Goal: Information Seeking & Learning: Learn about a topic

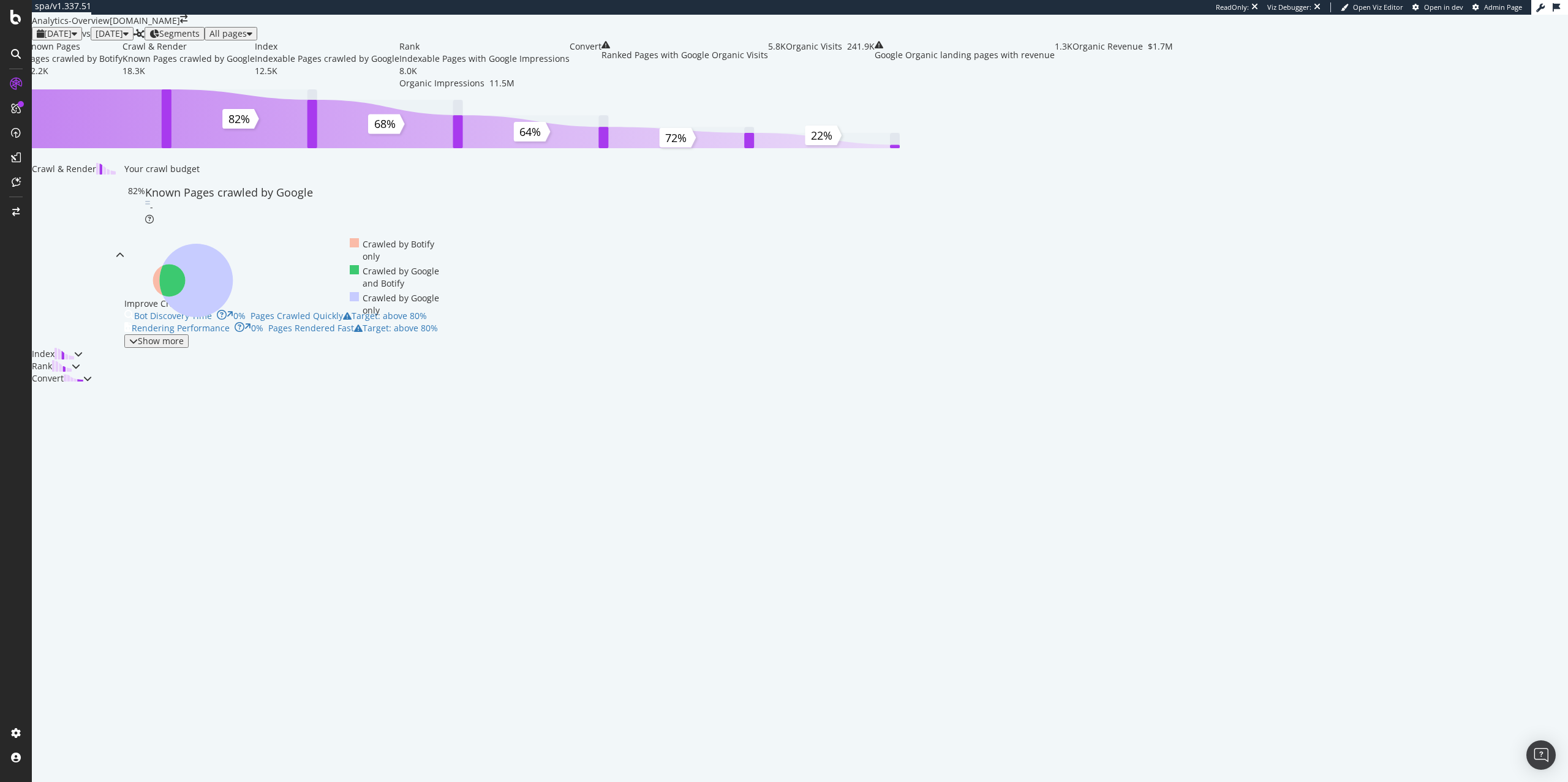
click at [71, 39] on span "2025 Sep. 21st" at bounding box center [58, 34] width 28 height 11
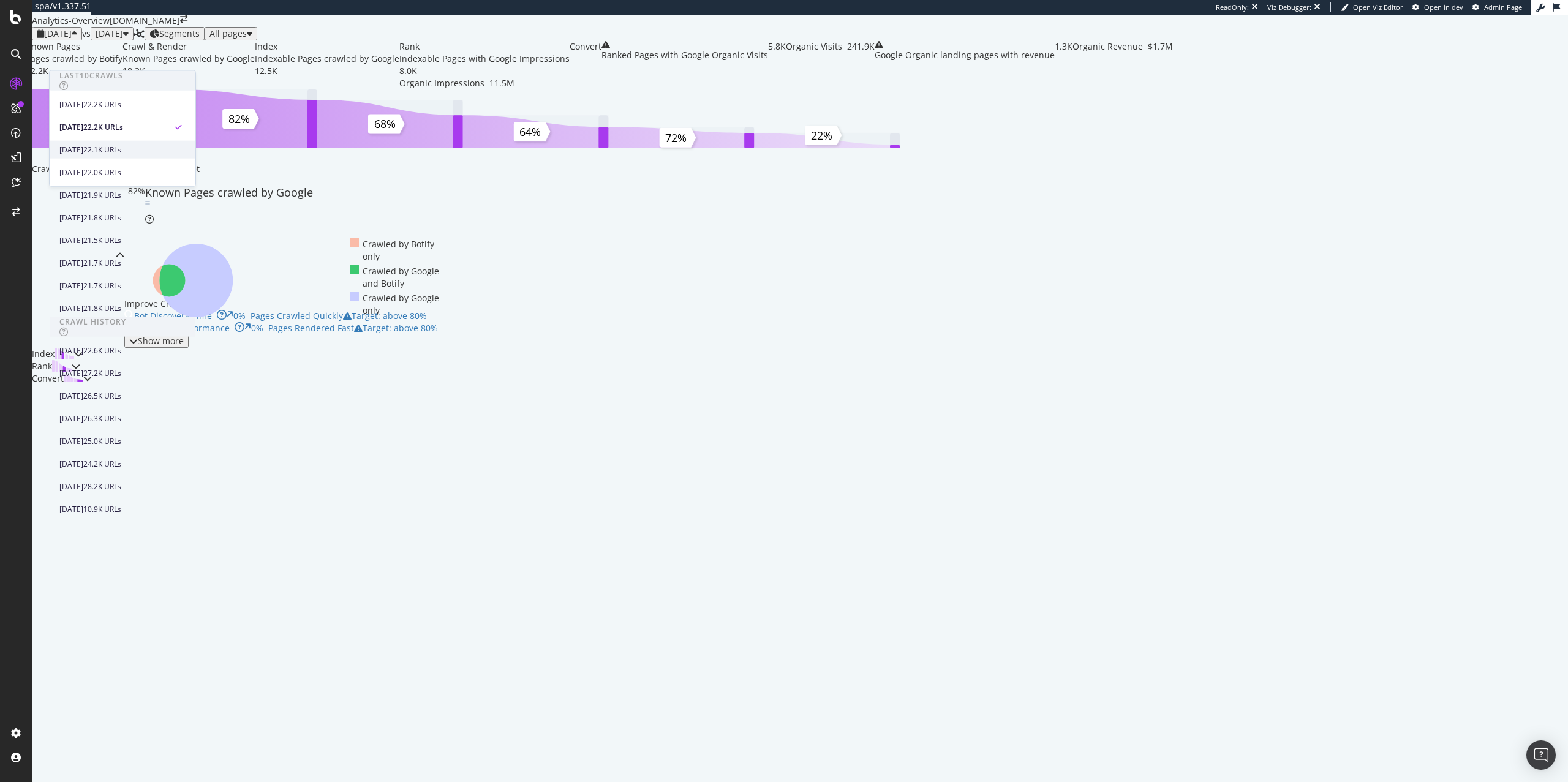
scroll to position [336, 0]
click at [164, 455] on div "2025 Feb. 22nd 24.2K URLs" at bounding box center [122, 464] width 146 height 18
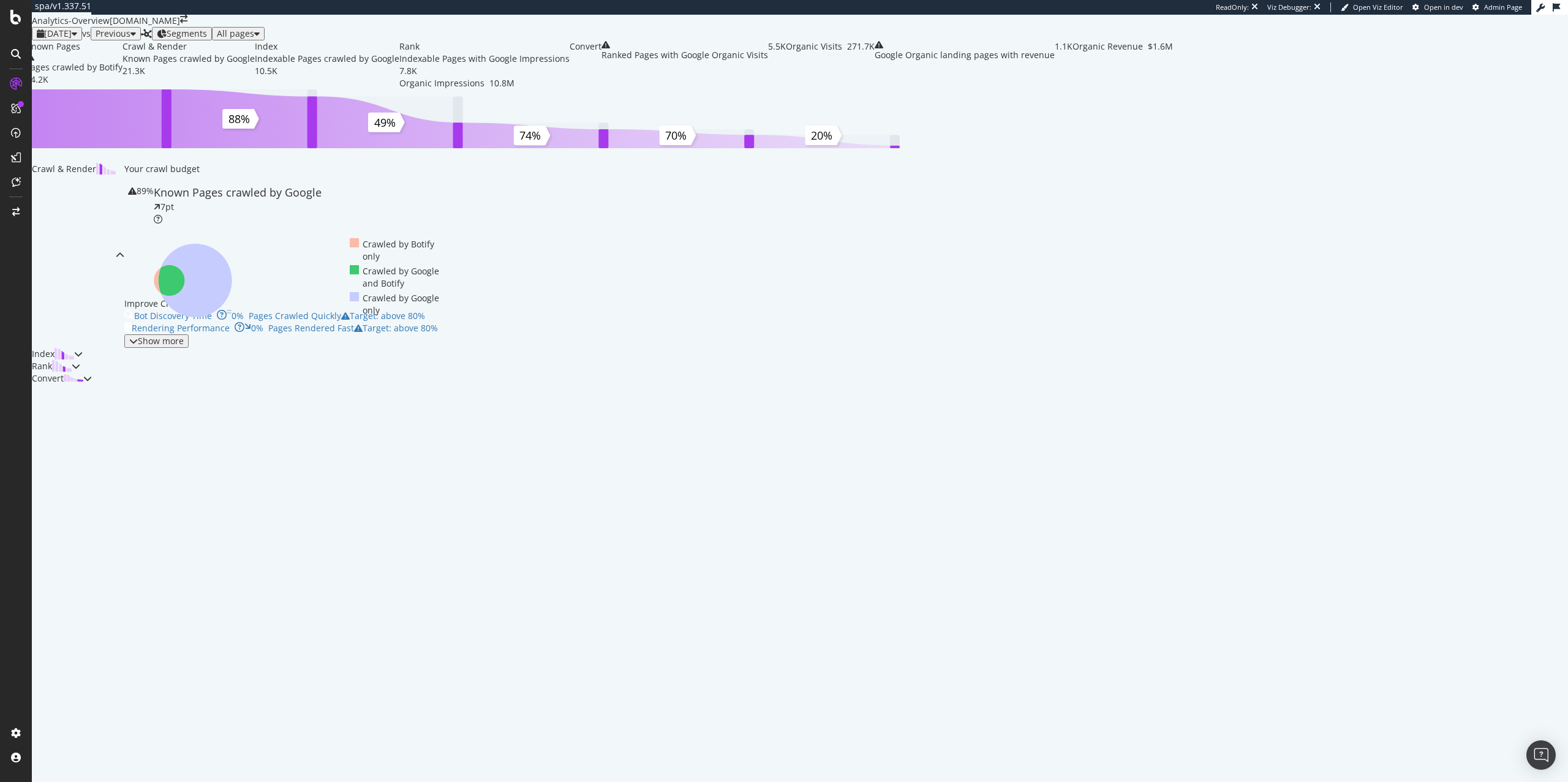
click at [71, 39] on span "[DATE]" at bounding box center [58, 34] width 28 height 11
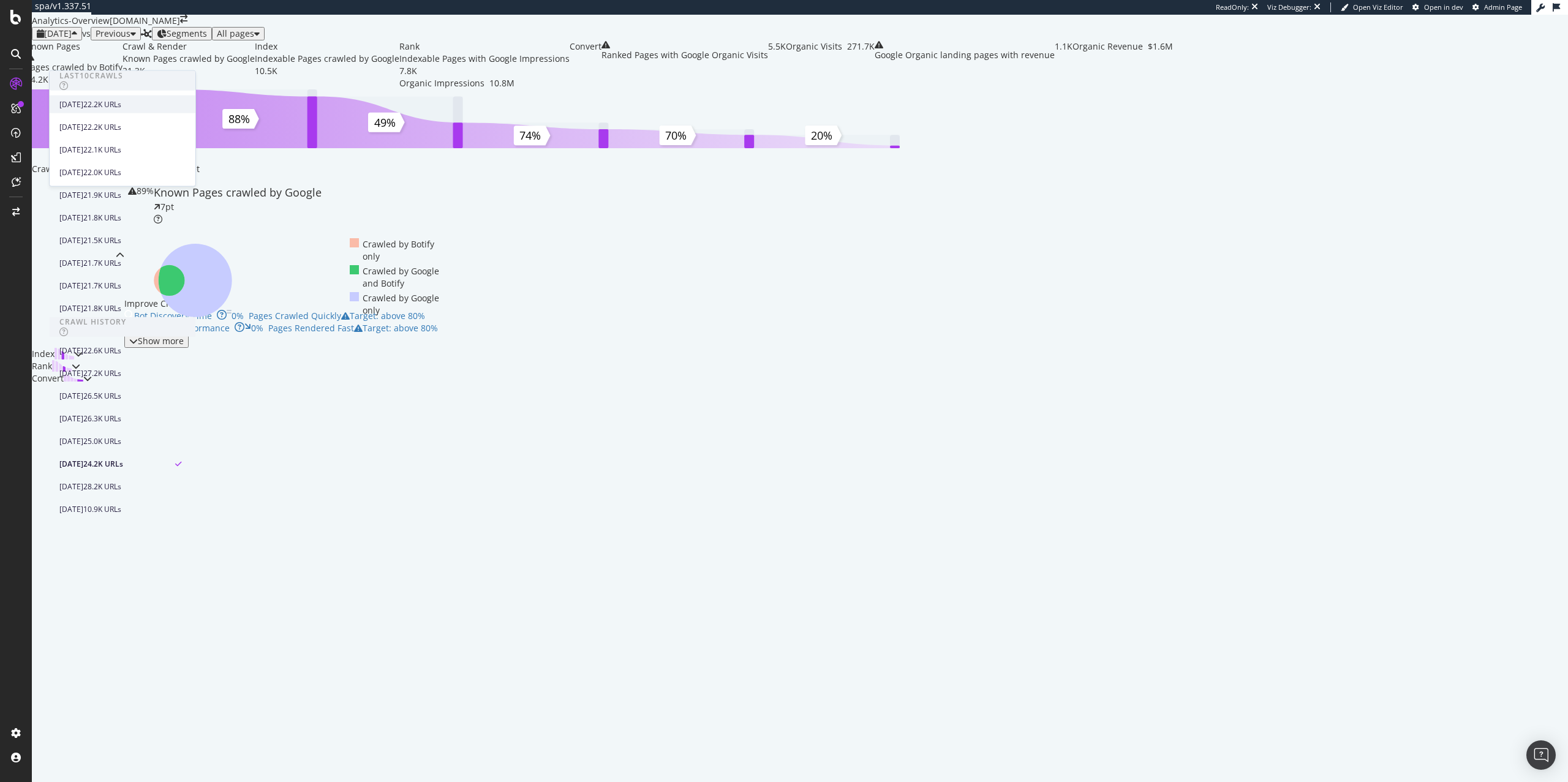
click at [83, 106] on div "[DATE]" at bounding box center [71, 103] width 24 height 11
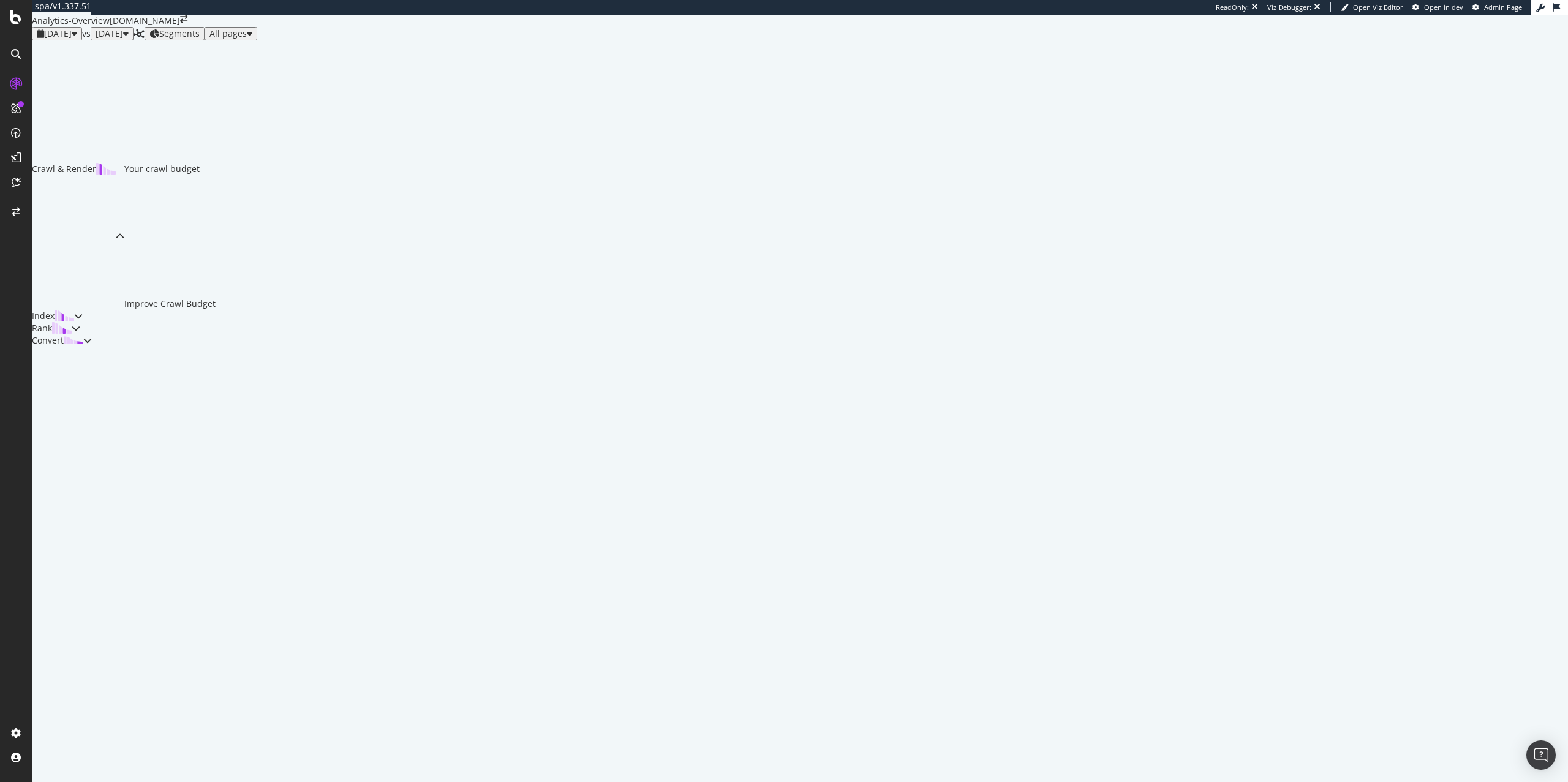
click at [129, 39] on div "[DATE]" at bounding box center [112, 34] width 33 height 10
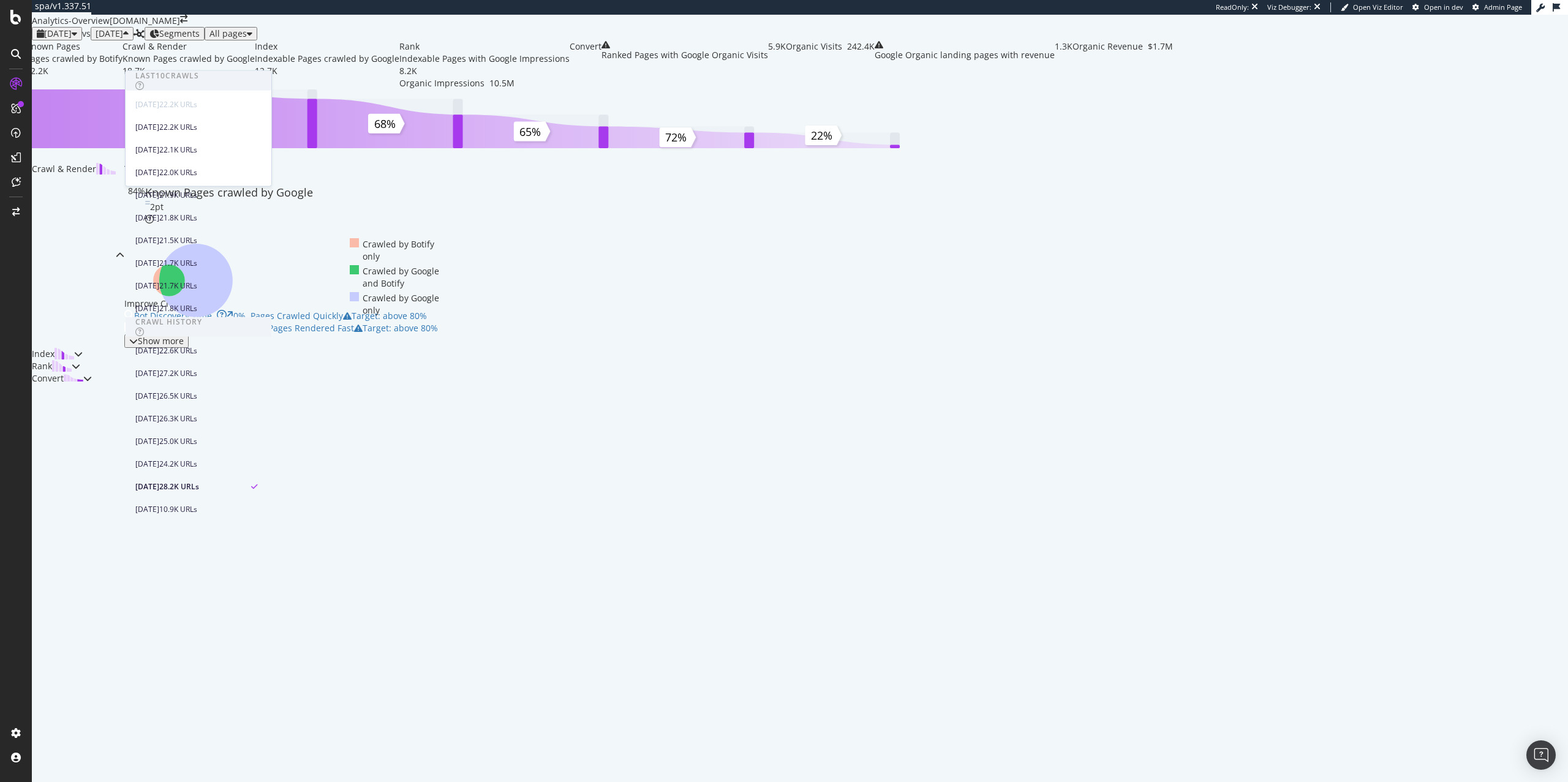
scroll to position [336, 0]
click at [197, 458] on div "24.2K URLs" at bounding box center [178, 463] width 38 height 11
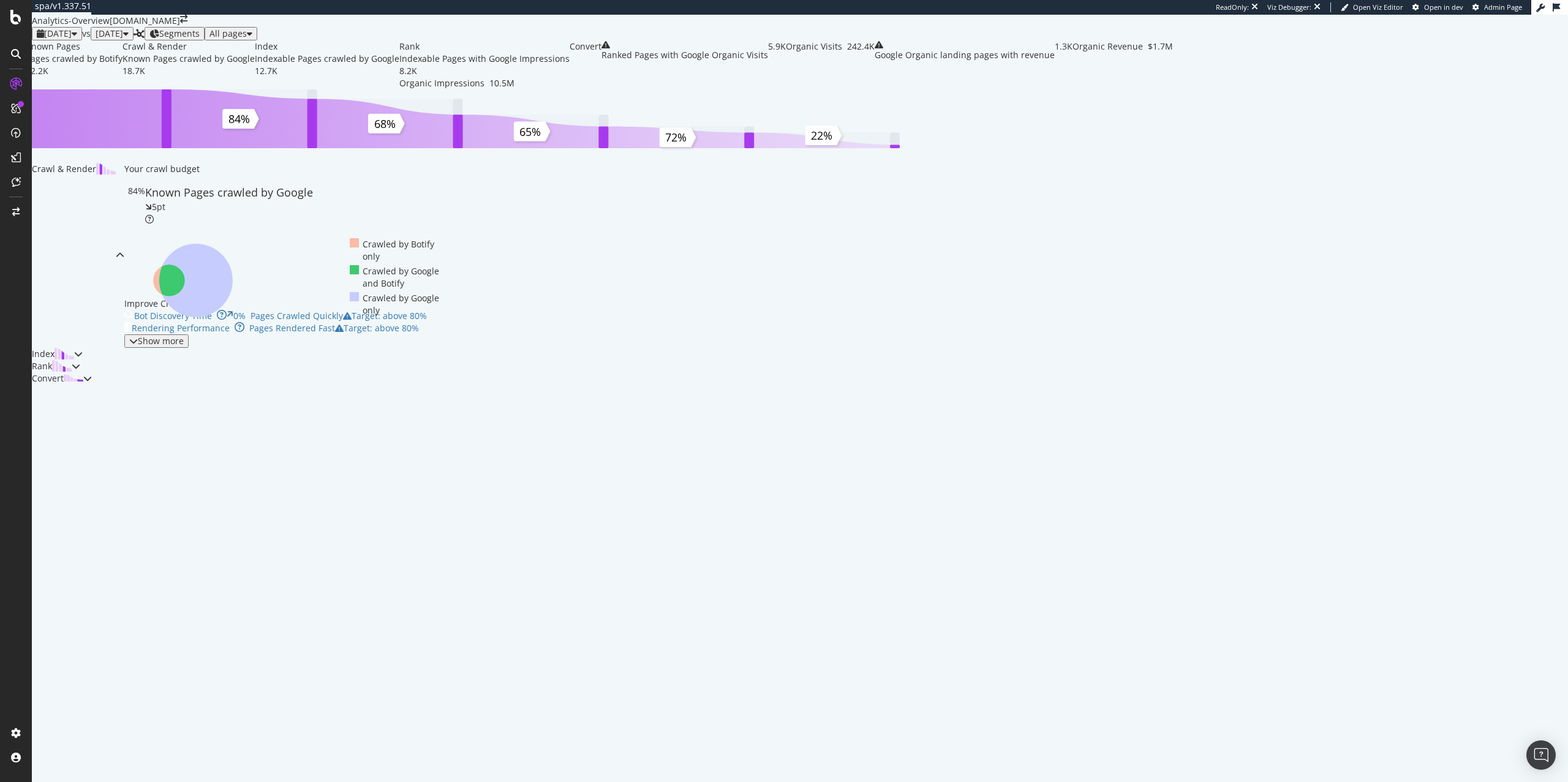
click at [179, 40] on div "2025 Sep. 28th vs 2025 Feb. 22nd Segments All pages" at bounding box center [599, 34] width 1135 height 13
click at [129, 39] on div "[DATE]" at bounding box center [112, 34] width 33 height 10
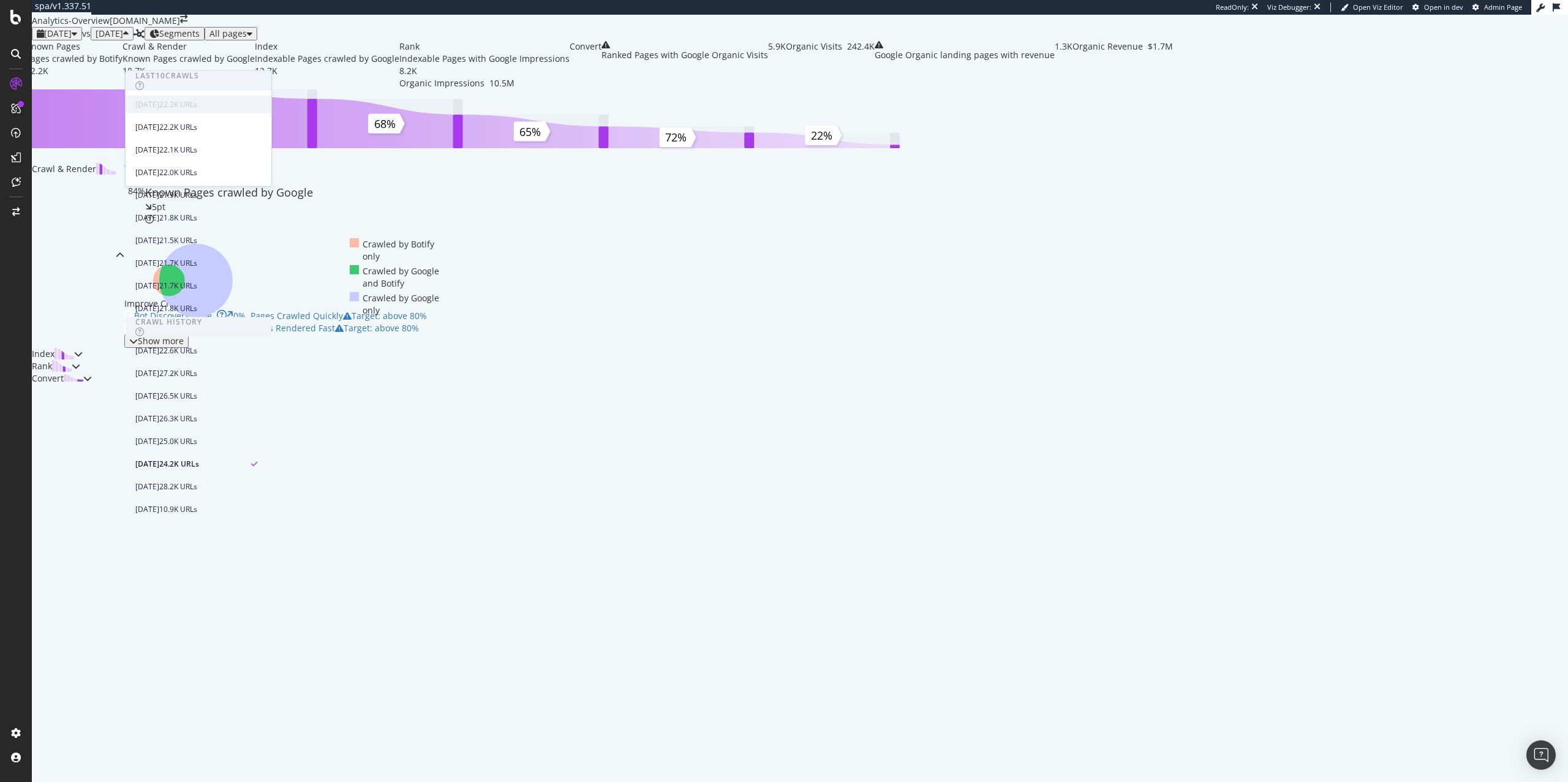
click at [159, 109] on div "[DATE]" at bounding box center [147, 103] width 24 height 11
click at [159, 105] on div "[DATE]" at bounding box center [147, 103] width 24 height 11
click at [129, 39] on div "[DATE]" at bounding box center [112, 34] width 33 height 10
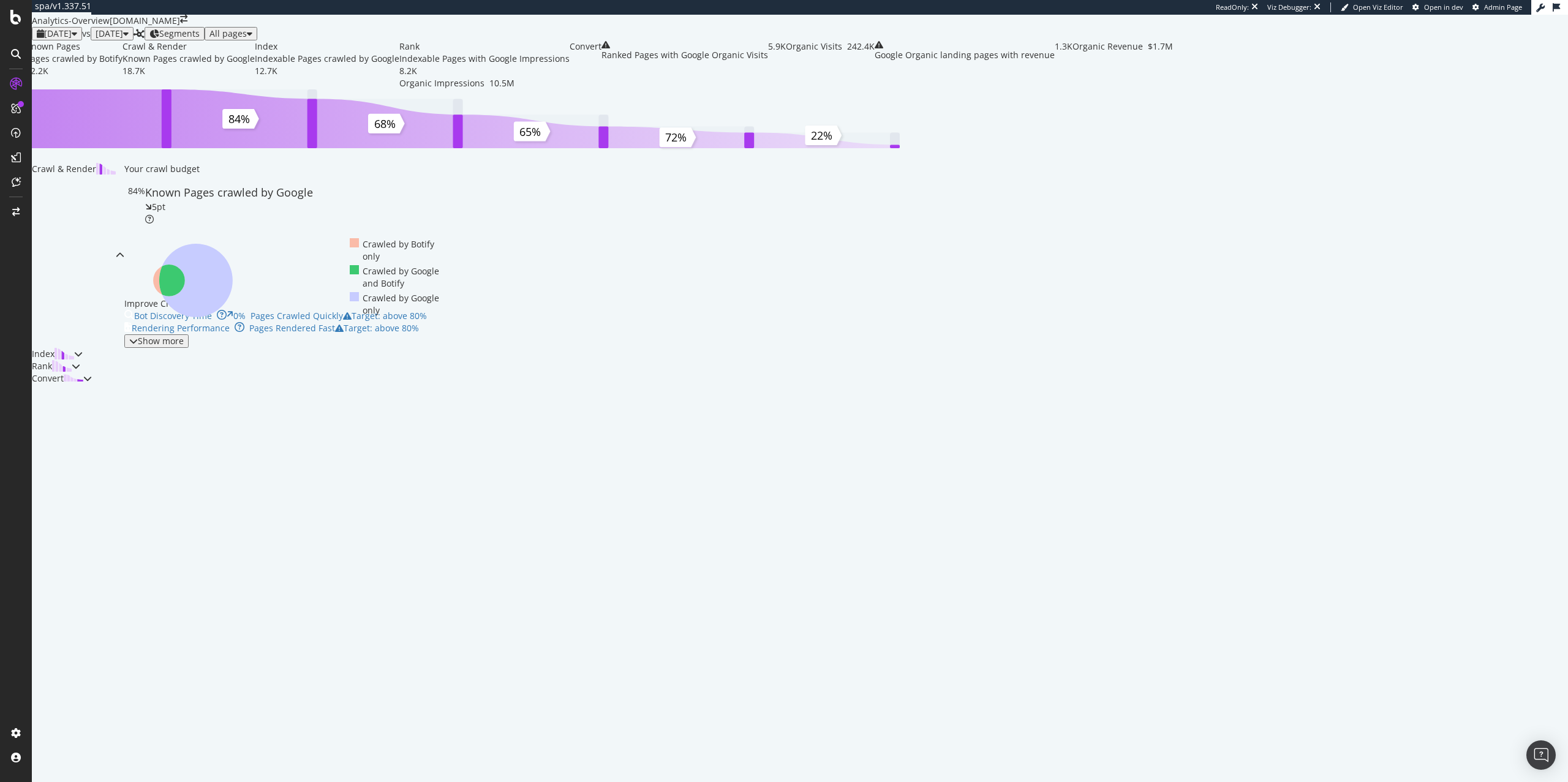
click at [71, 39] on span "[DATE]" at bounding box center [58, 34] width 28 height 11
click at [123, 39] on span "[DATE]" at bounding box center [109, 34] width 28 height 11
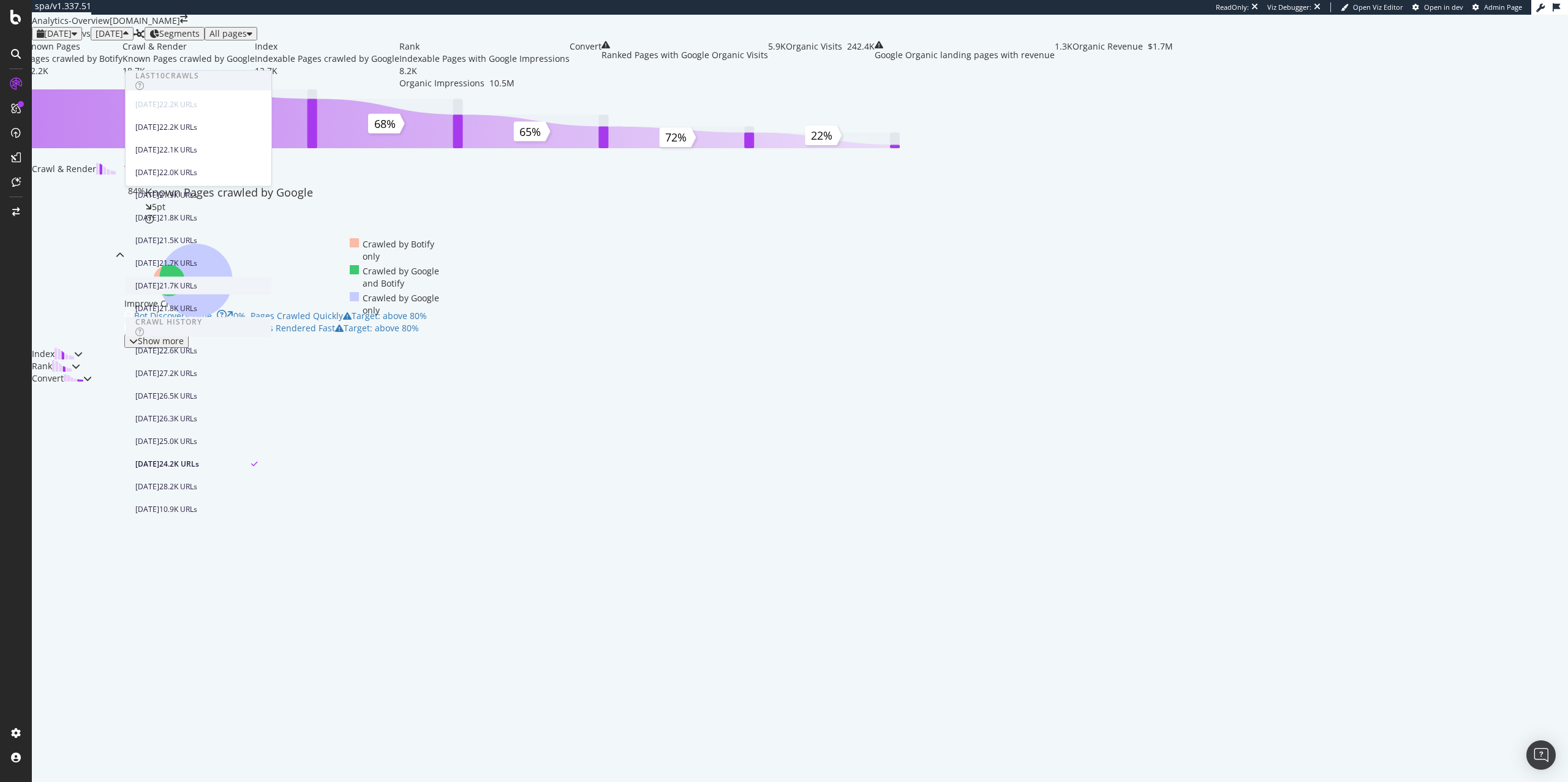
scroll to position [336, 0]
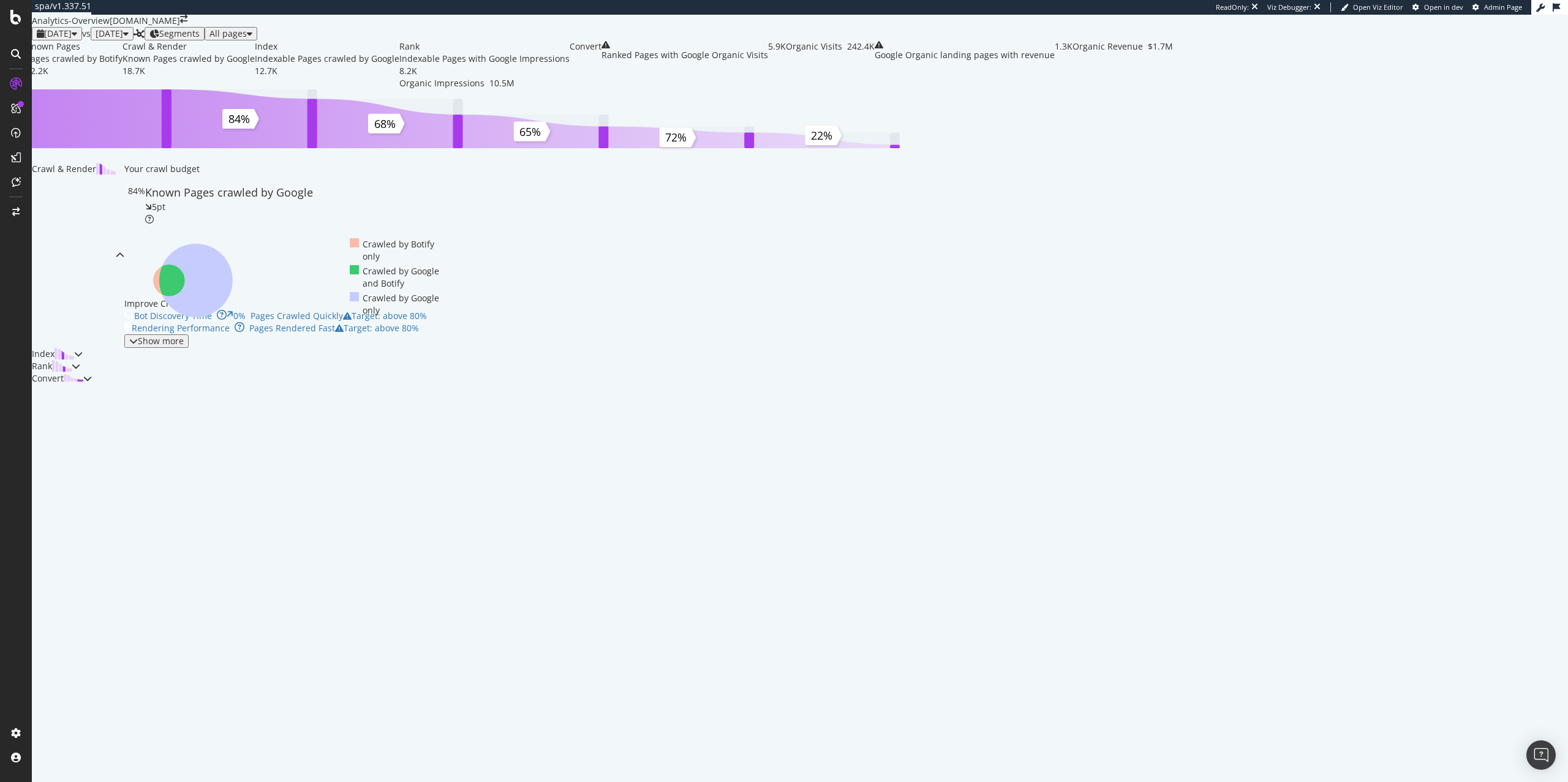
click at [287, 115] on div "Known Pages Pages crawled by Botify 22.2K Crawl & Render Known Pages crawled by…" at bounding box center [599, 212] width 1135 height 344
click at [123, 39] on span "[DATE]" at bounding box center [109, 34] width 28 height 11
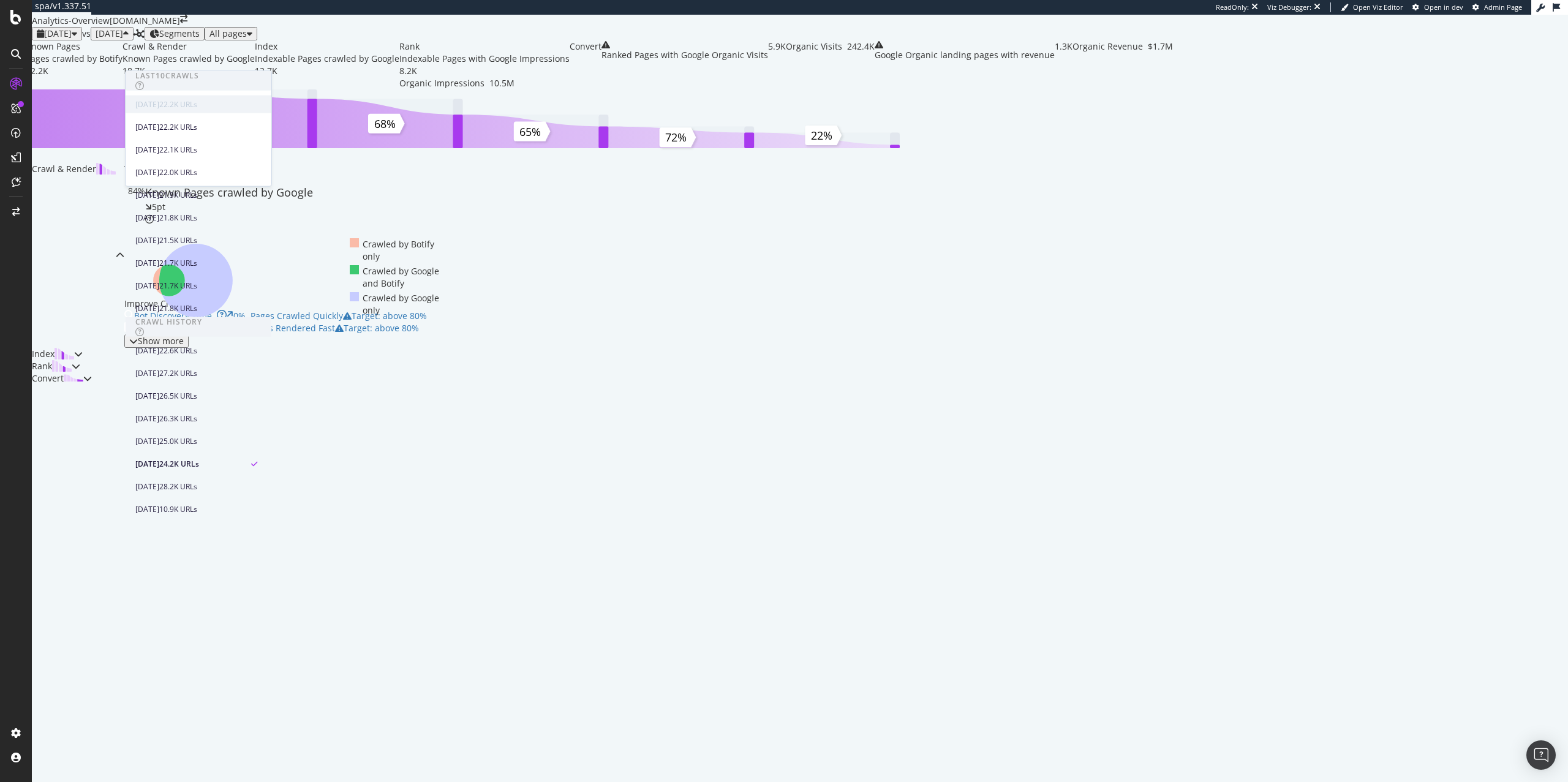
click at [159, 107] on div "[DATE]" at bounding box center [147, 103] width 24 height 11
click at [196, 103] on div "2025 Sep. 28th 22.2K URLs" at bounding box center [190, 103] width 109 height 11
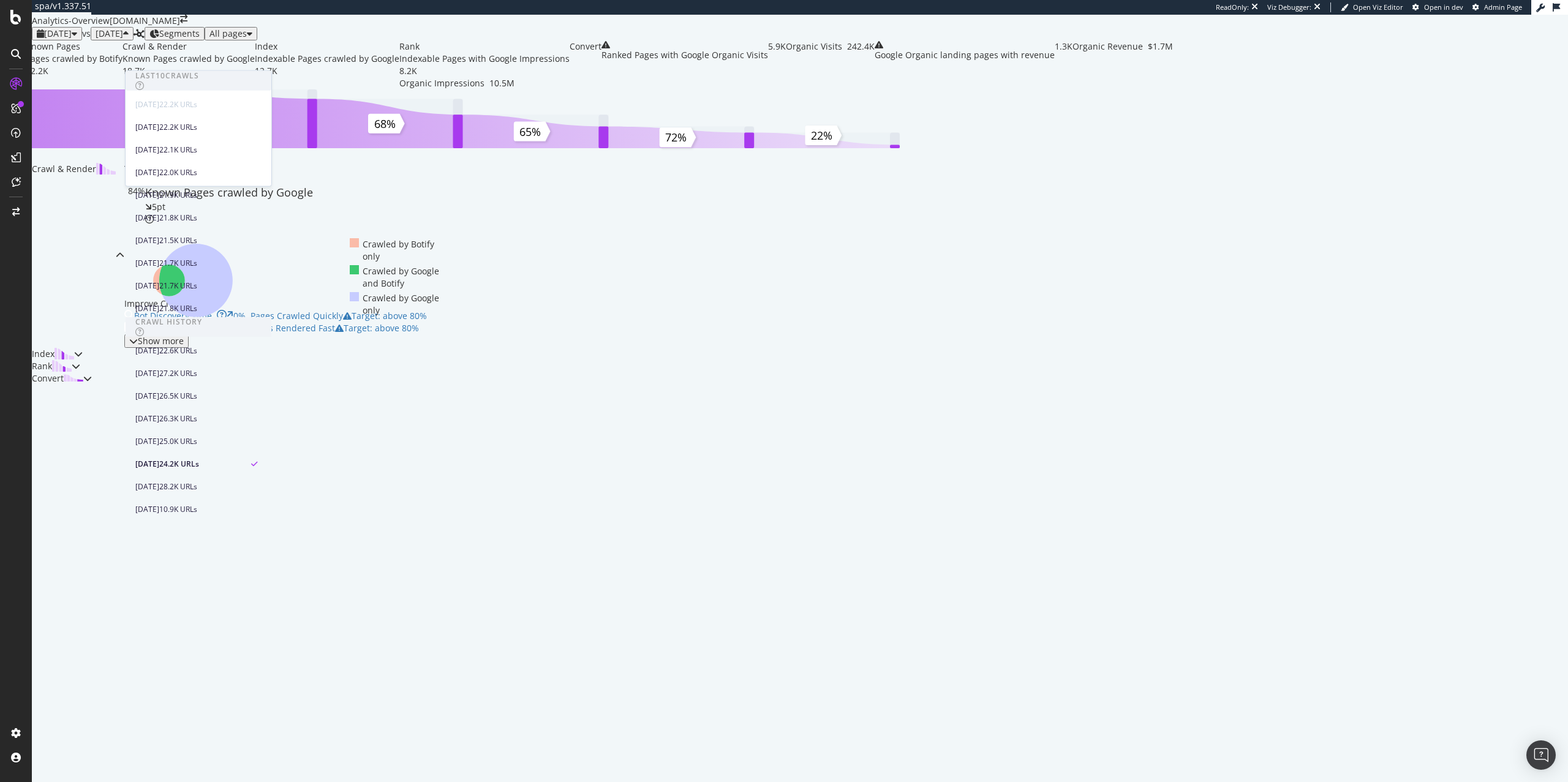
click at [205, 86] on span "Last 10 Crawls" at bounding box center [199, 81] width 146 height 20
click at [144, 81] on icon at bounding box center [140, 85] width 9 height 8
click at [342, 100] on div "Known Pages Pages crawled by Botify 22.2K Crawl & Render Known Pages crawled by…" at bounding box center [598, 101] width 1147 height 122
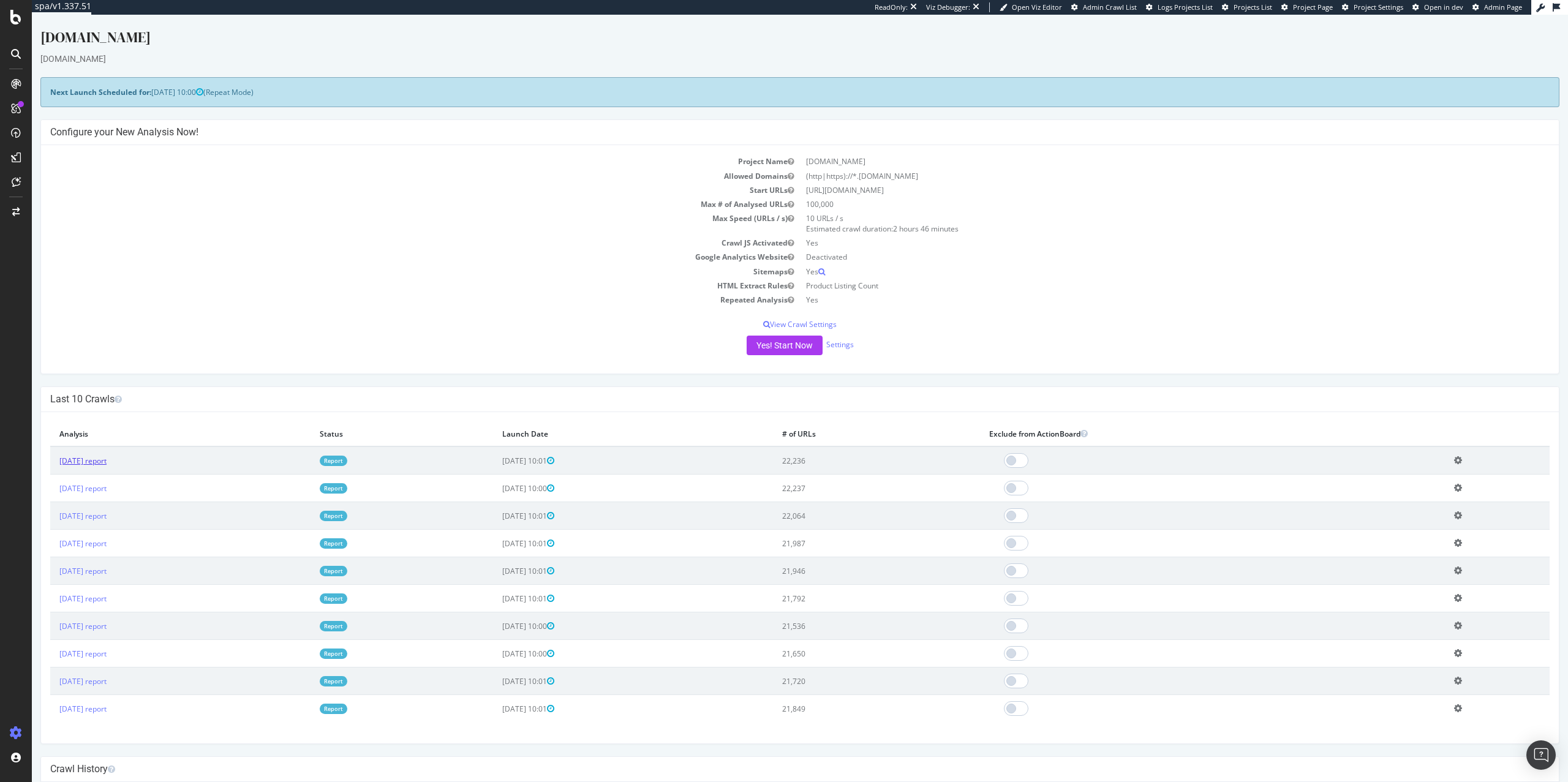
click at [107, 464] on link "[DATE] report" at bounding box center [82, 460] width 47 height 11
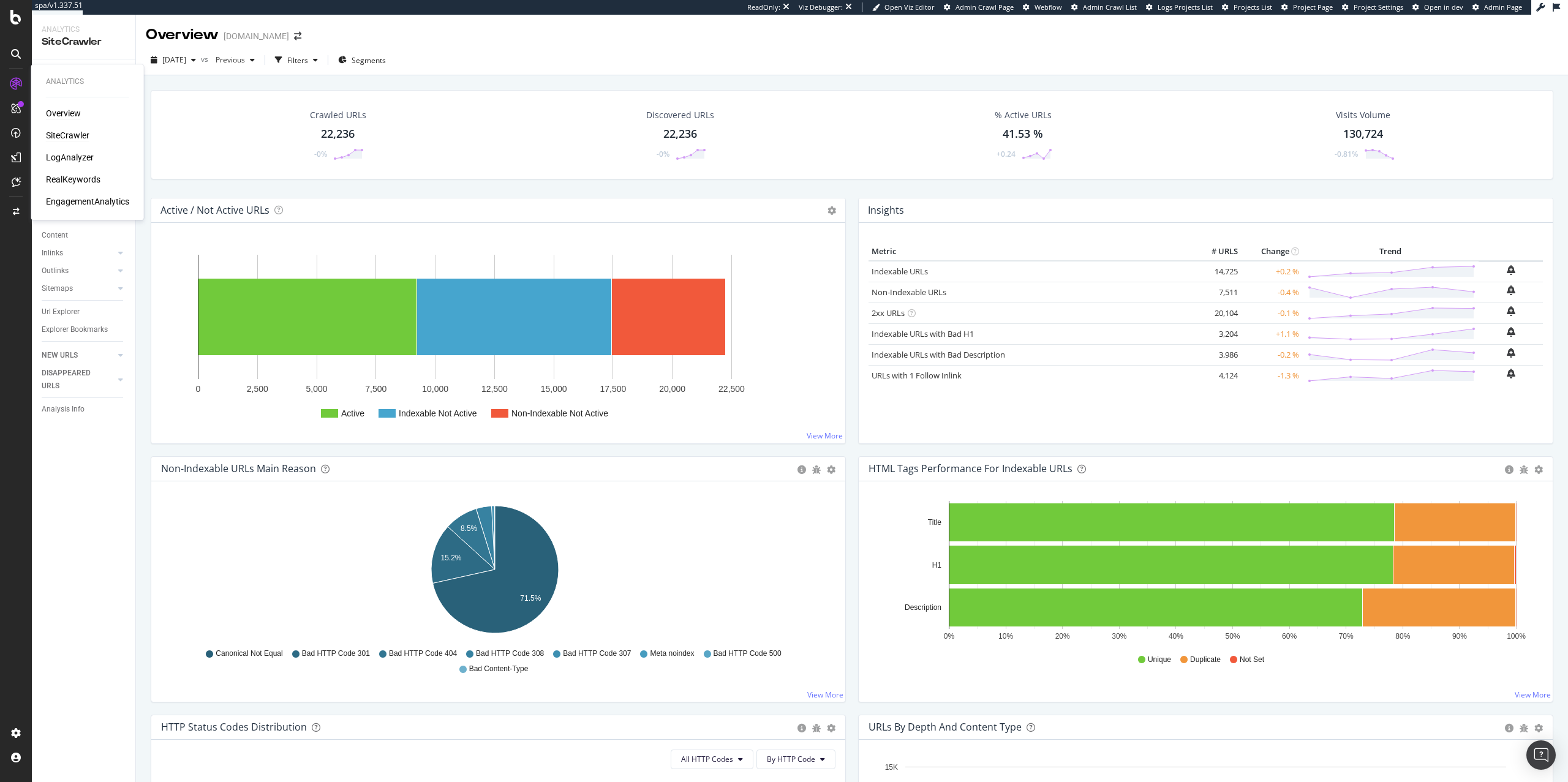
click at [44, 109] on div "Analytics Overview SiteCrawler LogAnalyzer RealKeywords EngagementAnalytics" at bounding box center [87, 142] width 103 height 151
click at [50, 112] on div "Overview" at bounding box center [63, 113] width 35 height 12
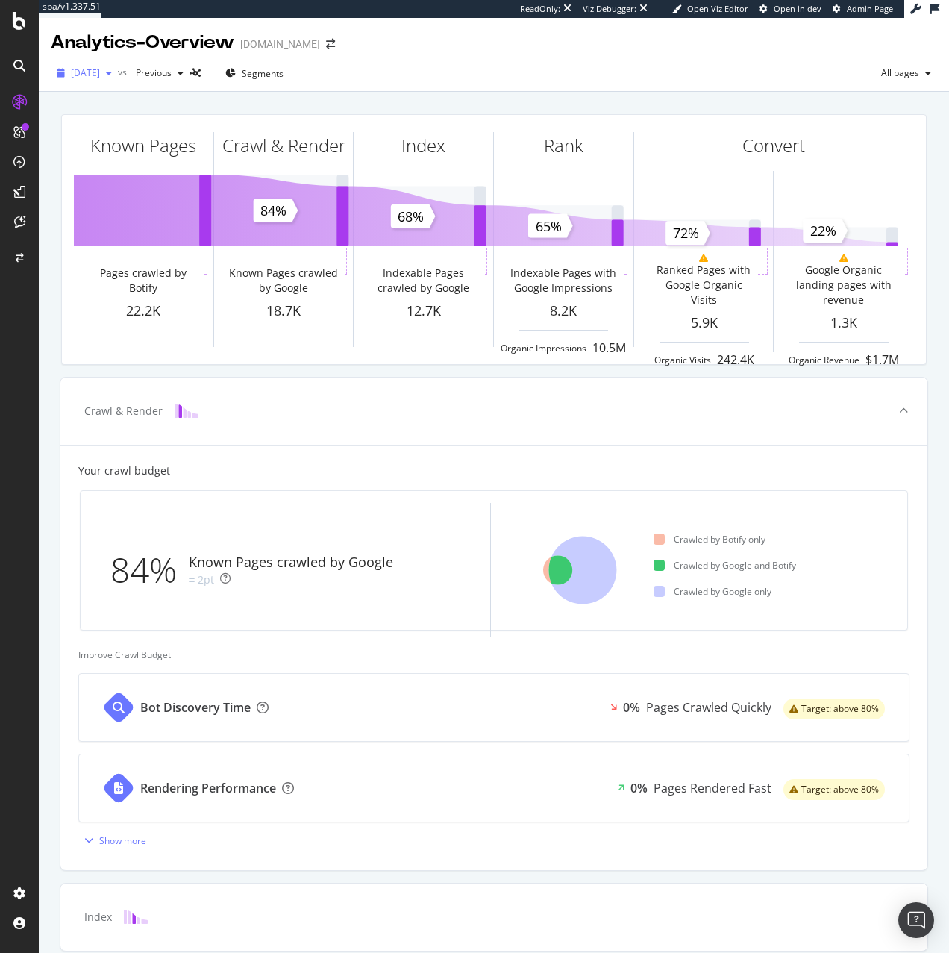
click at [100, 78] on span "[DATE]" at bounding box center [85, 72] width 29 height 13
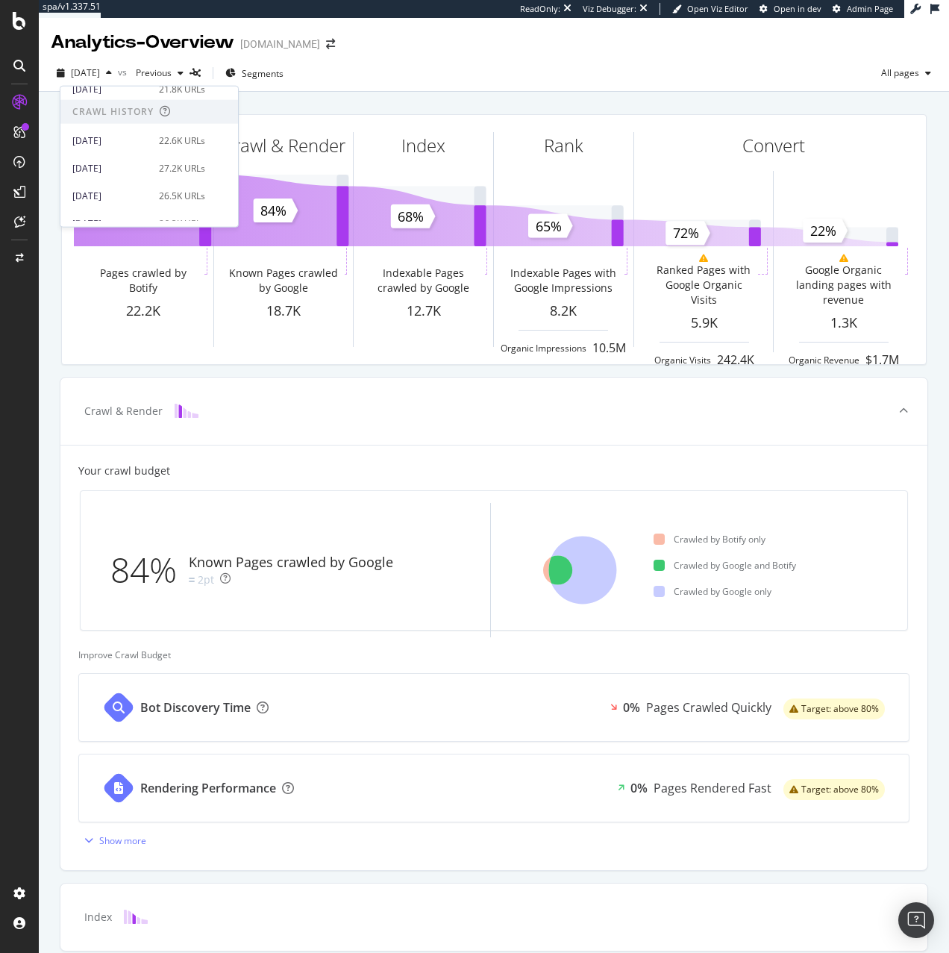
scroll to position [410, 0]
click at [114, 146] on div "[DATE] 24.2K URLs" at bounding box center [149, 155] width 178 height 22
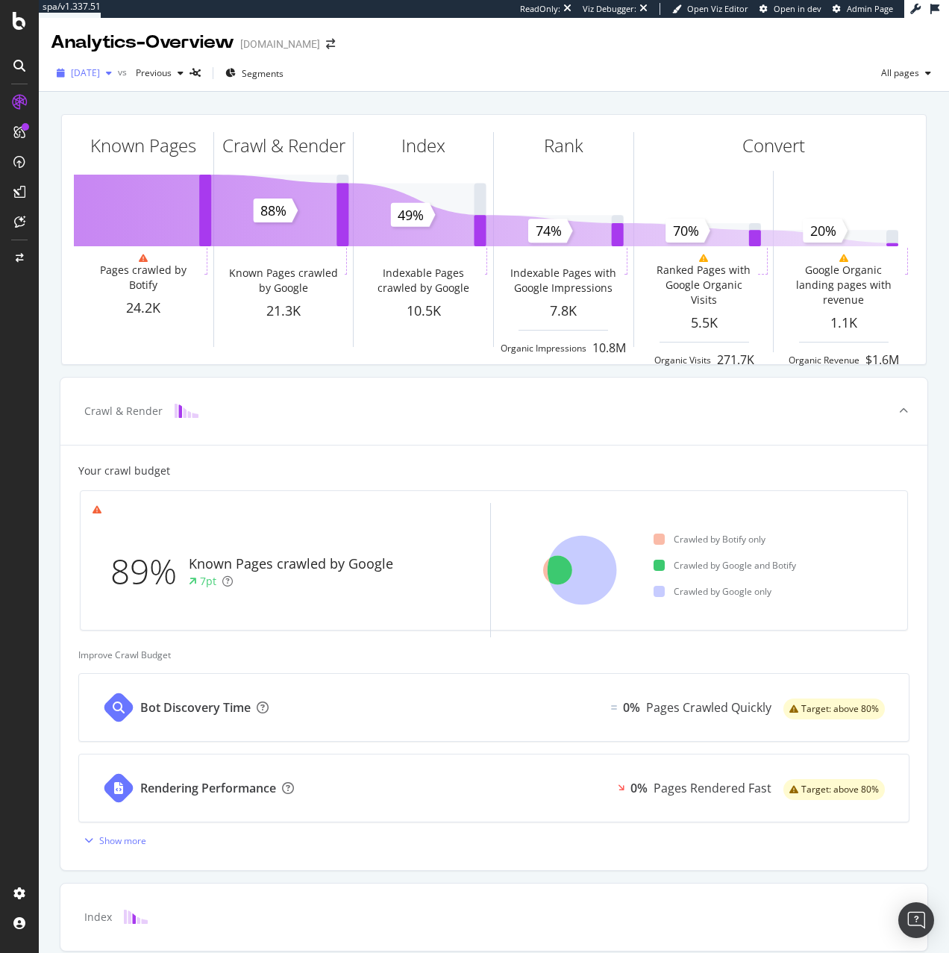
click at [100, 76] on span "[DATE]" at bounding box center [85, 72] width 29 height 13
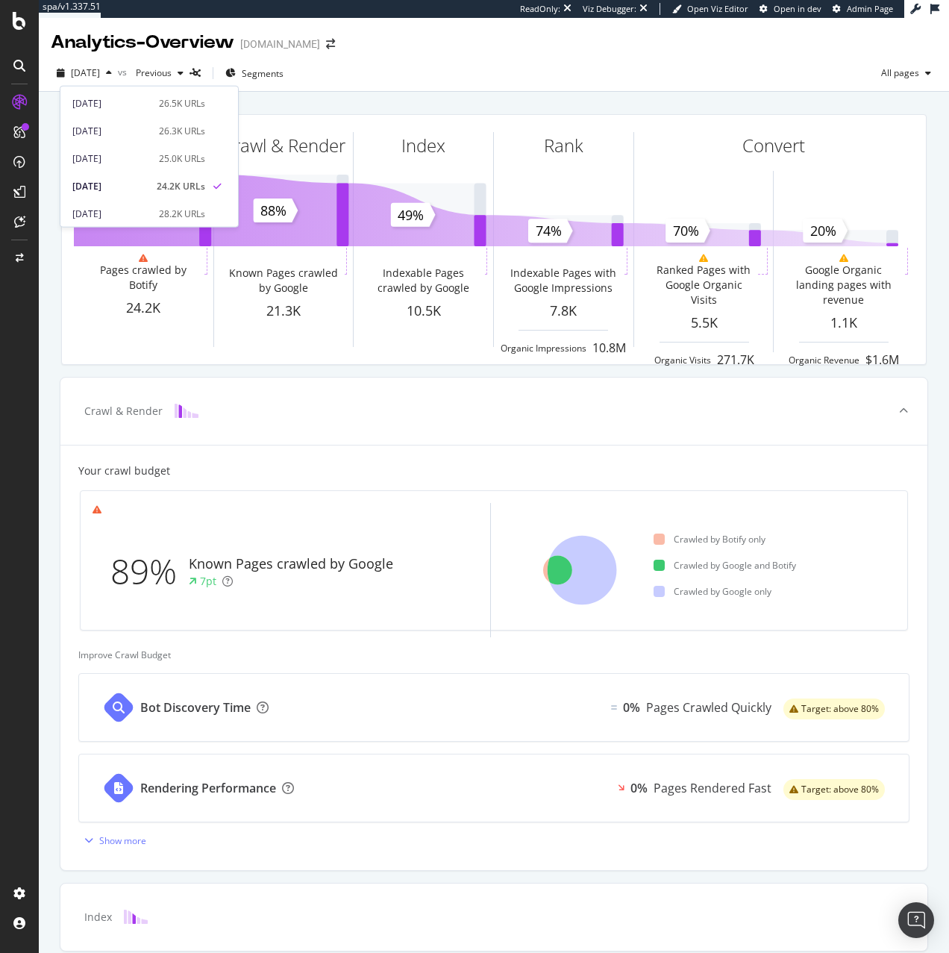
scroll to position [378, 0]
click at [159, 137] on div "26.3K URLs" at bounding box center [182, 131] width 46 height 13
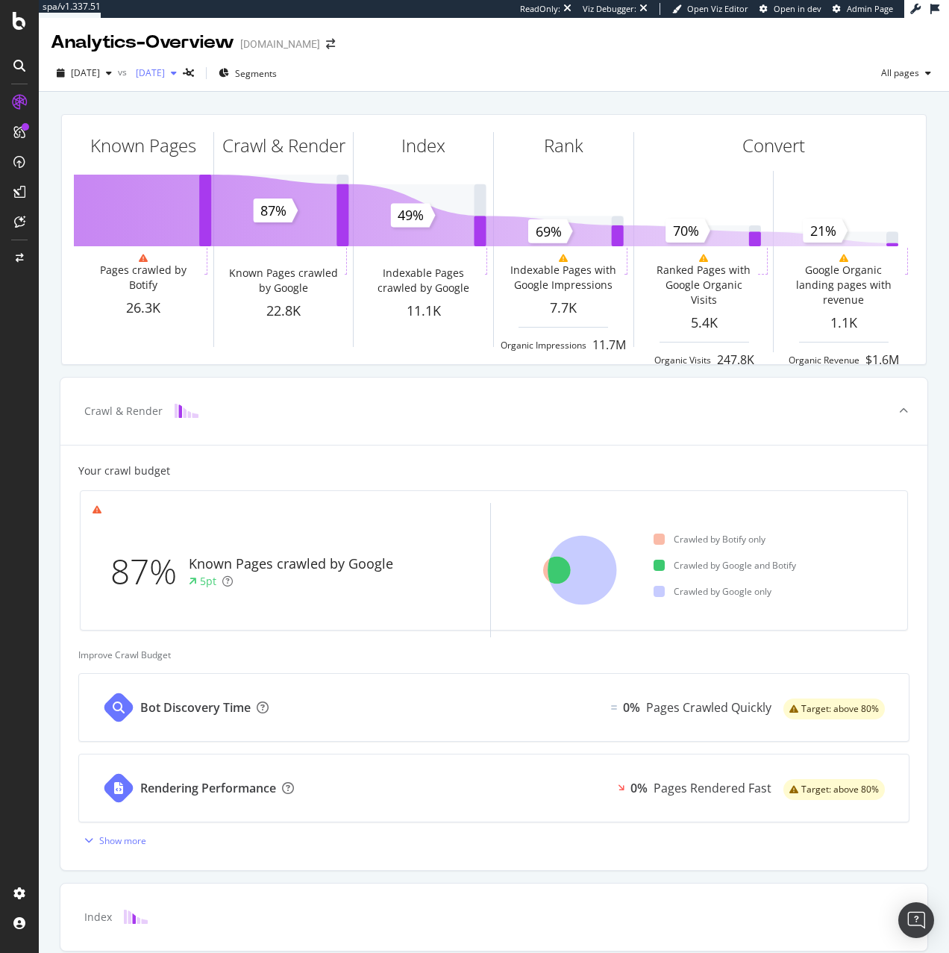
click at [165, 77] on span "[DATE]" at bounding box center [147, 72] width 35 height 13
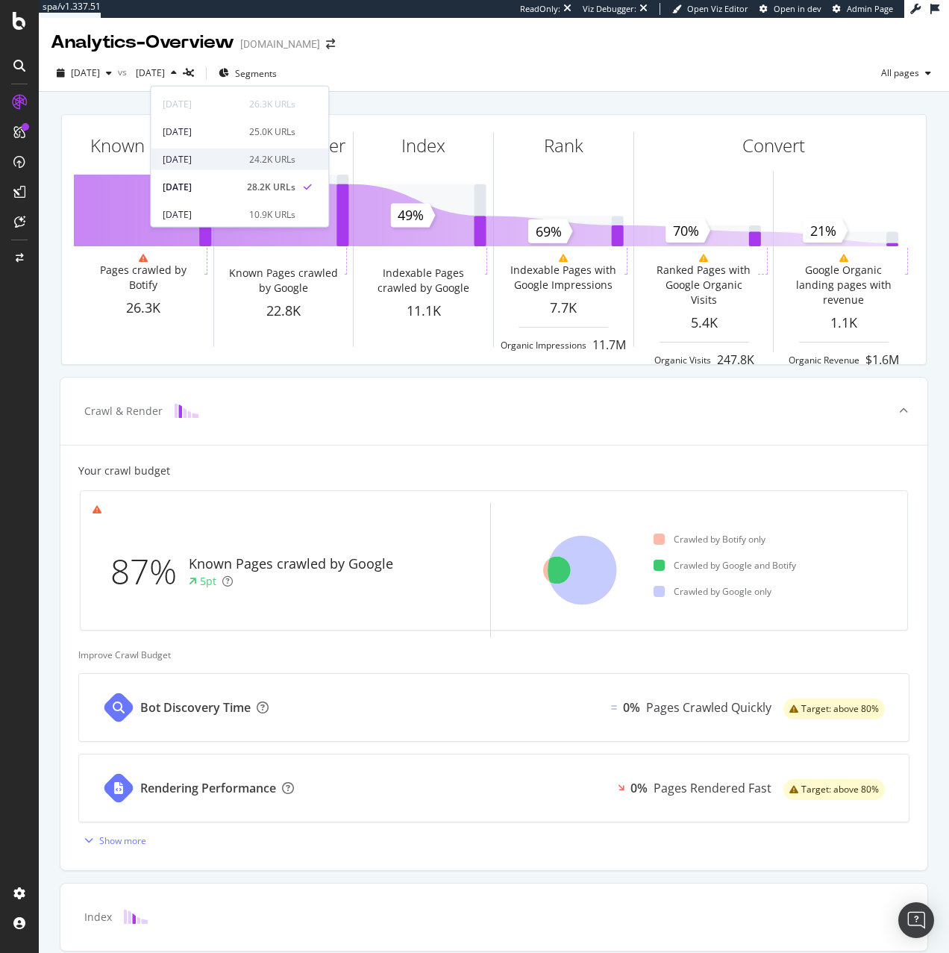
scroll to position [410, 0]
click at [432, 71] on div "[DATE] vs [DATE] Segments All pages" at bounding box center [494, 76] width 910 height 30
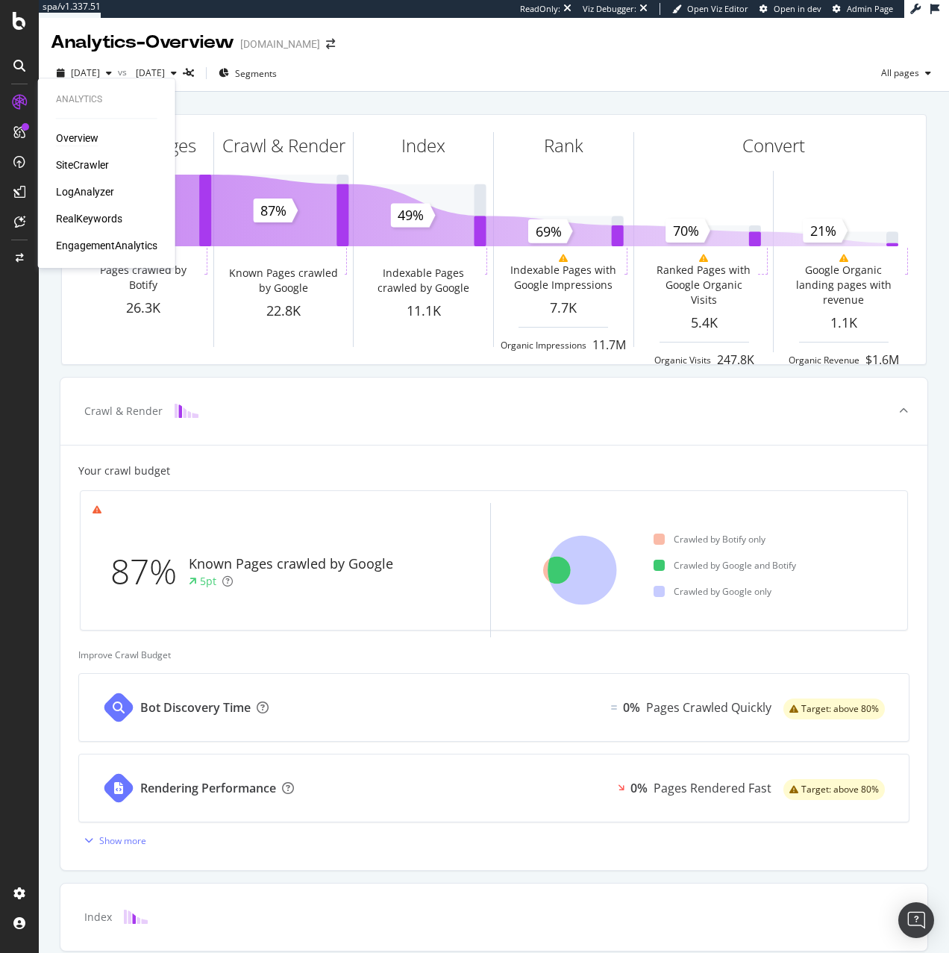
click at [103, 143] on div "Overview" at bounding box center [106, 138] width 101 height 15
click at [99, 142] on div "Overview" at bounding box center [106, 138] width 101 height 15
click at [81, 138] on div "Overview" at bounding box center [77, 138] width 43 height 15
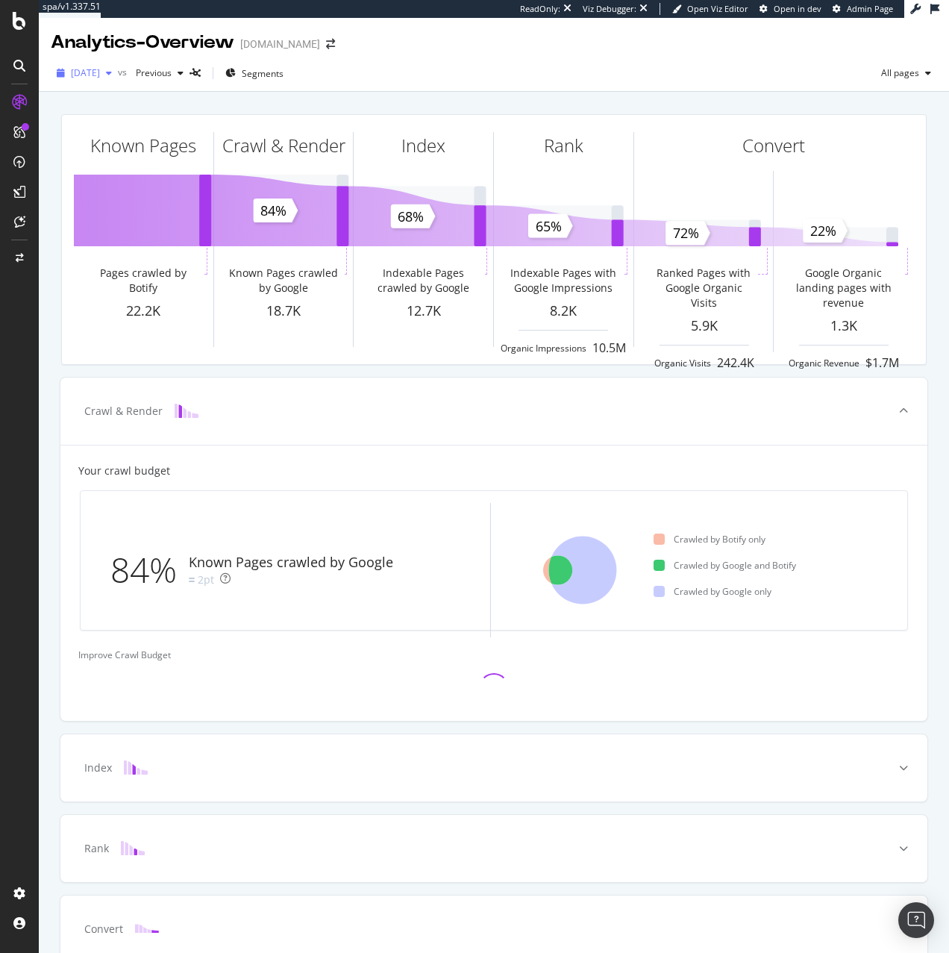
click at [97, 72] on span "[DATE]" at bounding box center [85, 72] width 29 height 13
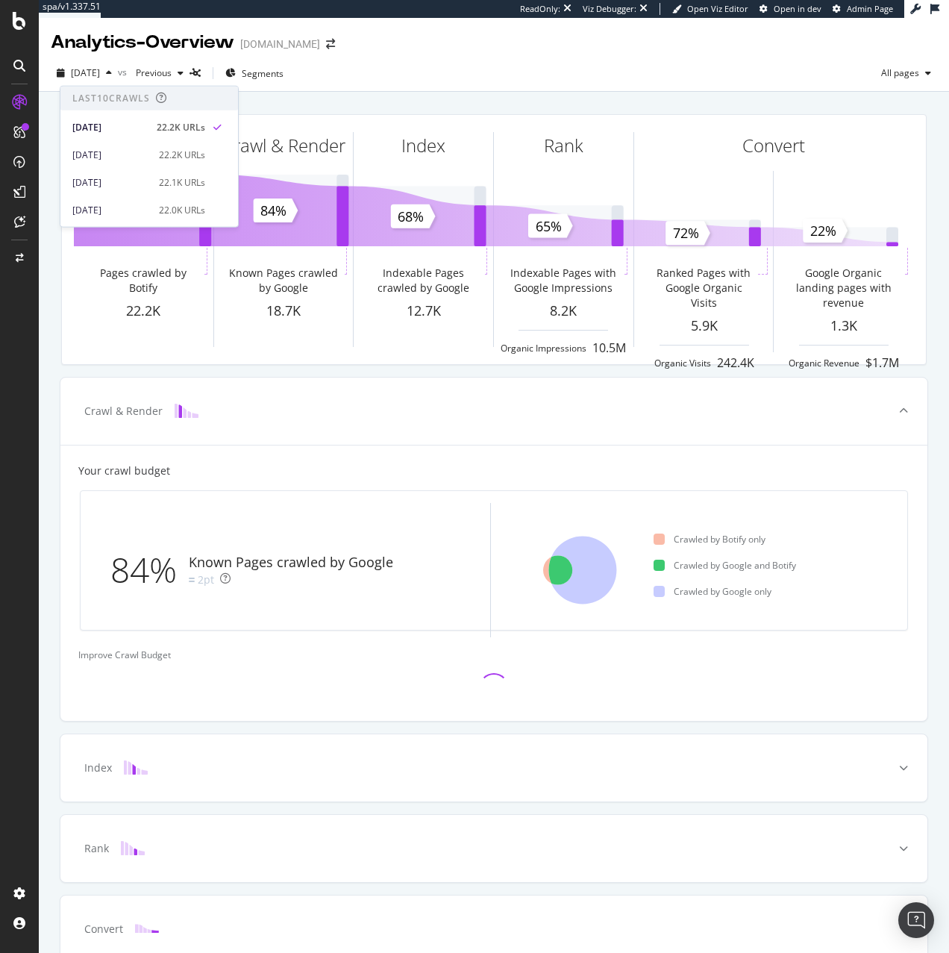
scroll to position [410, 0]
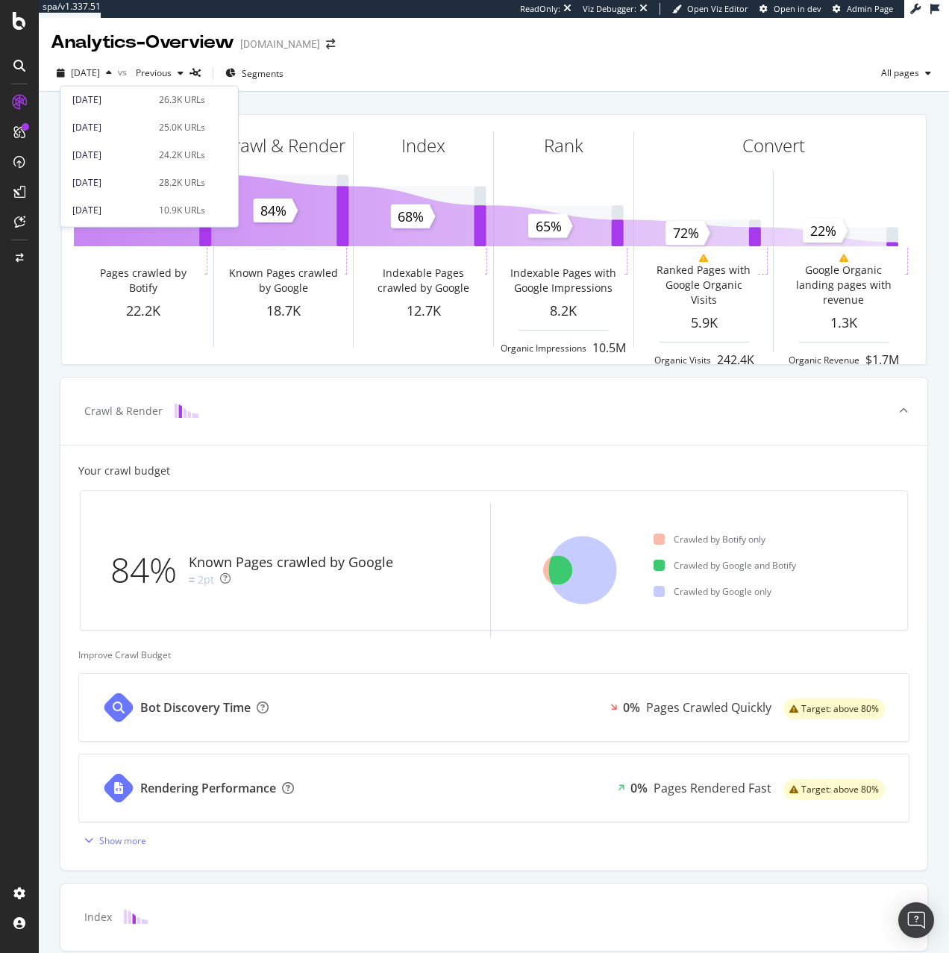
click at [140, 113] on div "[DATE] 25.0K URLs" at bounding box center [149, 124] width 178 height 28
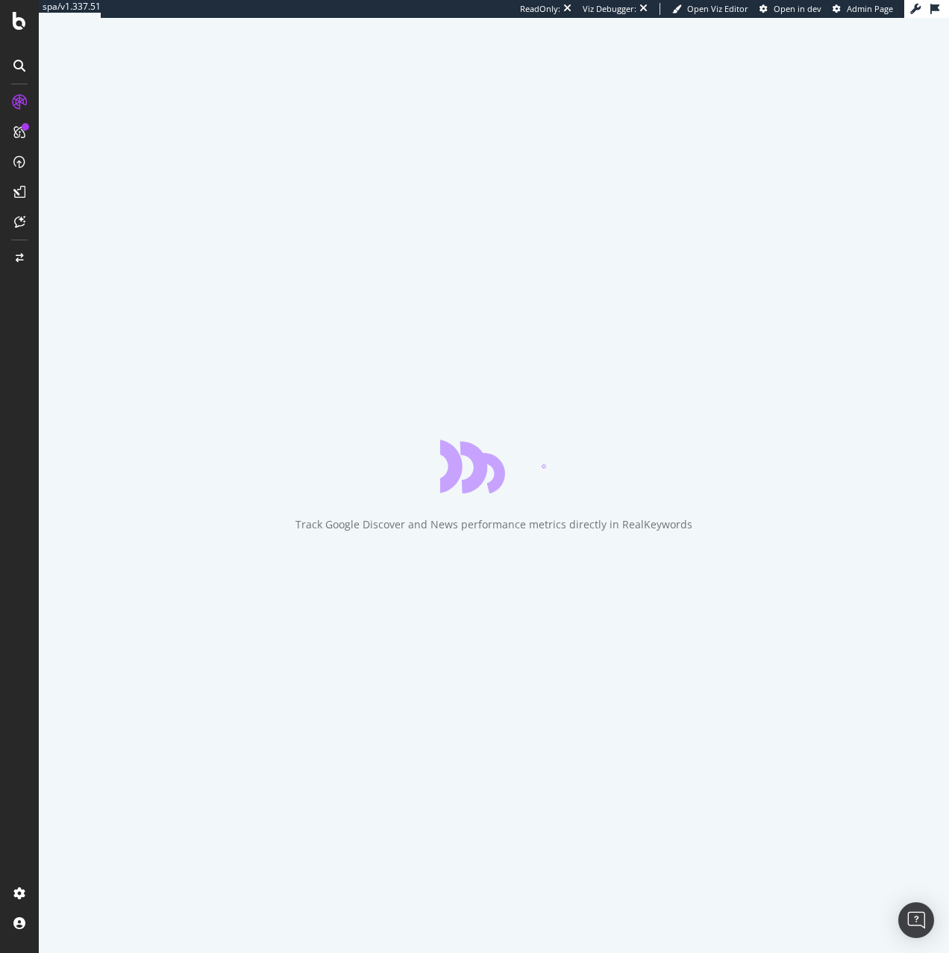
click at [151, 70] on div "Track Google Discover and News performance metrics directly in RealKeywords" at bounding box center [494, 485] width 910 height 935
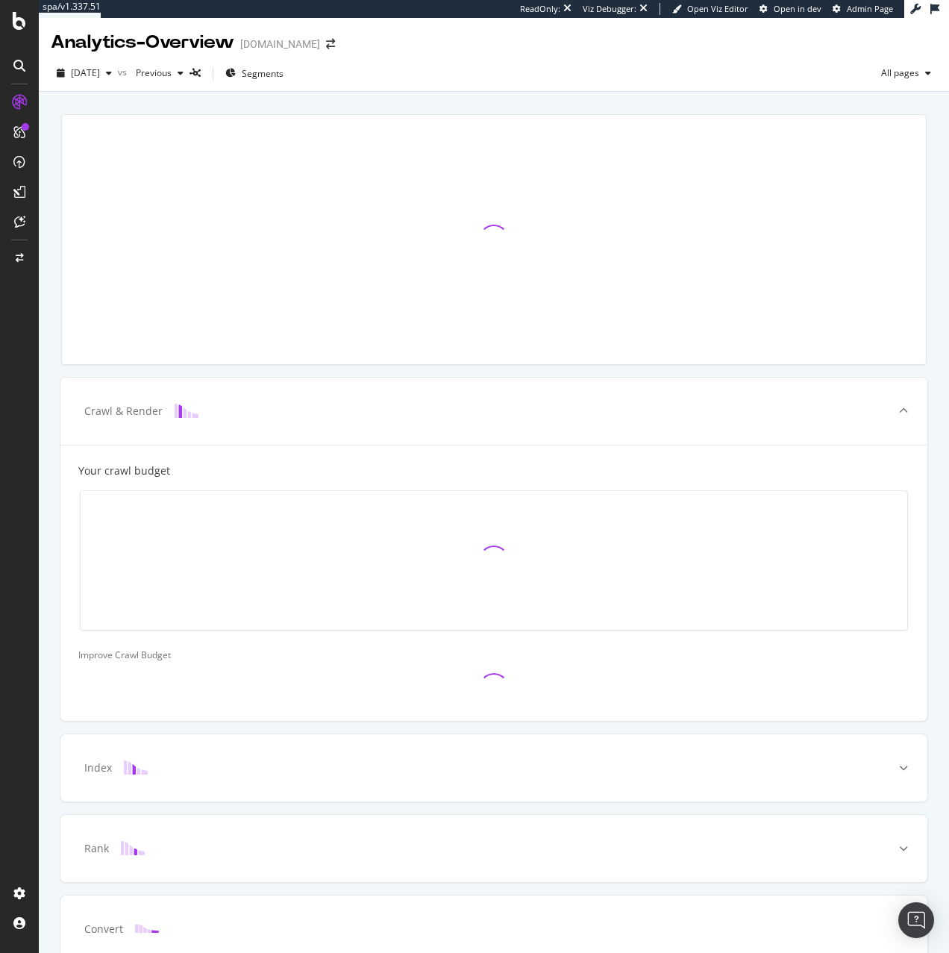
click at [100, 73] on span "[DATE]" at bounding box center [85, 72] width 29 height 13
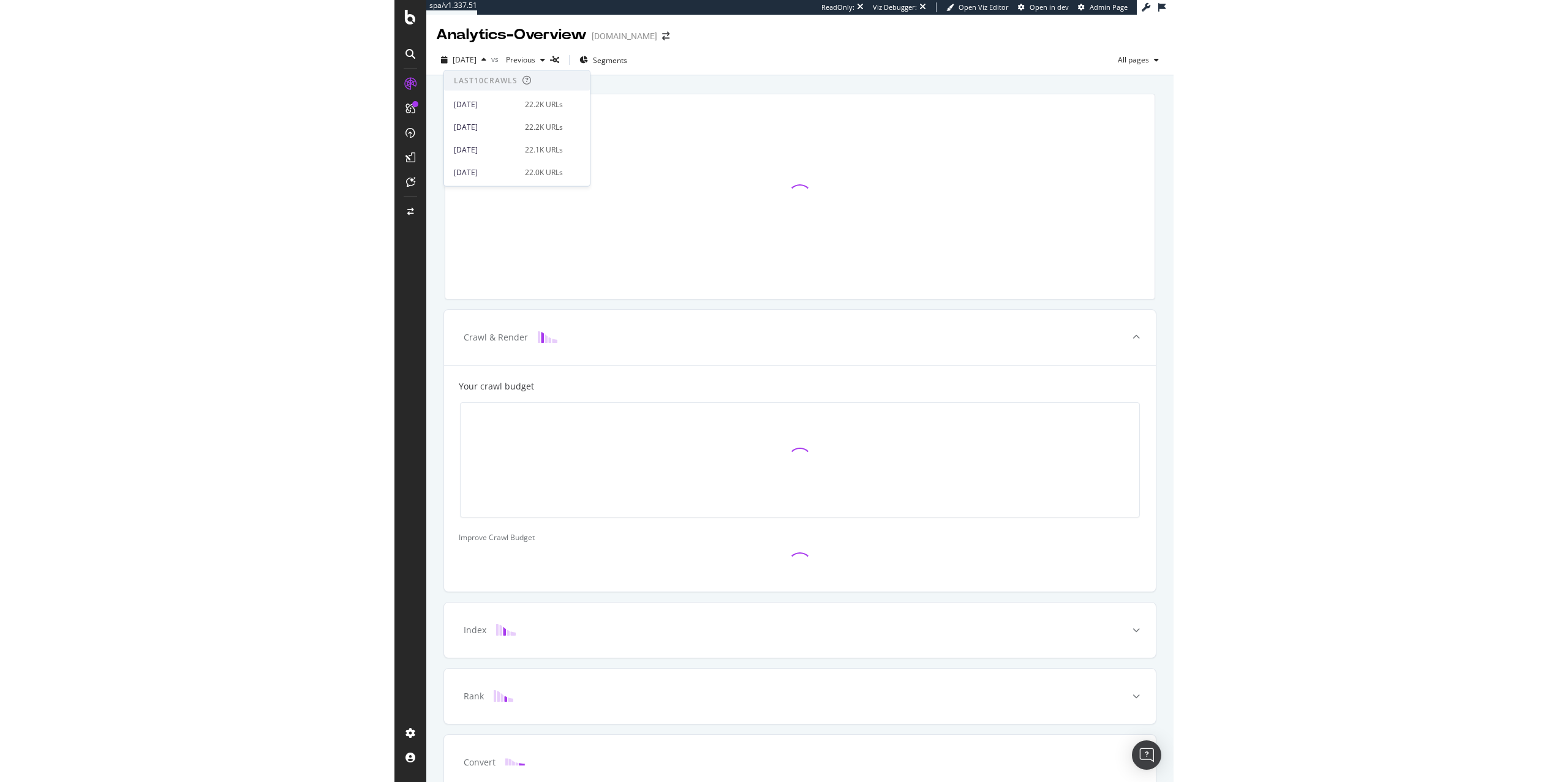
scroll to position [336, 0]
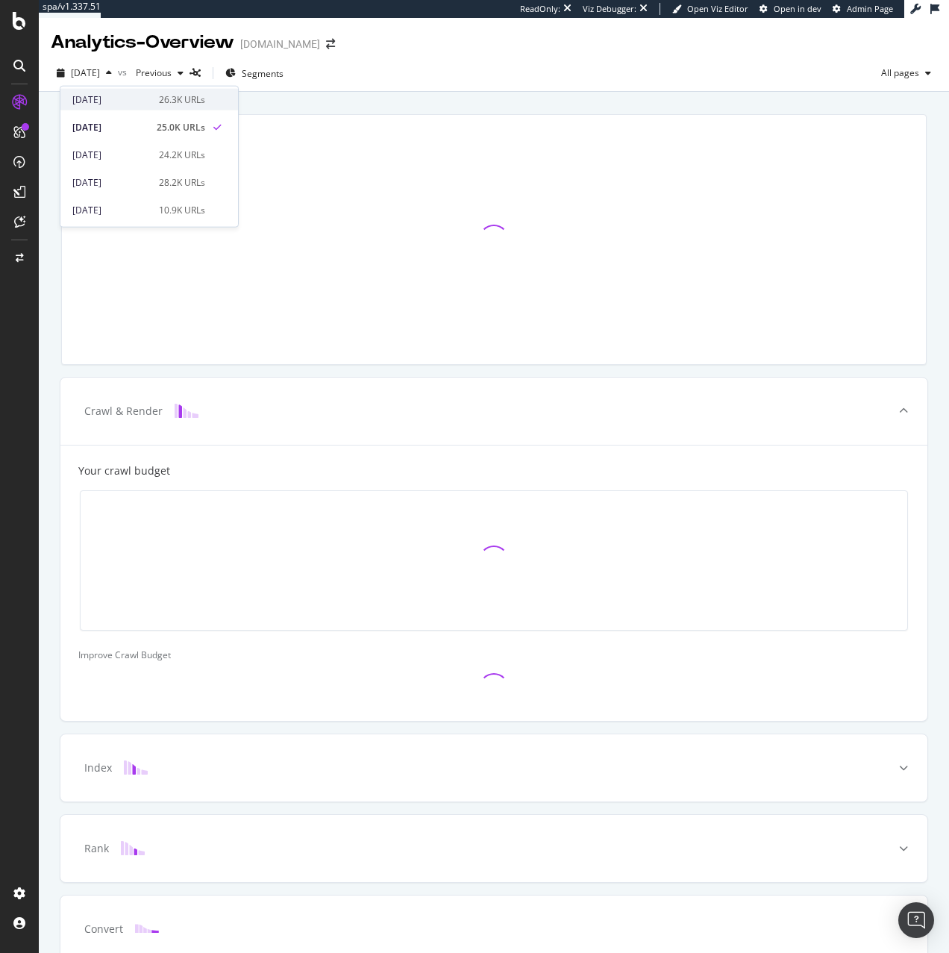
click at [137, 101] on div "[DATE]" at bounding box center [111, 99] width 78 height 13
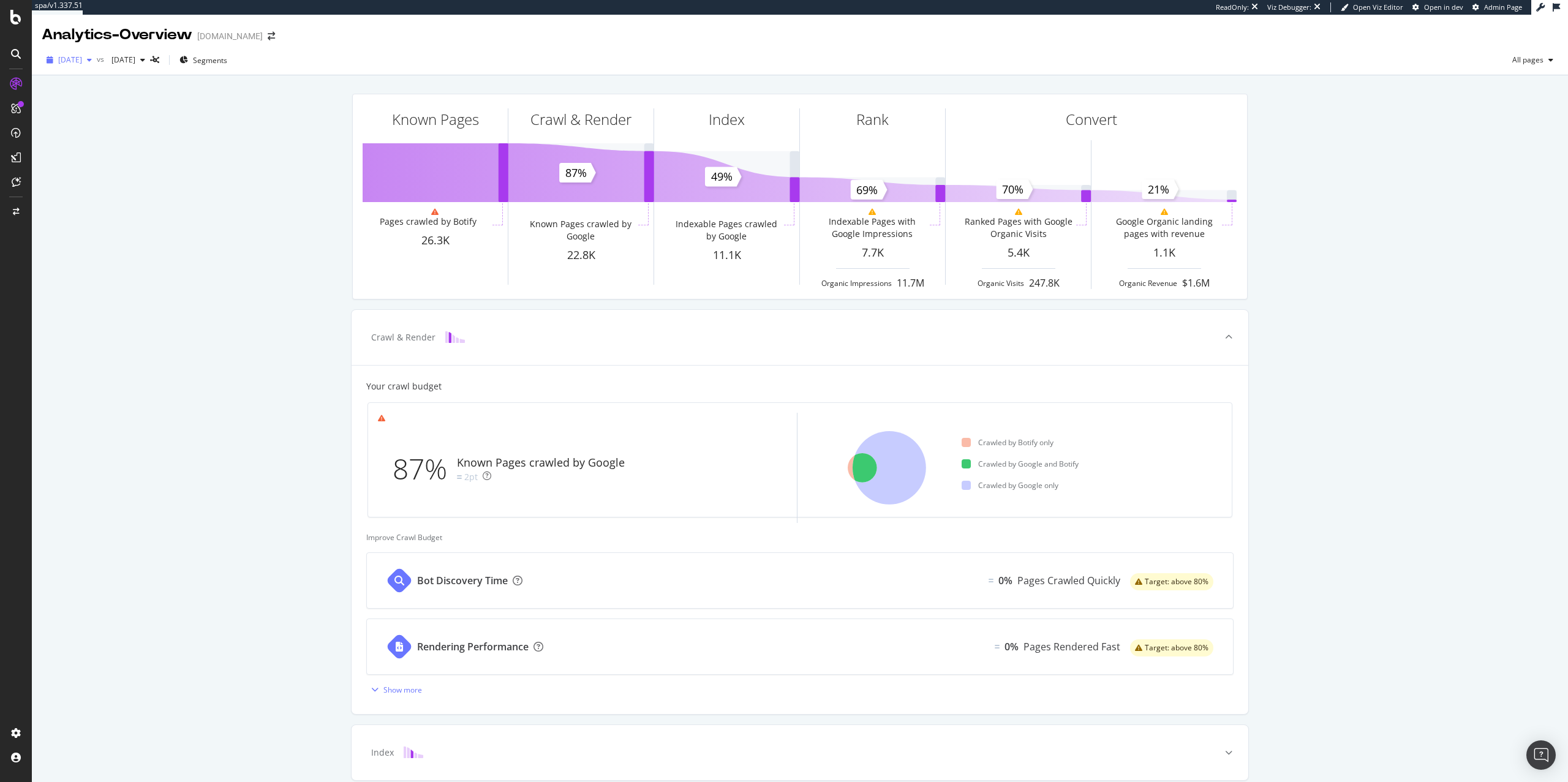
click at [79, 62] on span "[DATE]" at bounding box center [70, 59] width 24 height 11
click at [242, 174] on div "Known Pages Pages crawled by Botify 26.3K Crawl & Render Known Pages crawled by…" at bounding box center [800, 520] width 1536 height 890
click at [63, 116] on div "Overview" at bounding box center [63, 113] width 35 height 12
click at [88, 66] on div "[DATE]" at bounding box center [69, 60] width 55 height 18
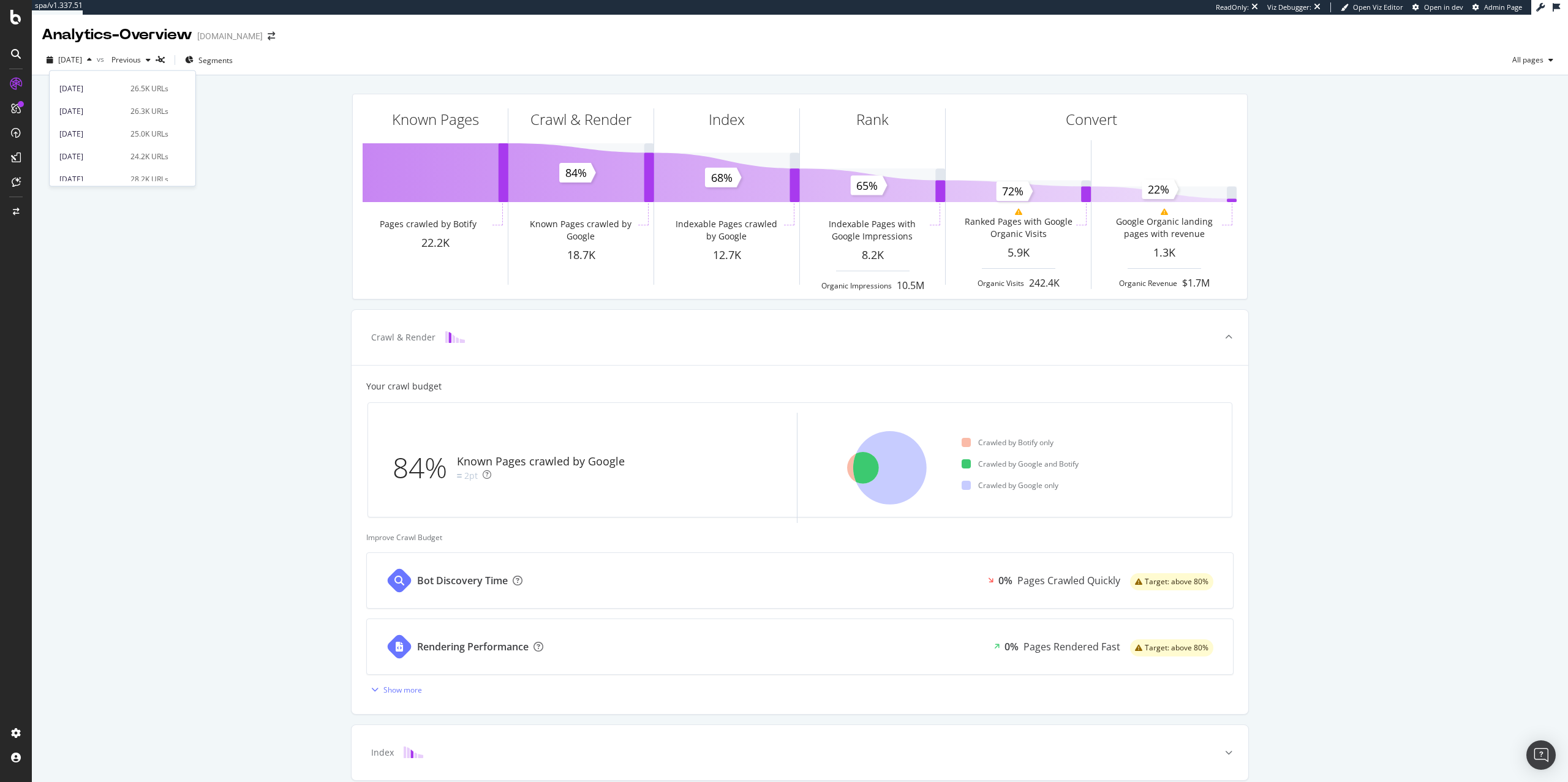
scroll to position [336, 0]
click at [124, 129] on div "[DATE] 24.2K URLs" at bounding box center [113, 126] width 109 height 11
click at [236, 151] on div "Known Pages Pages crawled by Botify 24.2K Crawl & Render Known Pages crawled by…" at bounding box center [800, 520] width 1536 height 890
click at [66, 180] on div "RealKeywords" at bounding box center [73, 179] width 54 height 12
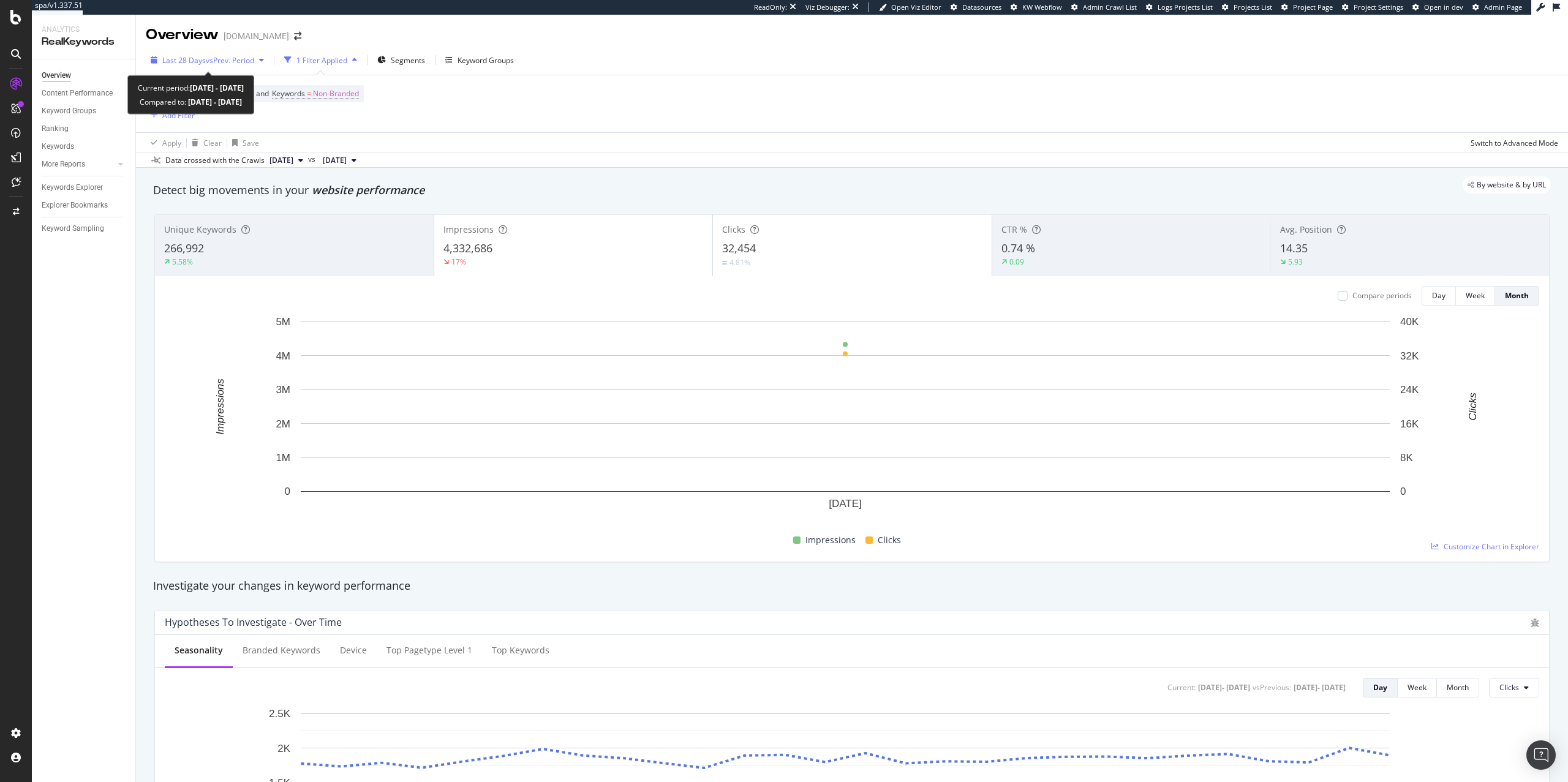
click at [225, 65] on div "Last 28 Days vs Prev. Period" at bounding box center [209, 60] width 92 height 11
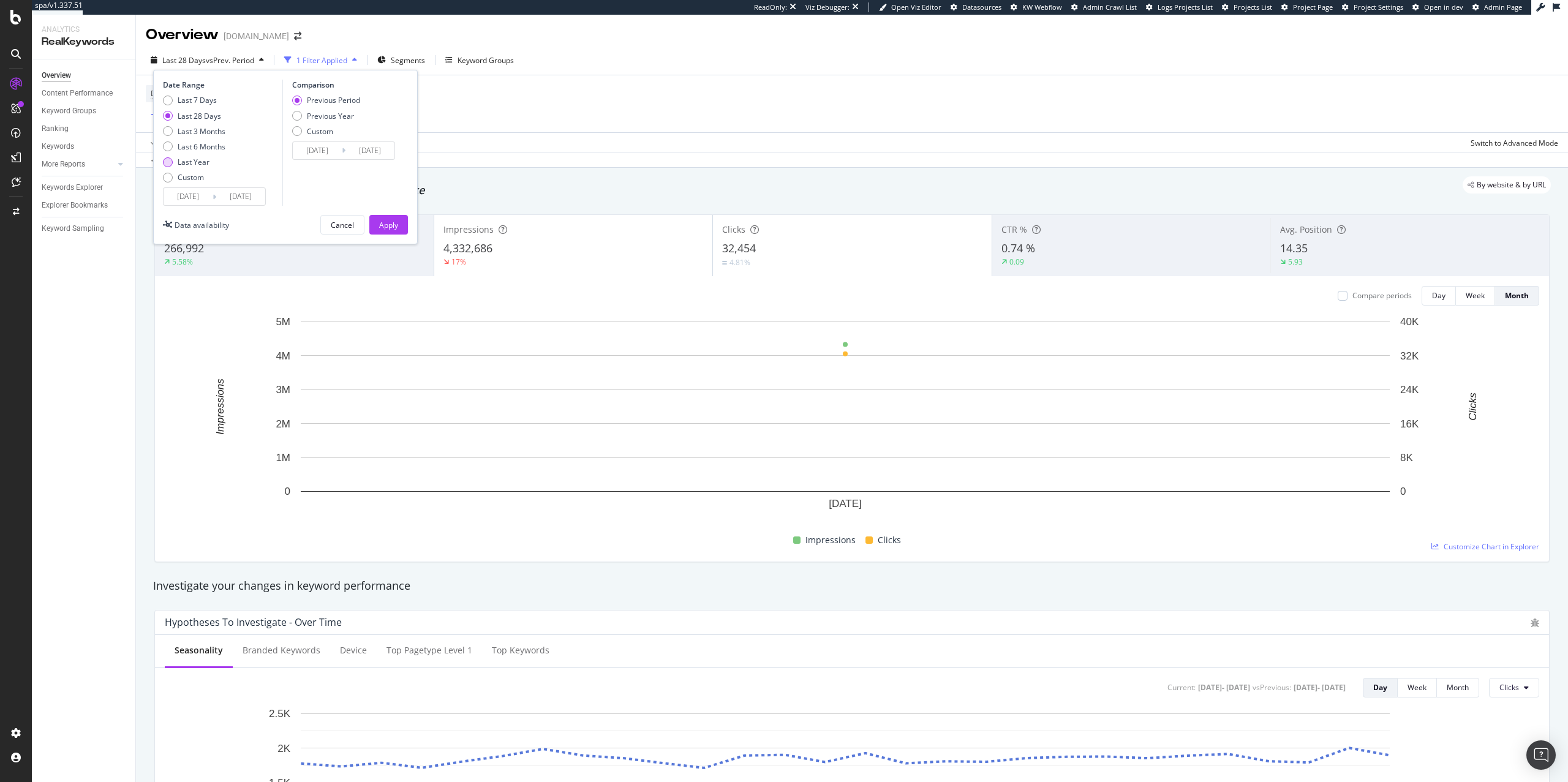
click at [197, 164] on div "Last Year" at bounding box center [193, 162] width 32 height 11
type input "[DATE]"
click at [383, 237] on div "Date Range Last 7 Days Last 28 Days Last 3 Months Last 6 Months Last Year Custo…" at bounding box center [286, 157] width 264 height 175
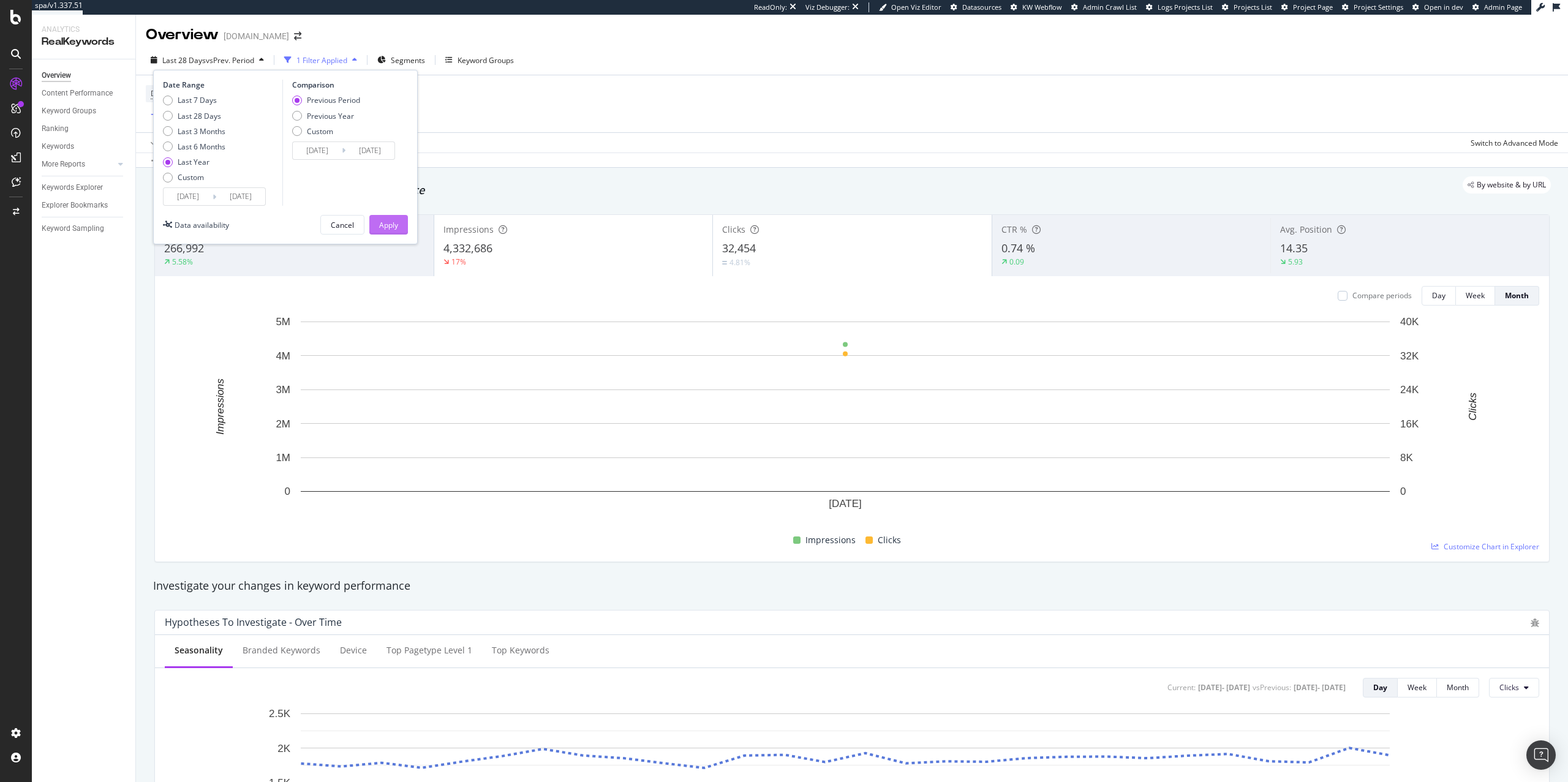
click at [384, 229] on div "Apply" at bounding box center [388, 225] width 19 height 11
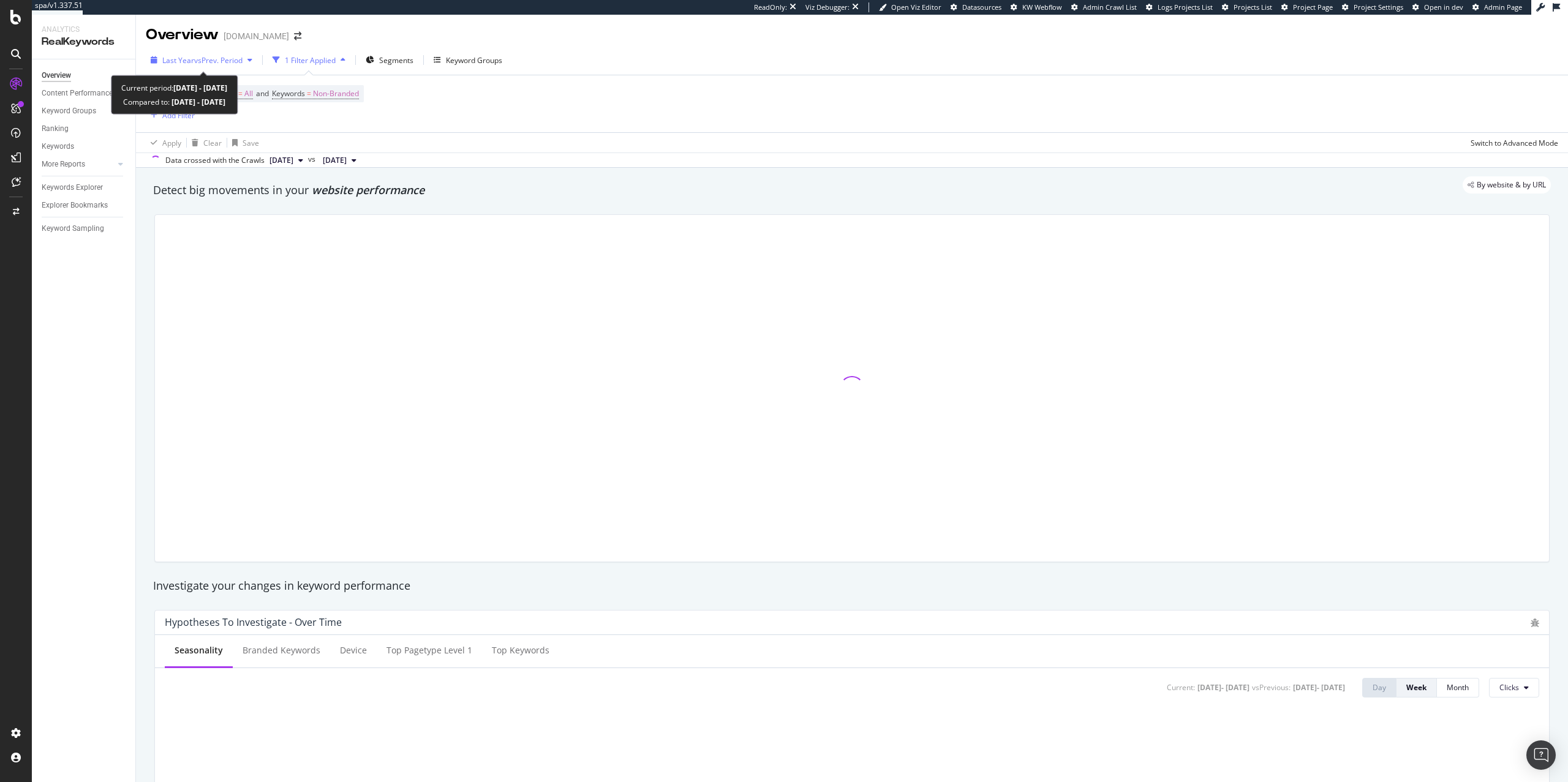
click at [207, 64] on span "vs Prev. Period" at bounding box center [218, 60] width 48 height 11
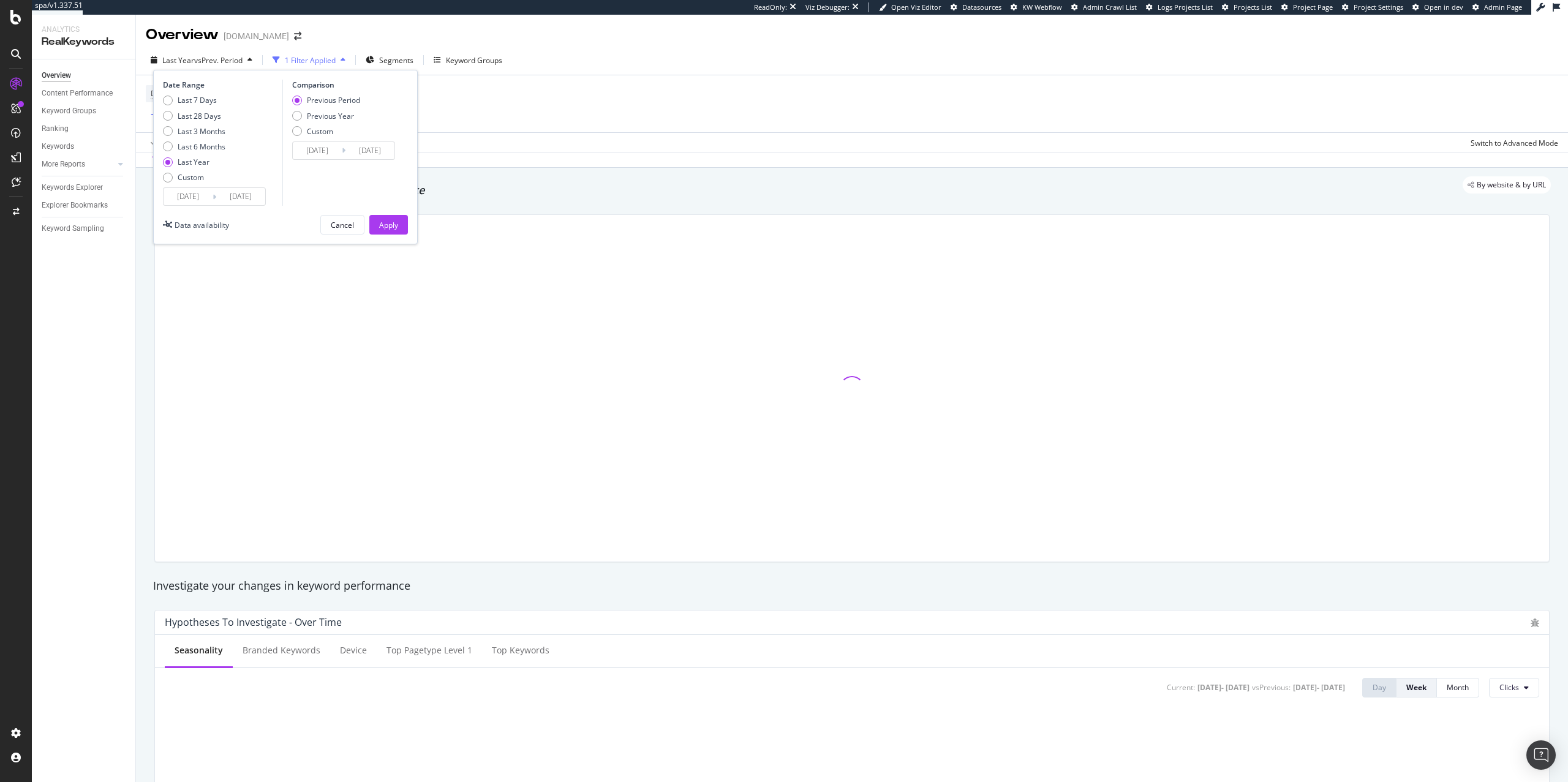
click at [195, 193] on input "[DATE]" at bounding box center [188, 196] width 49 height 17
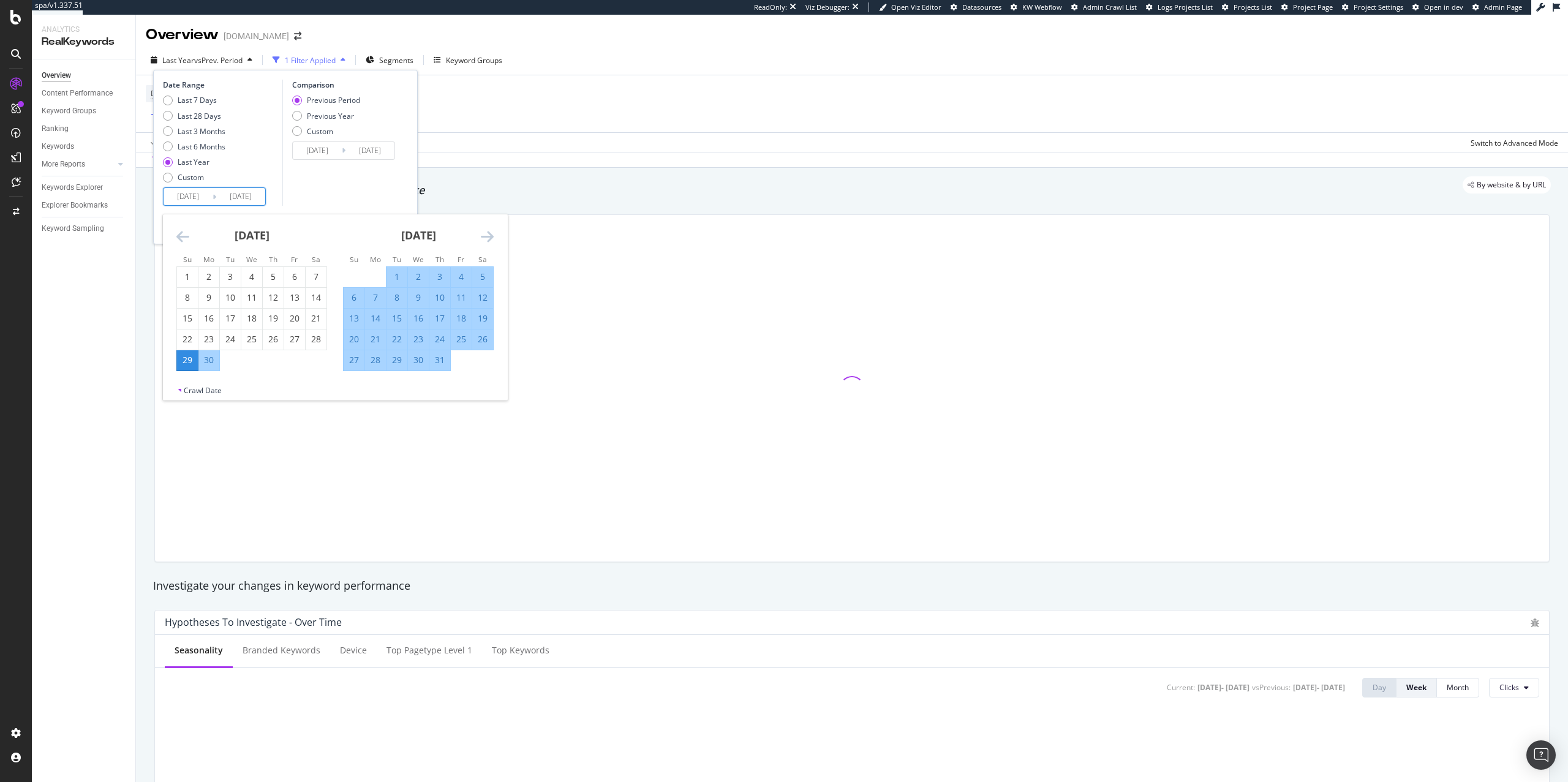
click at [189, 240] on icon "Move backward to switch to the previous month." at bounding box center [183, 236] width 13 height 15
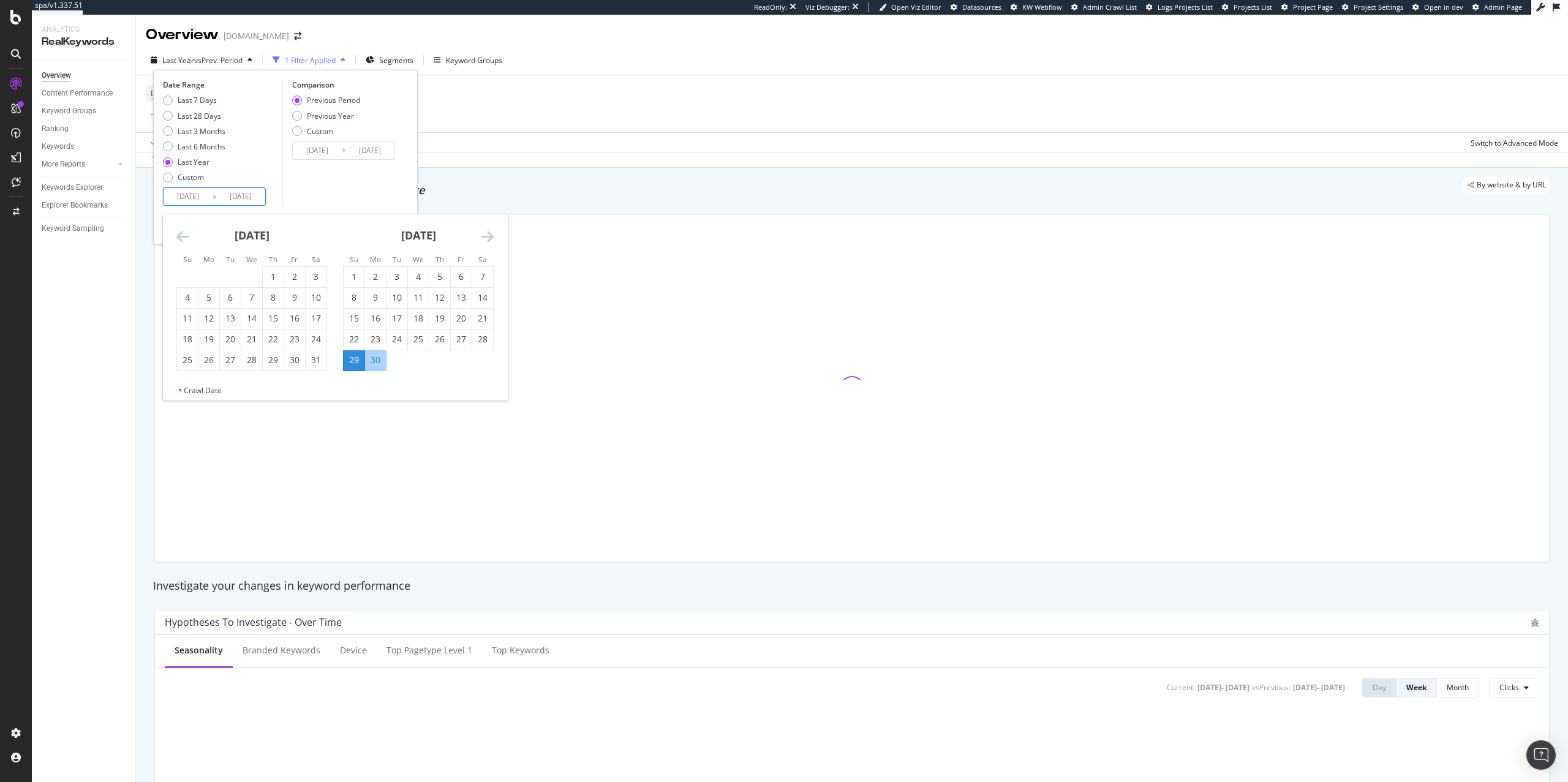
click at [189, 240] on icon "Move backward to switch to the previous month." at bounding box center [183, 236] width 13 height 15
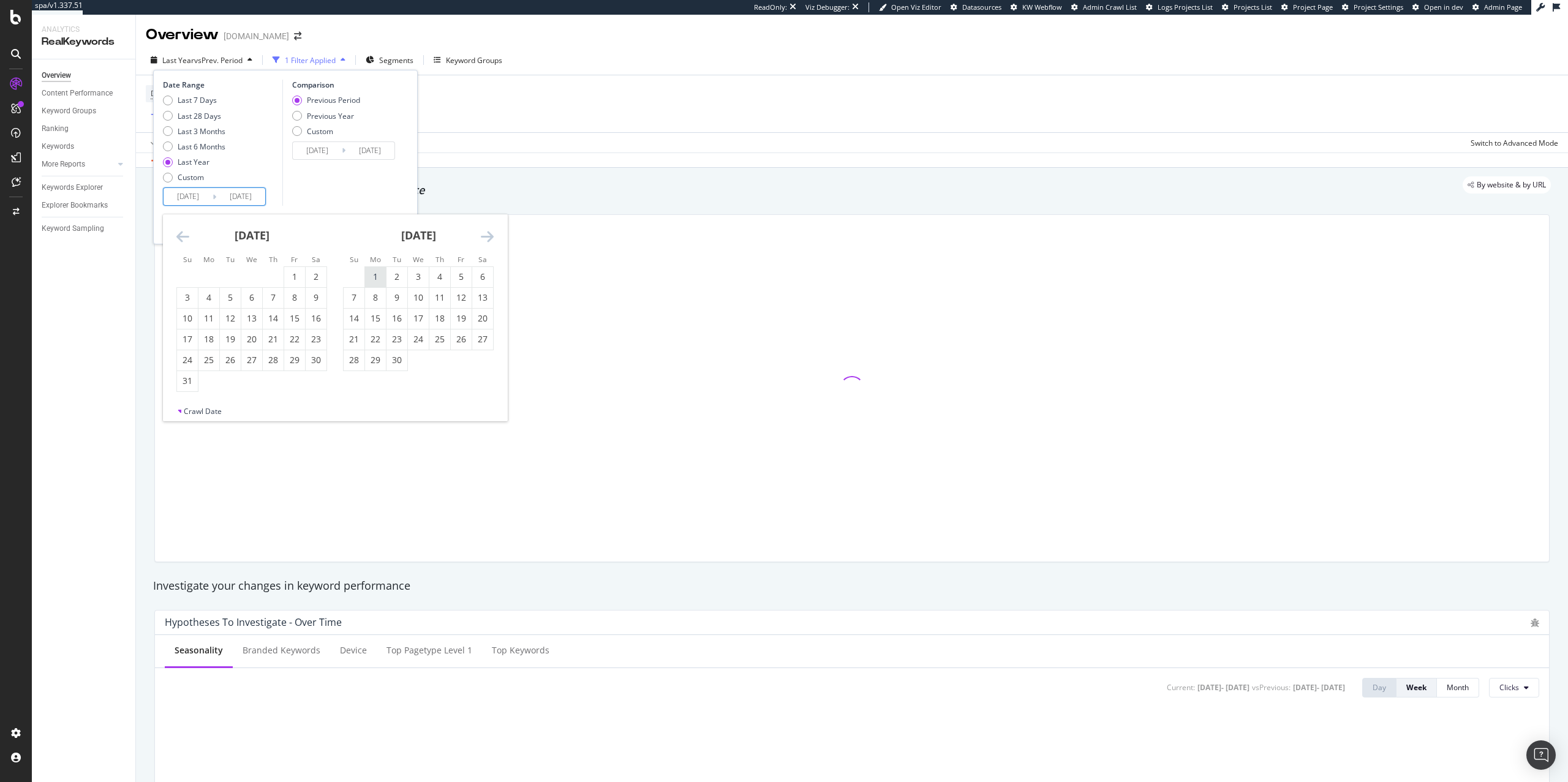
click at [380, 275] on div "1" at bounding box center [375, 277] width 21 height 12
type input "[DATE]"
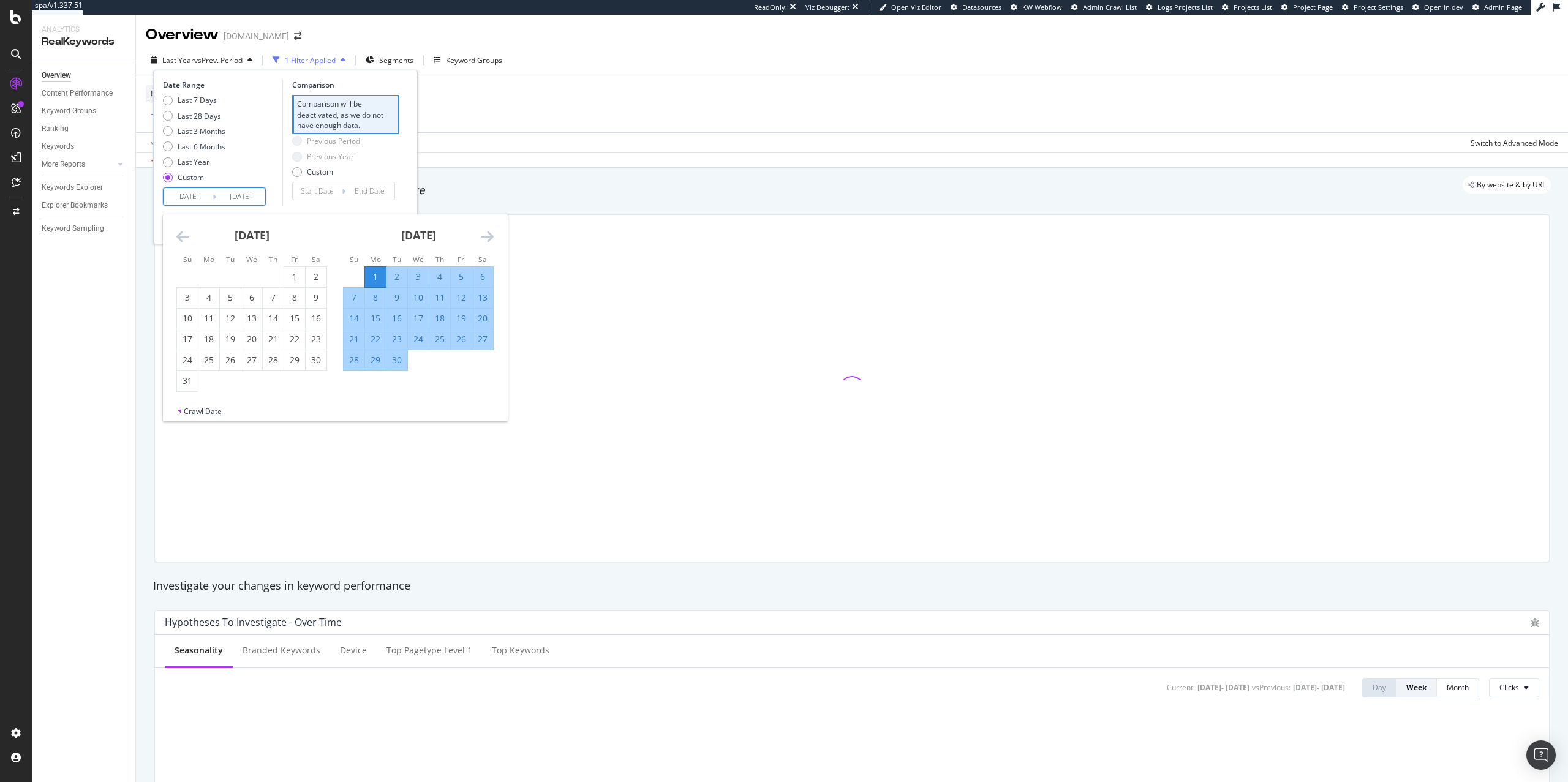
click at [484, 237] on icon "Move forward to switch to the next month." at bounding box center [488, 236] width 13 height 15
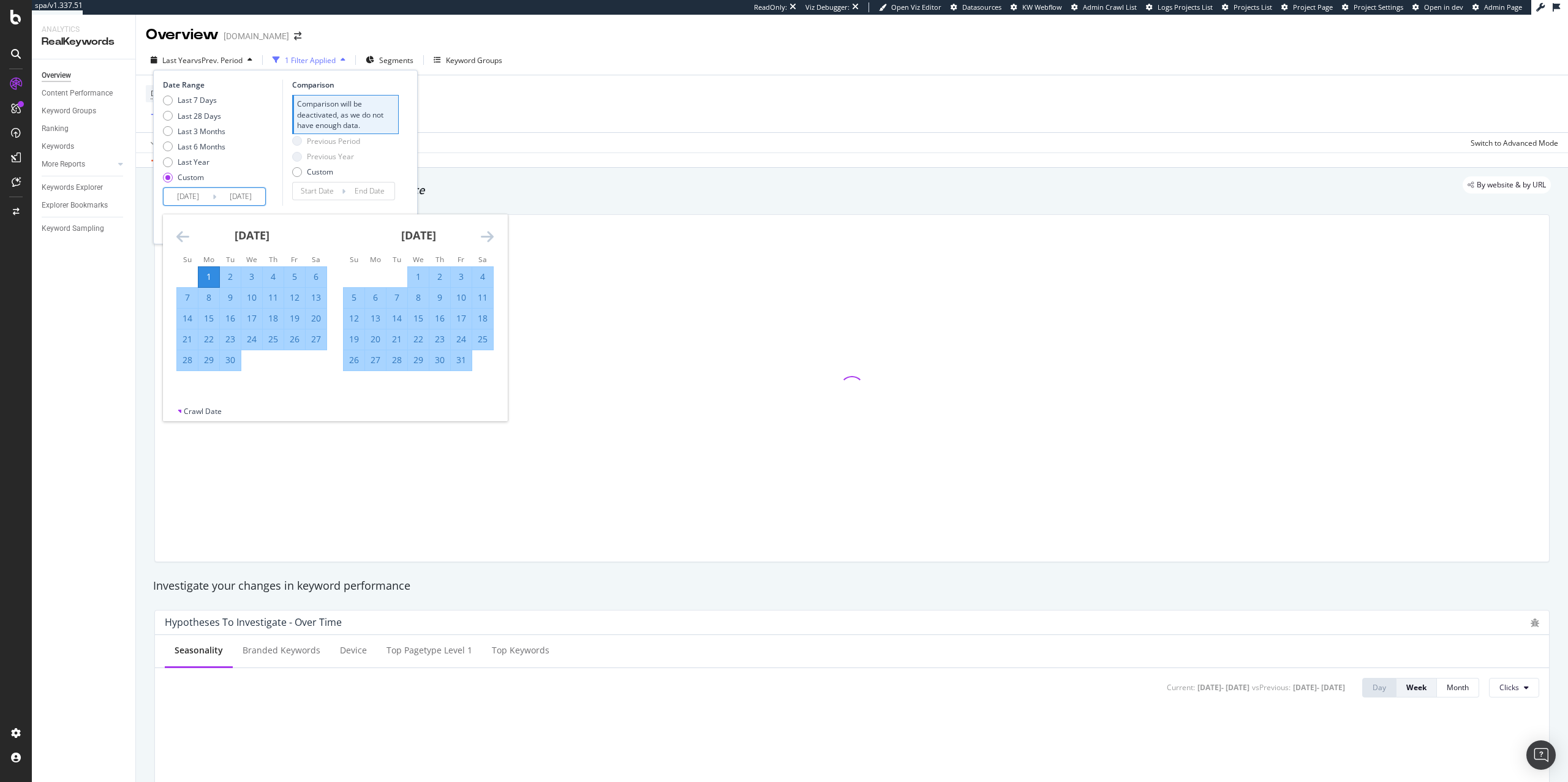
click at [484, 237] on icon "Move forward to switch to the next month." at bounding box center [488, 236] width 13 height 15
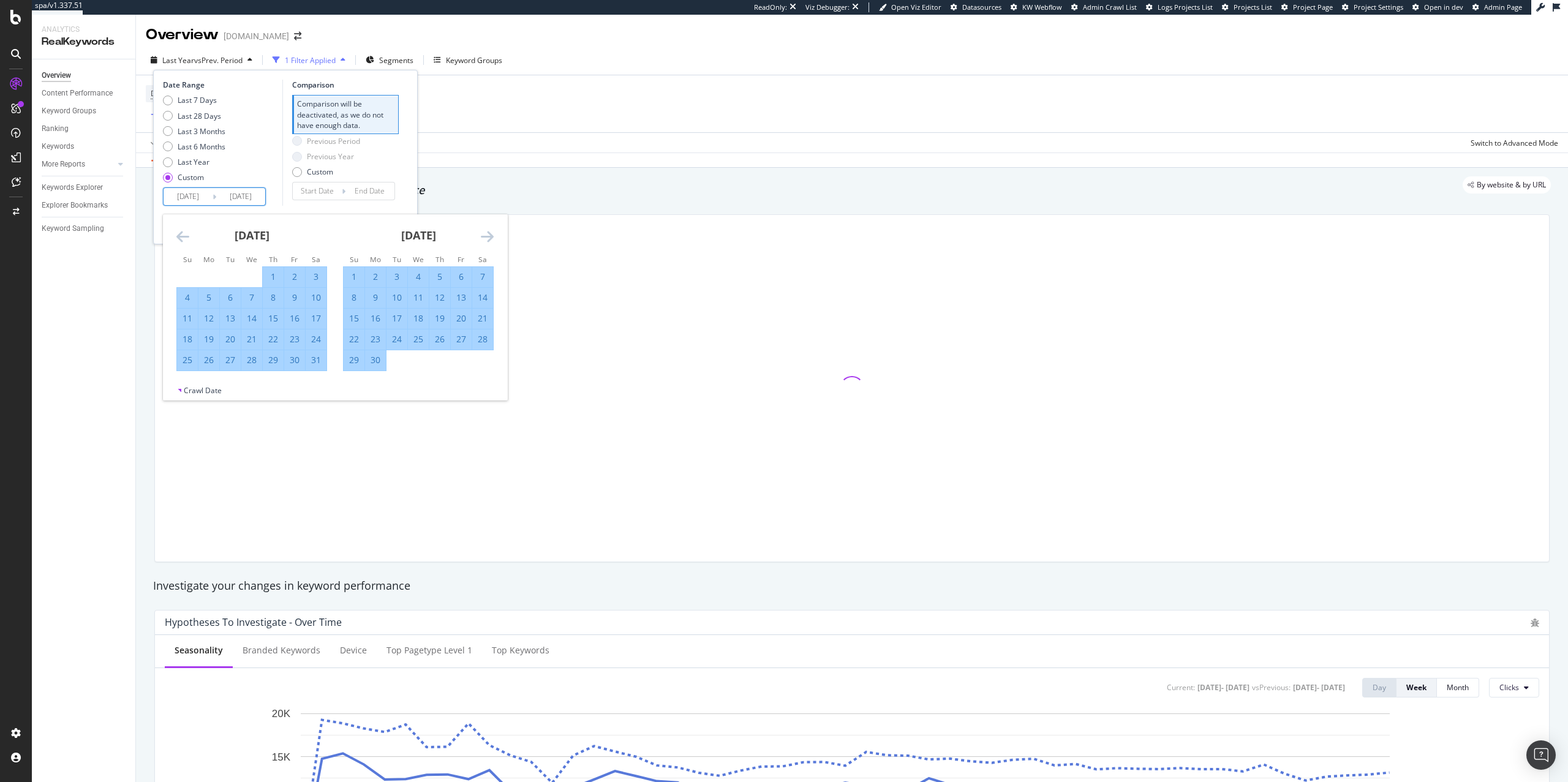
click at [484, 237] on icon "Move forward to switch to the next month." at bounding box center [488, 236] width 13 height 15
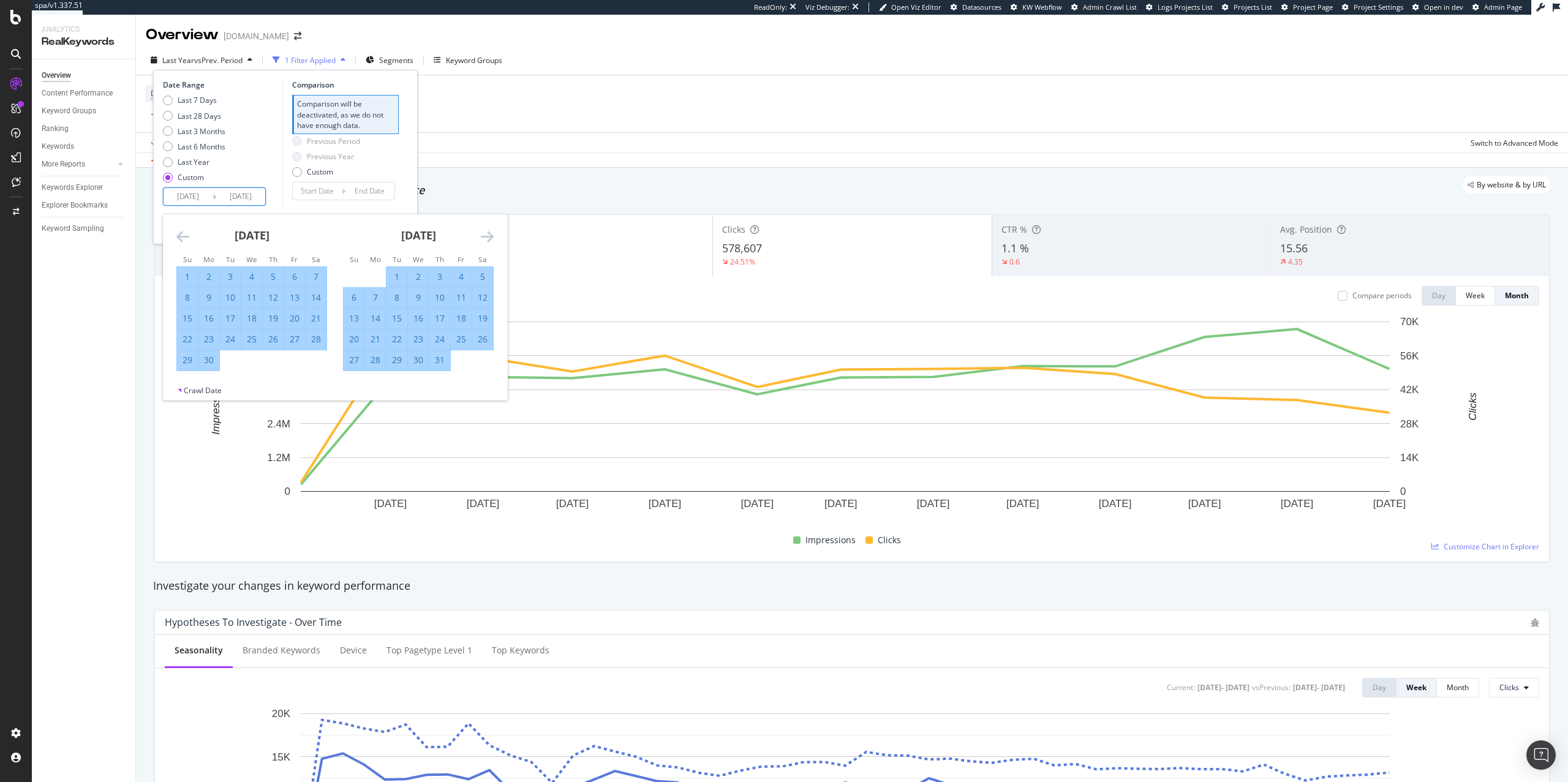
click at [218, 366] on div "30" at bounding box center [209, 359] width 21 height 12
type input "[DATE]"
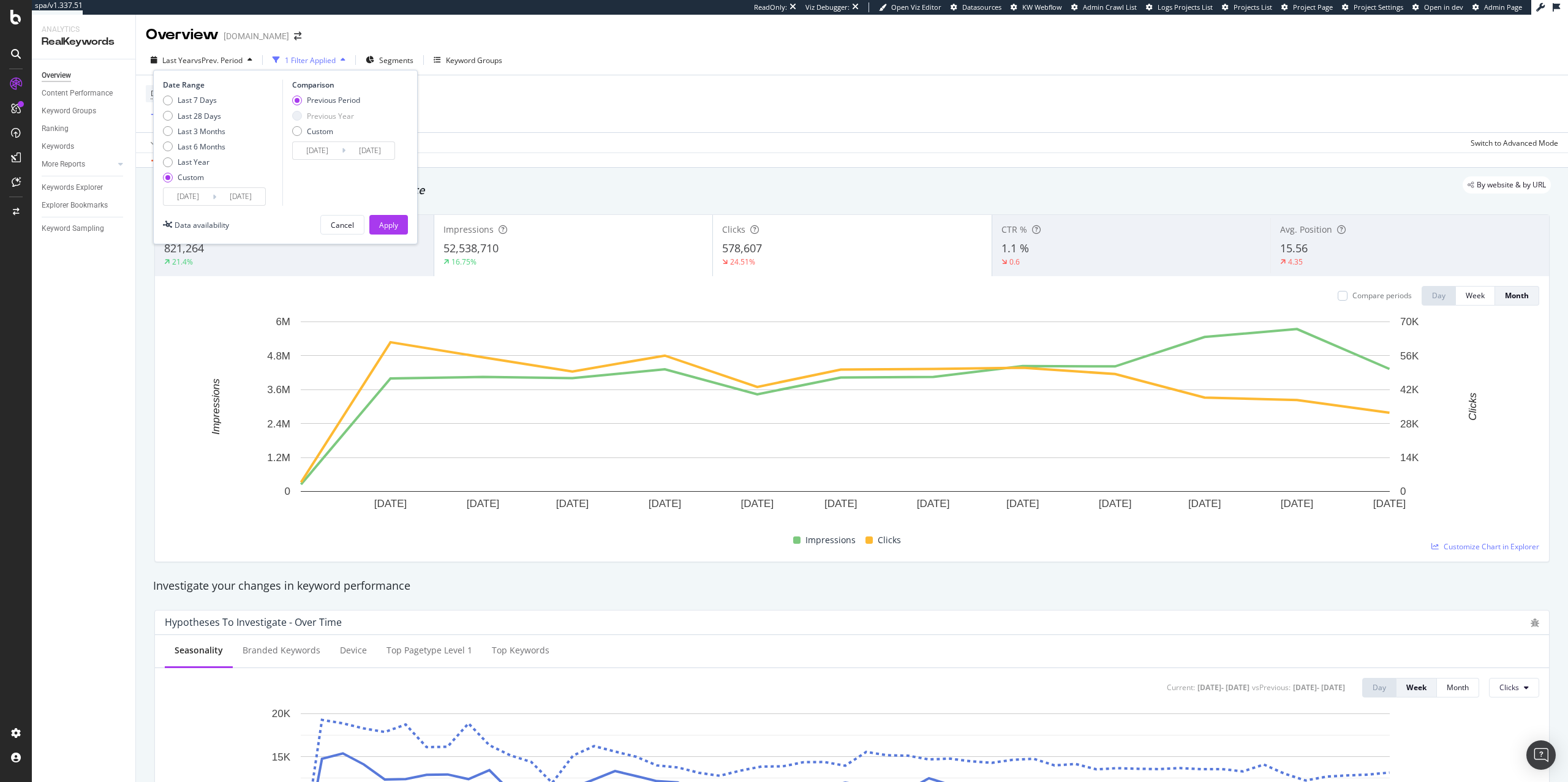
click at [229, 199] on input "[DATE]" at bounding box center [241, 196] width 49 height 17
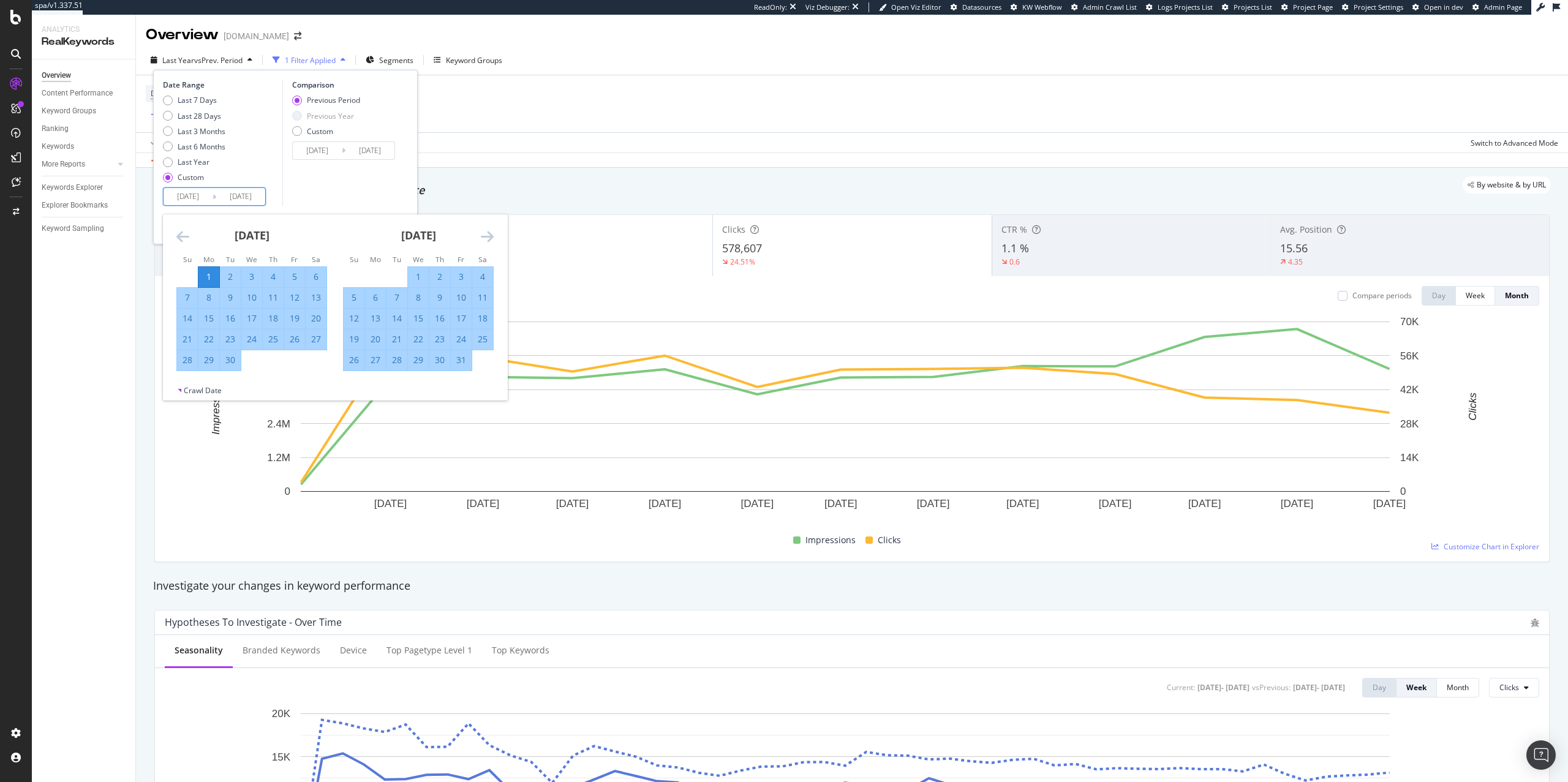
click at [481, 233] on icon "Move forward to switch to the next month." at bounding box center [488, 236] width 13 height 15
click at [481, 234] on icon "Move forward to switch to the next month." at bounding box center [488, 236] width 13 height 15
click at [355, 185] on div "Comparison Previous Period Previous Year Custom [DATE] Navigate forward to inte…" at bounding box center [341, 143] width 117 height 126
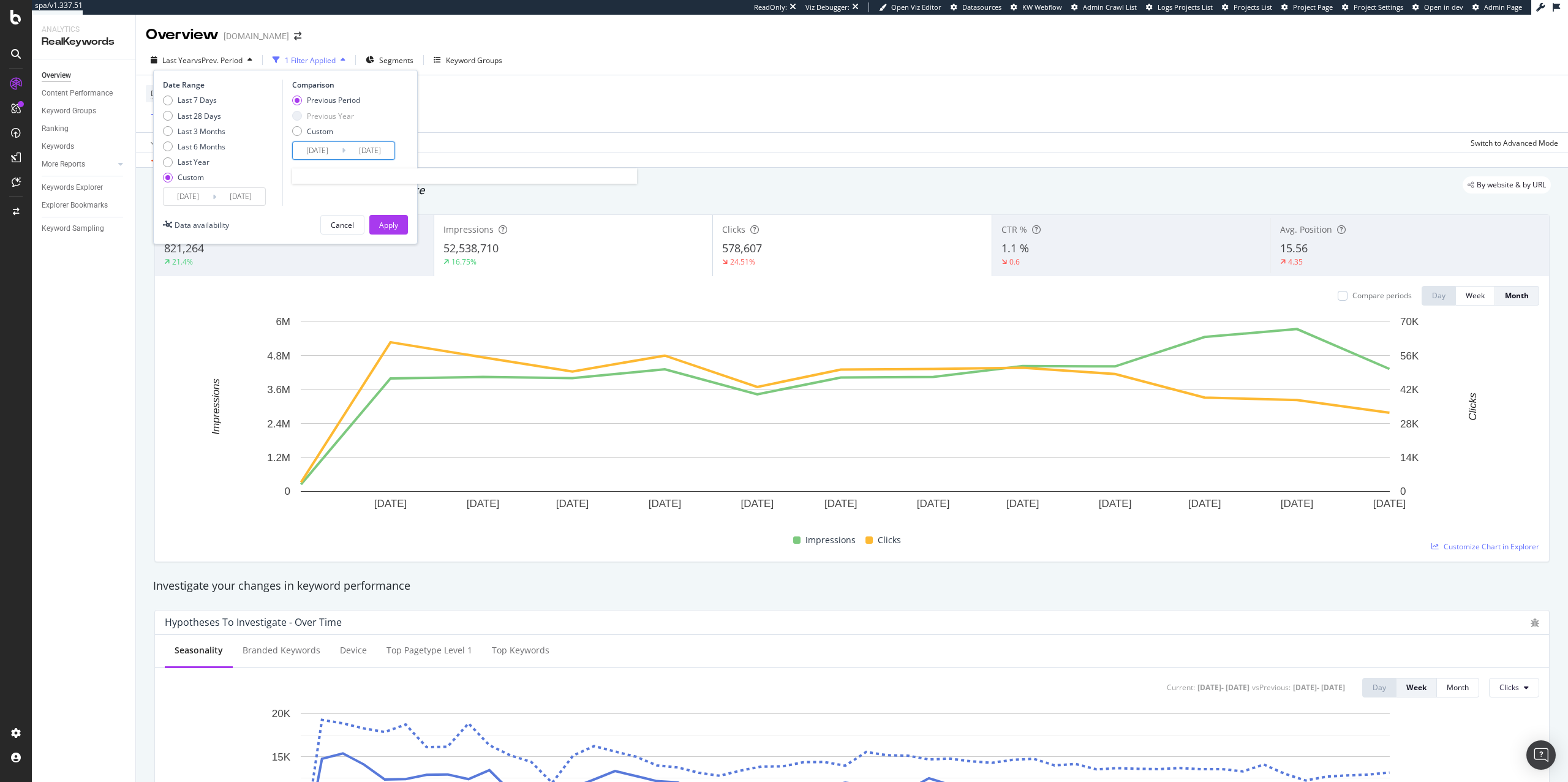
click at [326, 151] on input "[DATE]" at bounding box center [318, 150] width 49 height 17
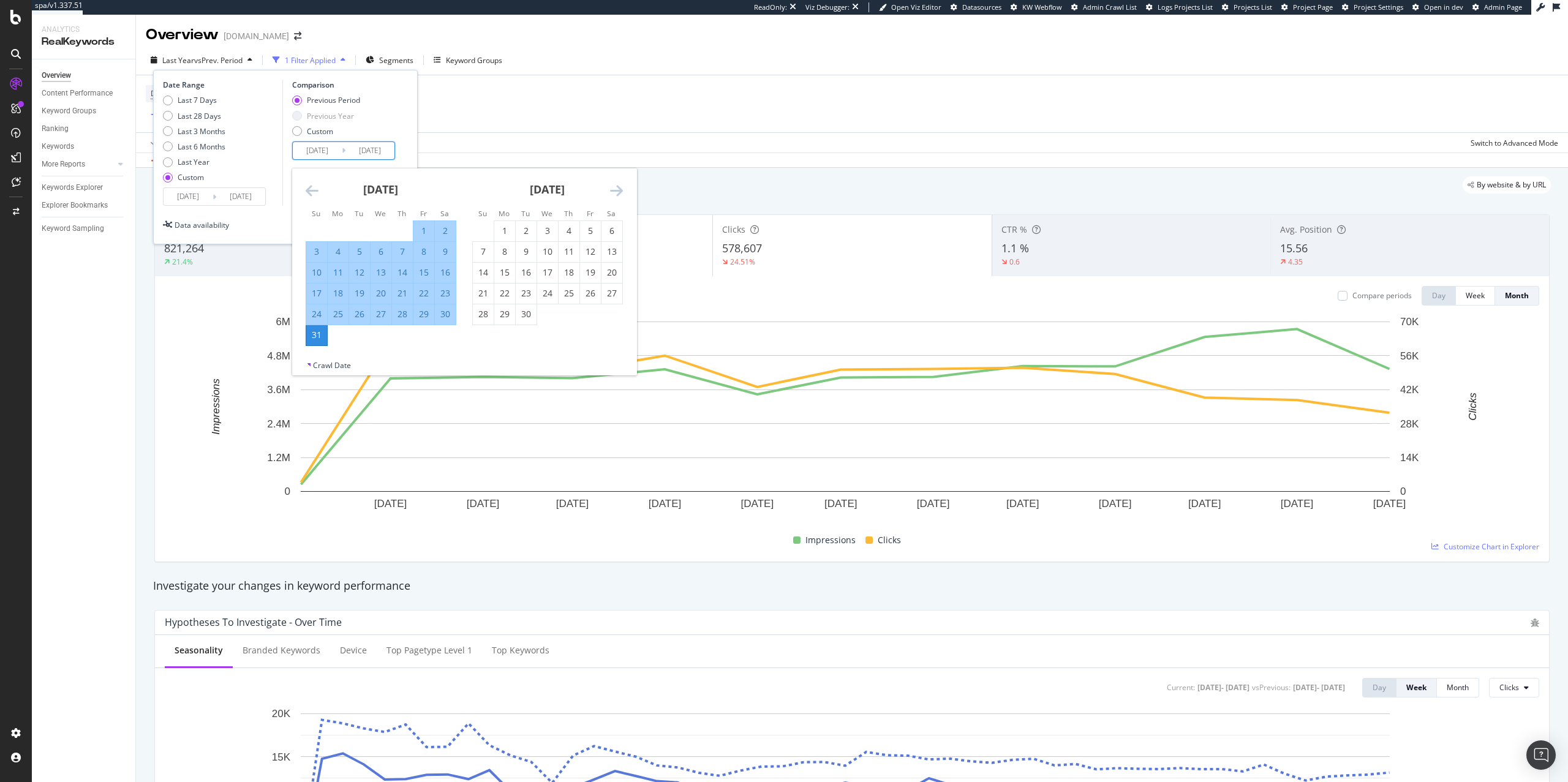
click at [326, 117] on div "Previous Year" at bounding box center [330, 116] width 47 height 11
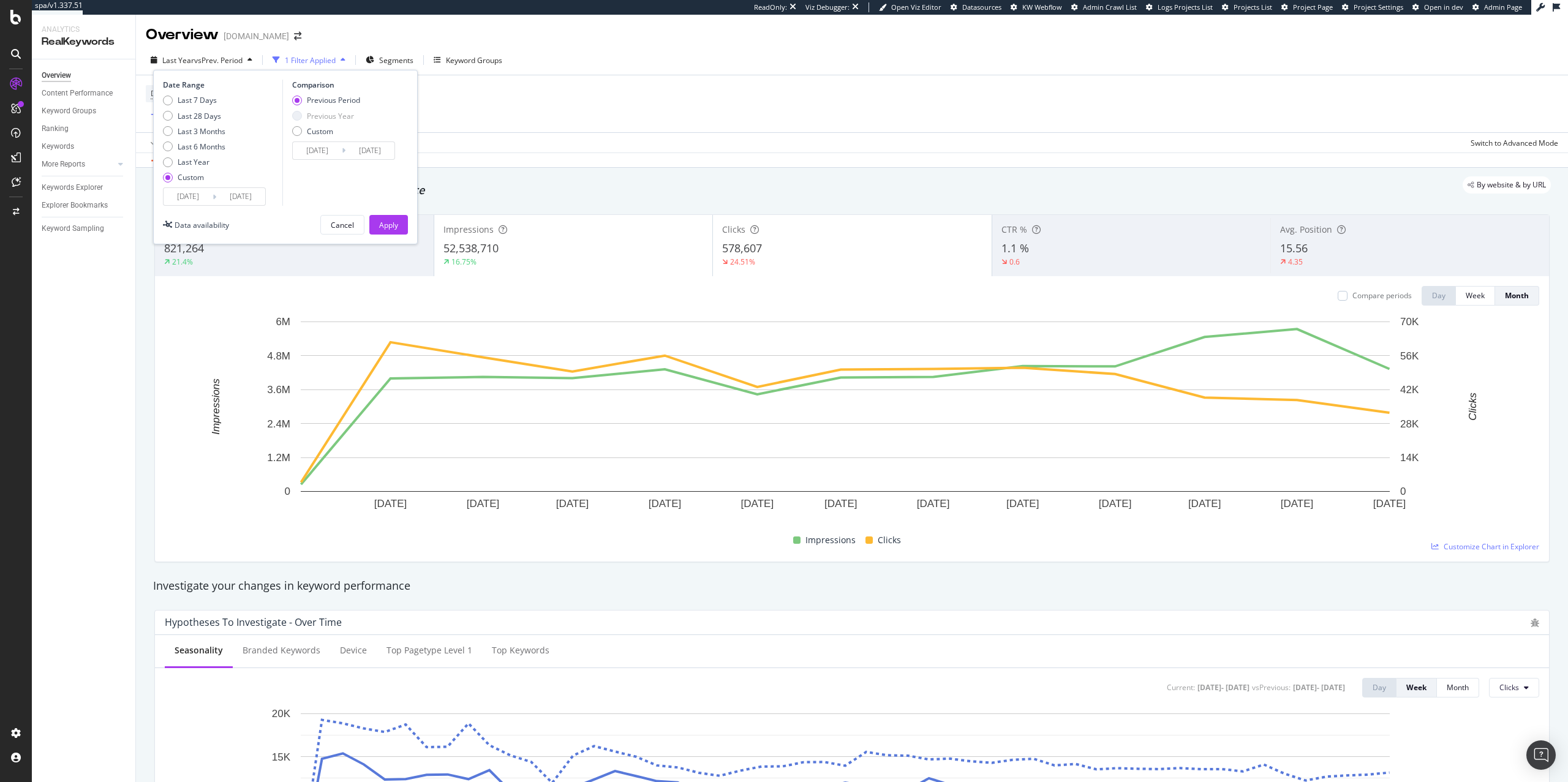
click at [338, 149] on input "[DATE]" at bounding box center [318, 150] width 49 height 17
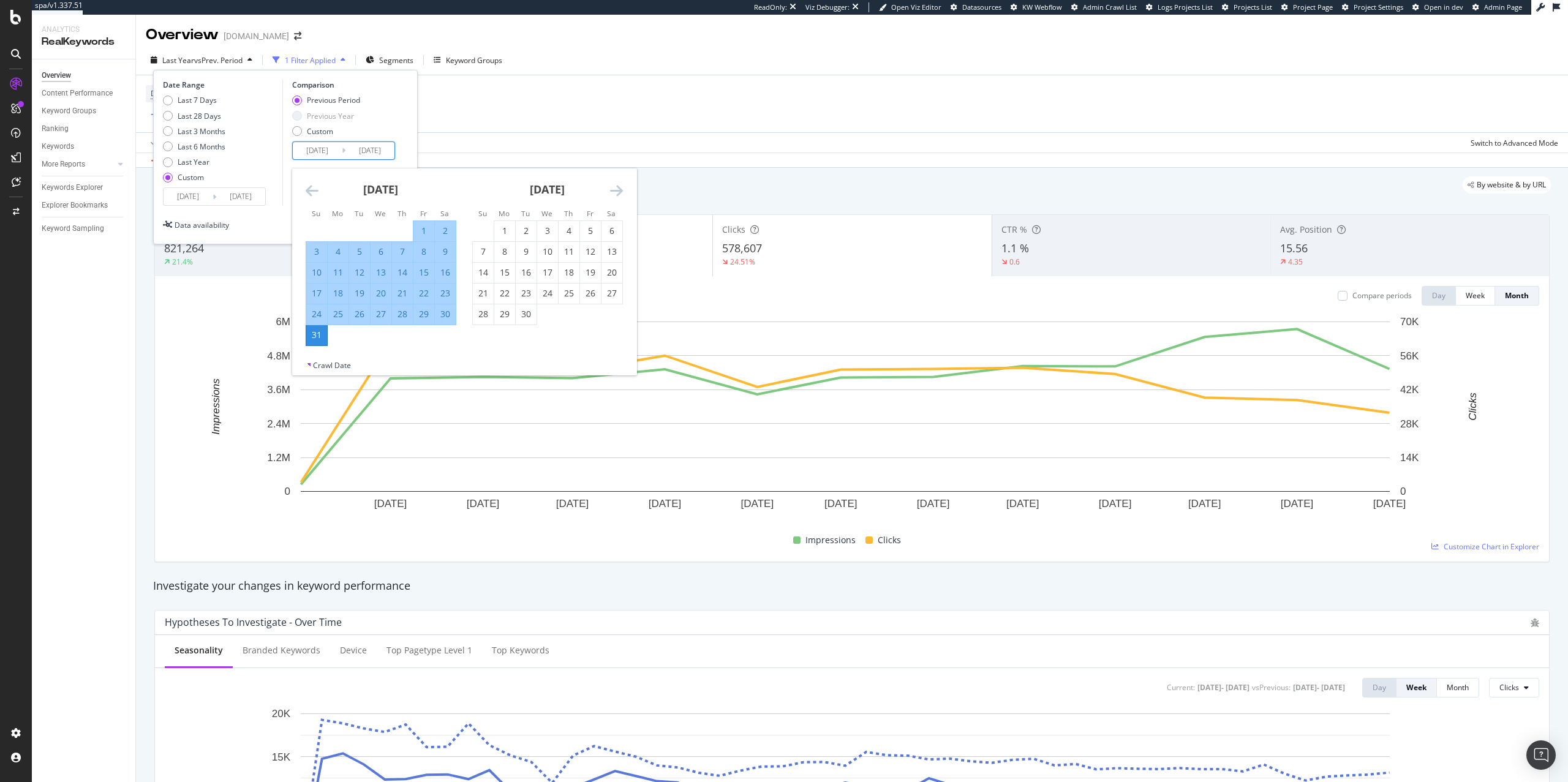
click at [313, 192] on icon "Move backward to switch to the previous month." at bounding box center [312, 190] width 13 height 15
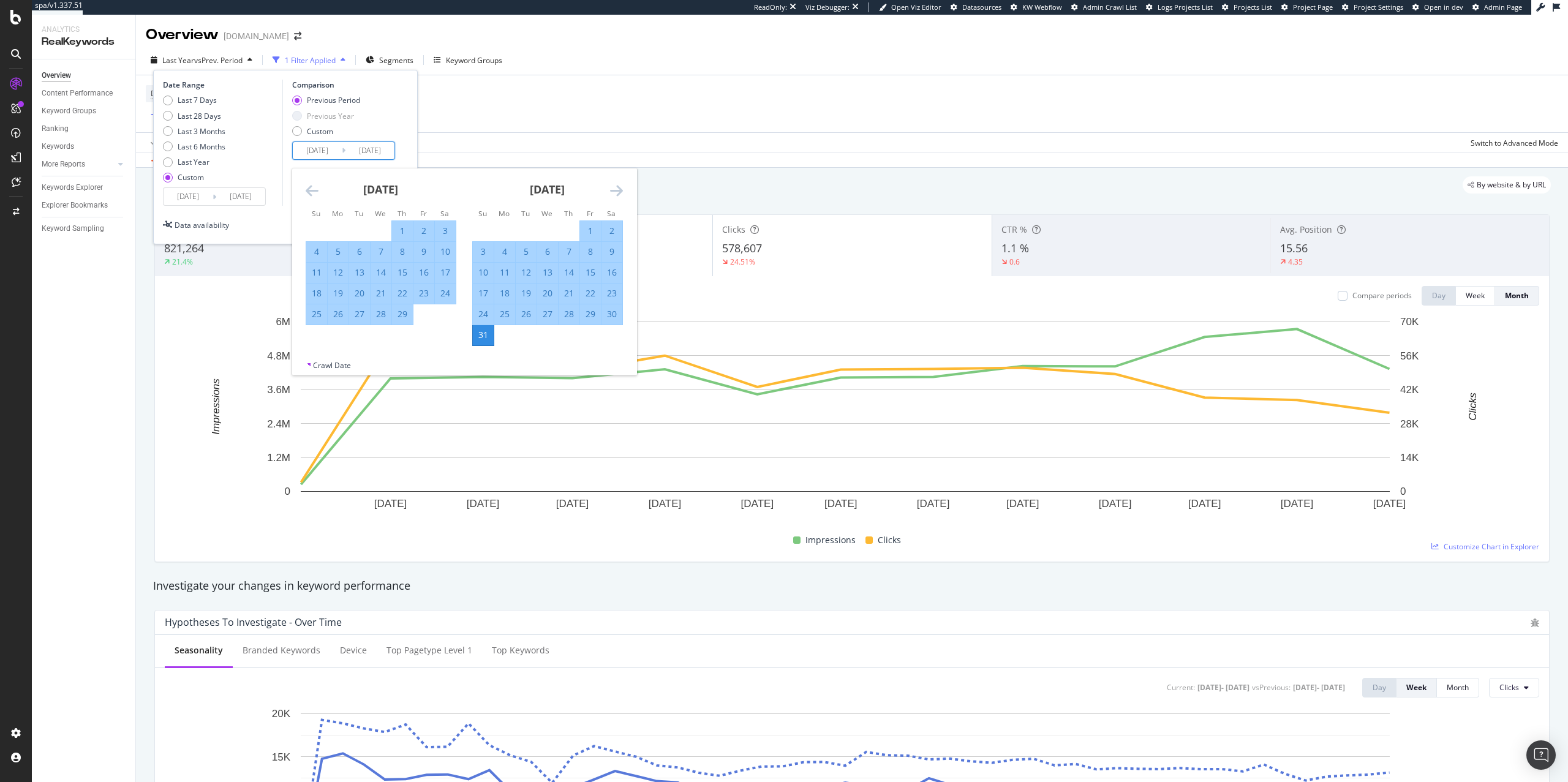
click at [313, 192] on icon "Move backward to switch to the previous month." at bounding box center [312, 190] width 13 height 15
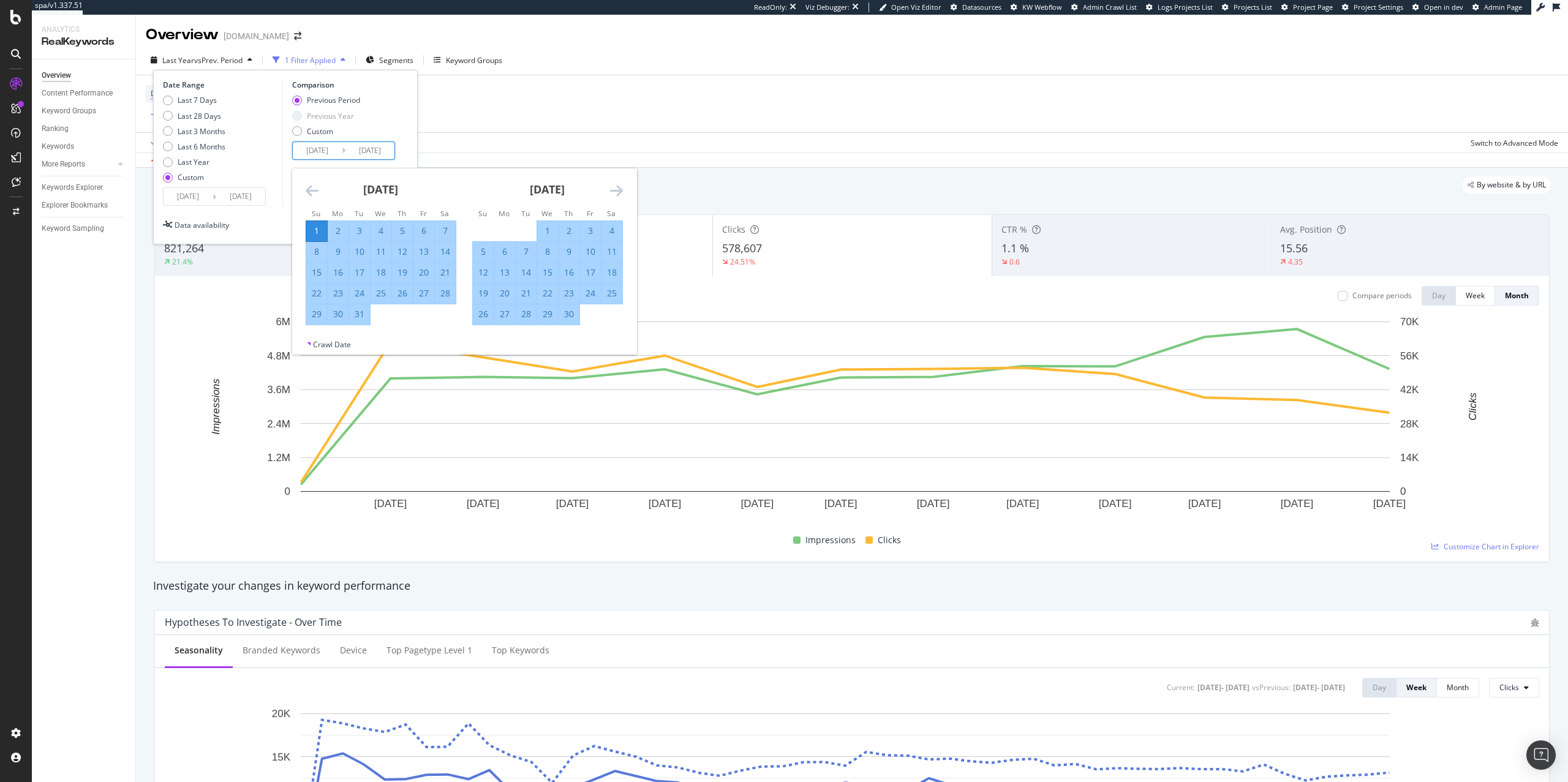
click at [313, 192] on icon "Move backward to switch to the previous month." at bounding box center [312, 190] width 13 height 15
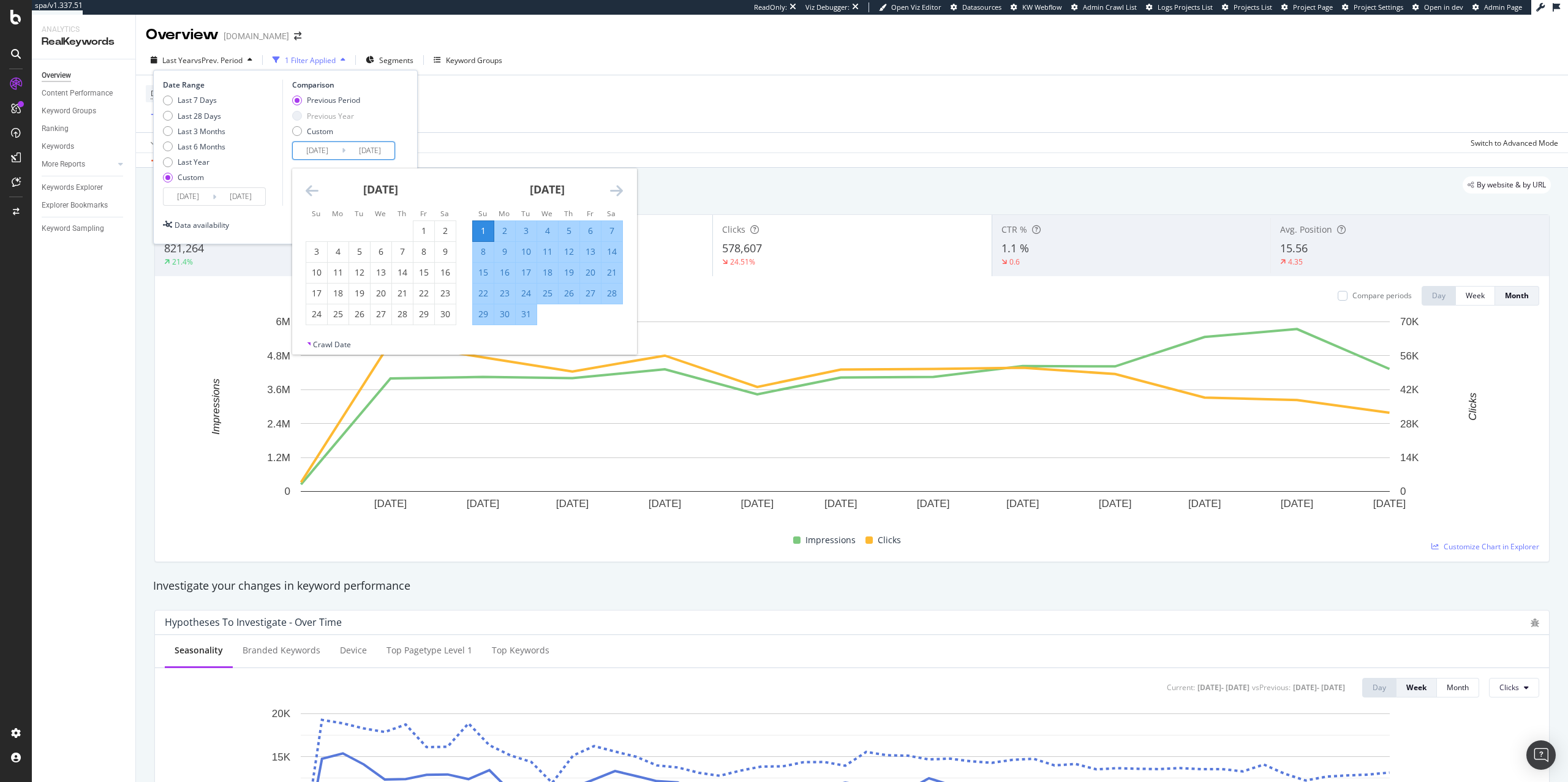
click at [313, 192] on icon "Move backward to switch to the previous month." at bounding box center [312, 190] width 13 height 15
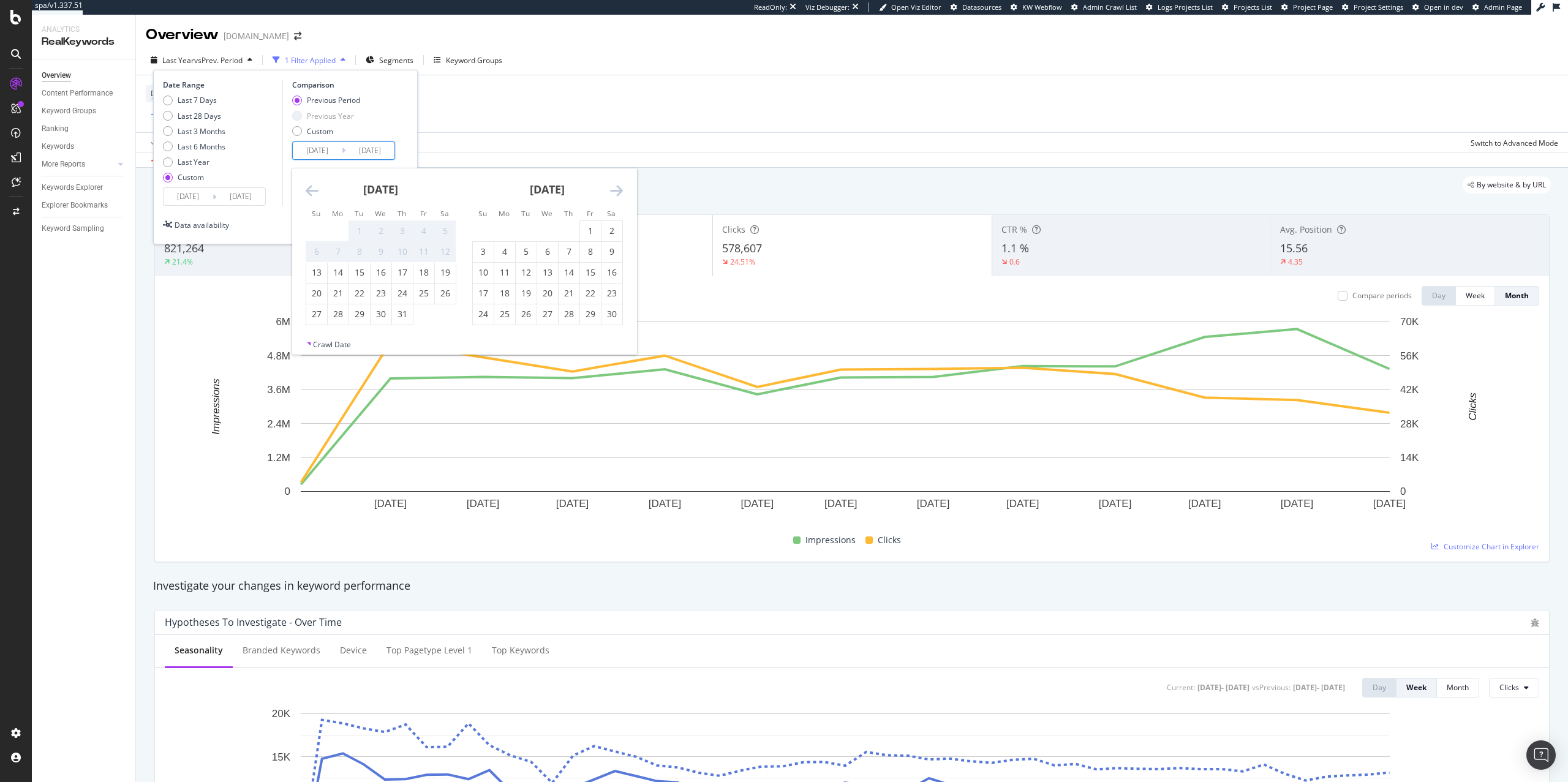
click at [612, 194] on icon "Move forward to switch to the next month." at bounding box center [617, 190] width 13 height 15
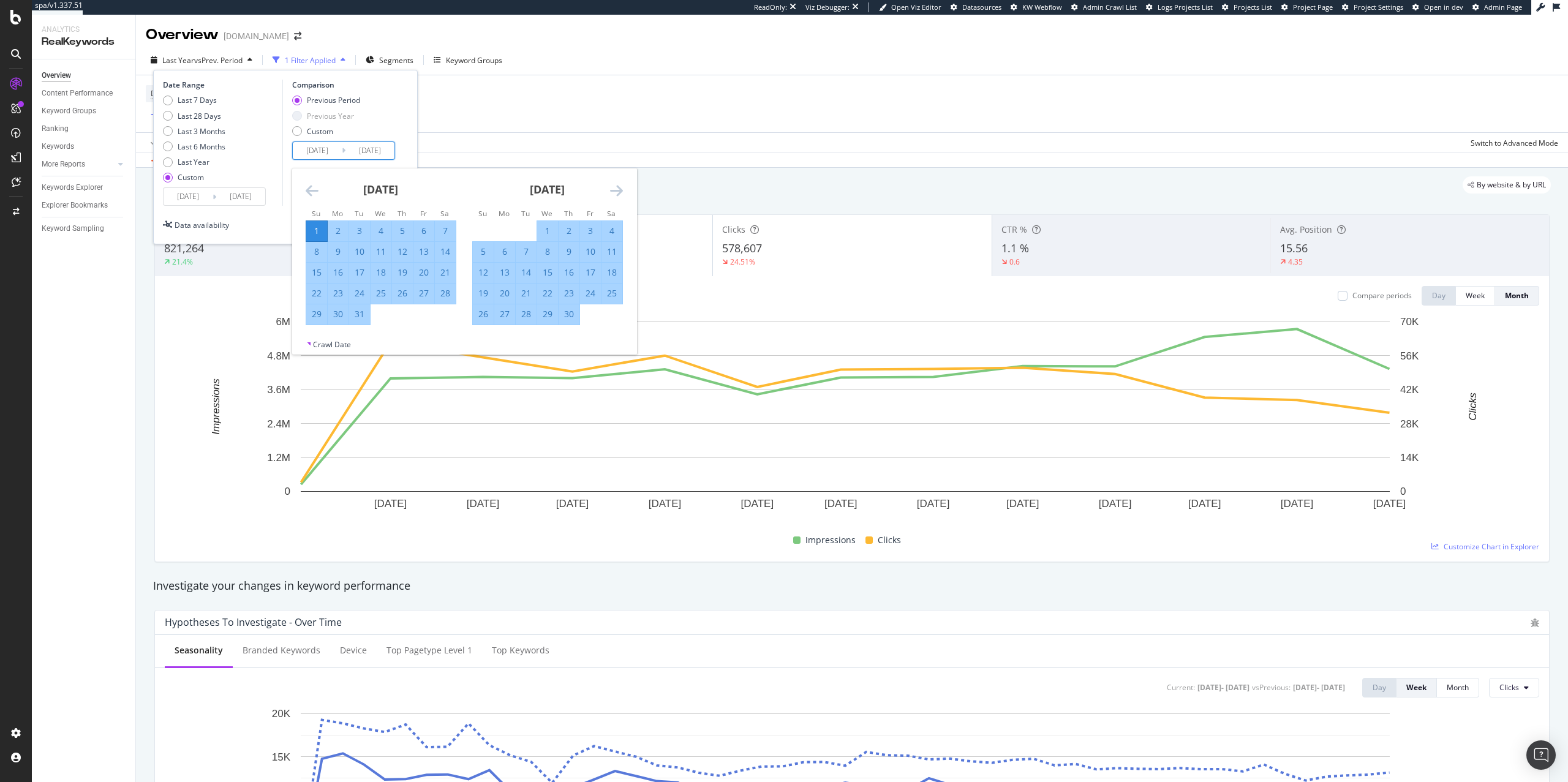
click at [612, 194] on icon "Move forward to switch to the next month." at bounding box center [617, 190] width 13 height 15
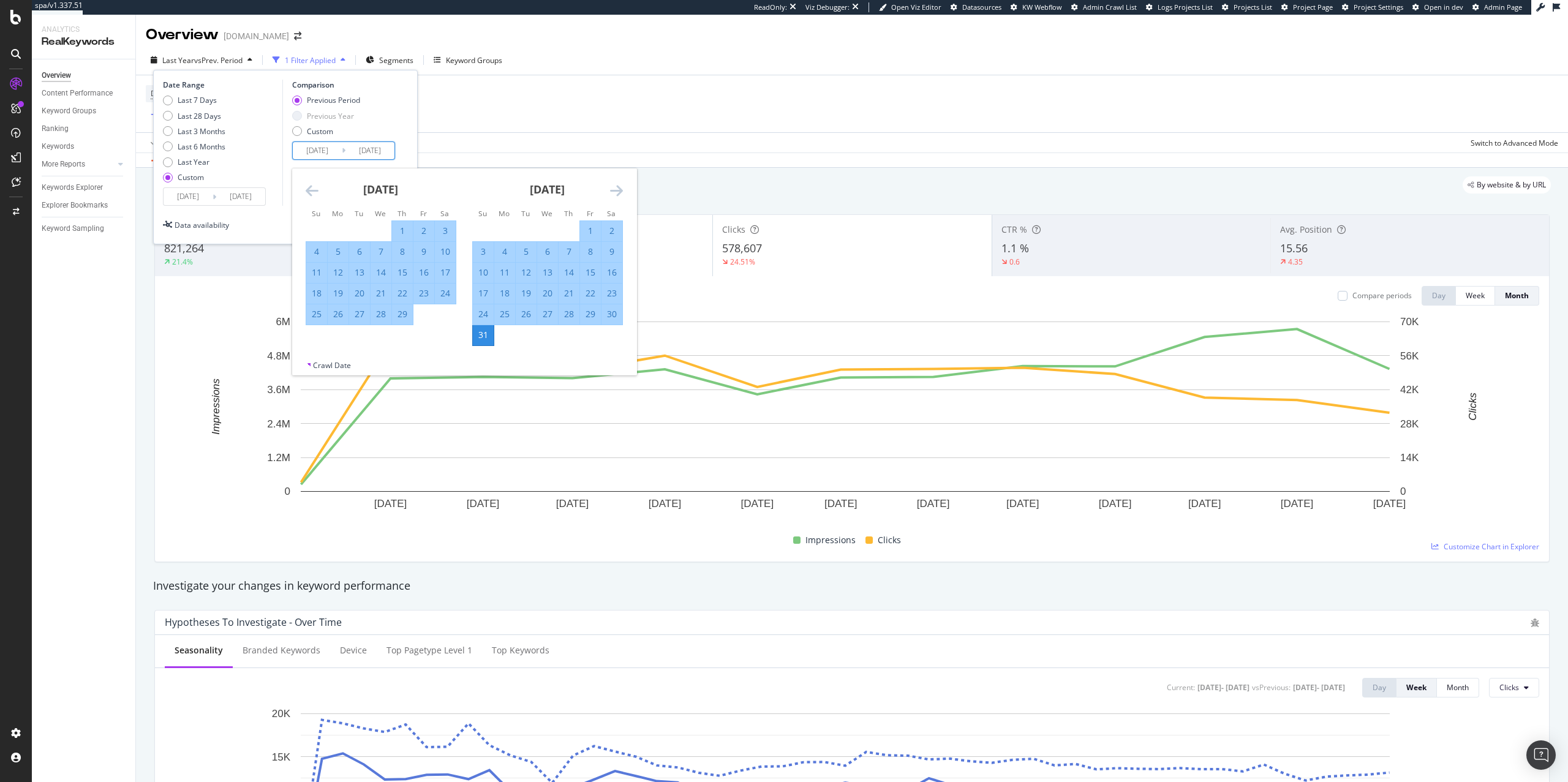
click at [394, 134] on div "Previous Period Previous Year Custom" at bounding box center [346, 118] width 107 height 46
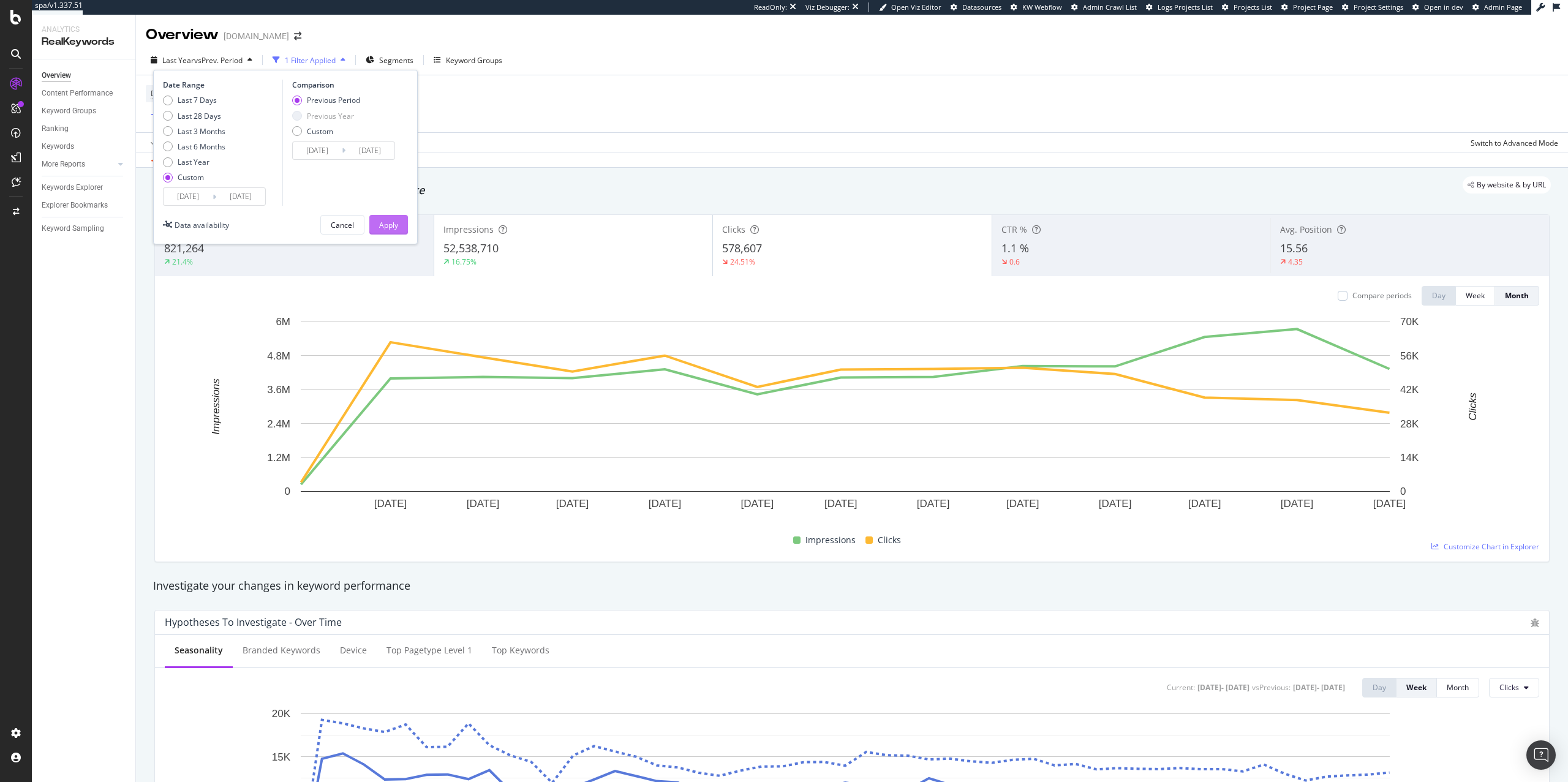
click at [383, 222] on div "Apply" at bounding box center [388, 225] width 19 height 11
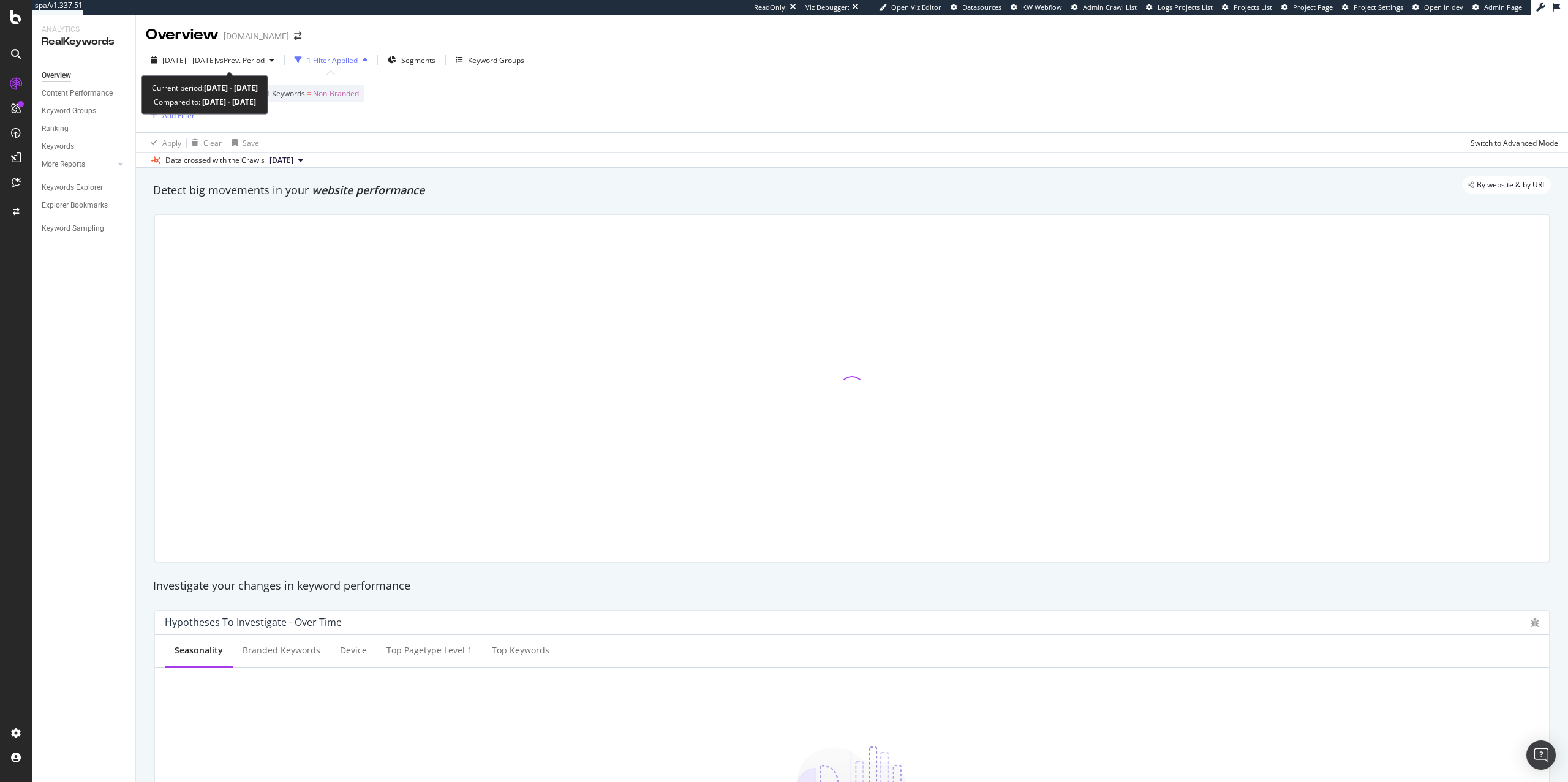
drag, startPoint x: 149, startPoint y: 88, endPoint x: 306, endPoint y: 104, distance: 157.8
click at [268, 104] on div "Current period: [DATE] - [DATE] Compared to: [DATE] - [DATE]" at bounding box center [204, 95] width 126 height 39
click at [268, 103] on div "Current period: [DATE] - [DATE] Compared to: [DATE] - [DATE]" at bounding box center [204, 95] width 126 height 39
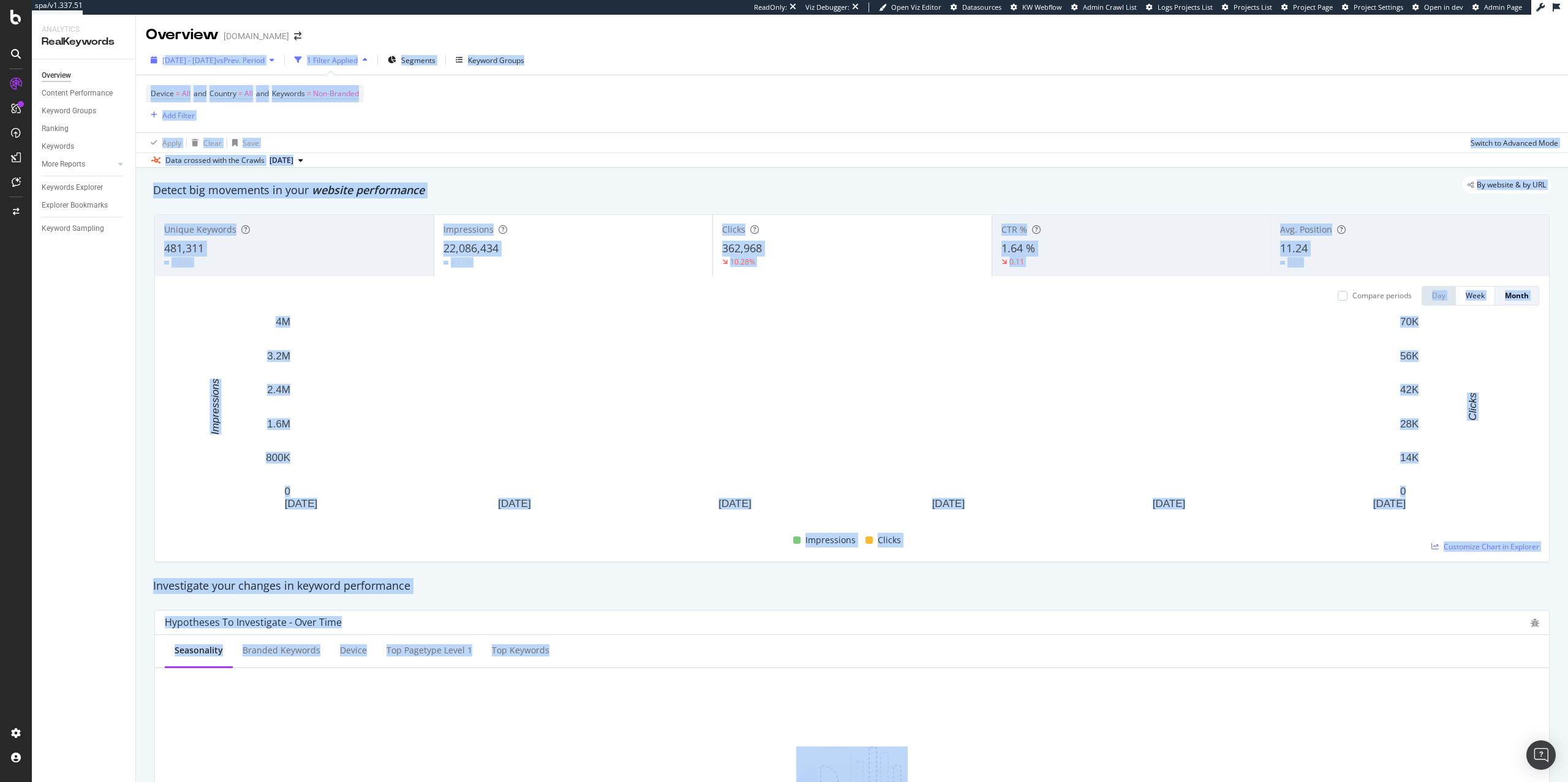
drag, startPoint x: 309, startPoint y: 105, endPoint x: 167, endPoint y: 65, distance: 147.5
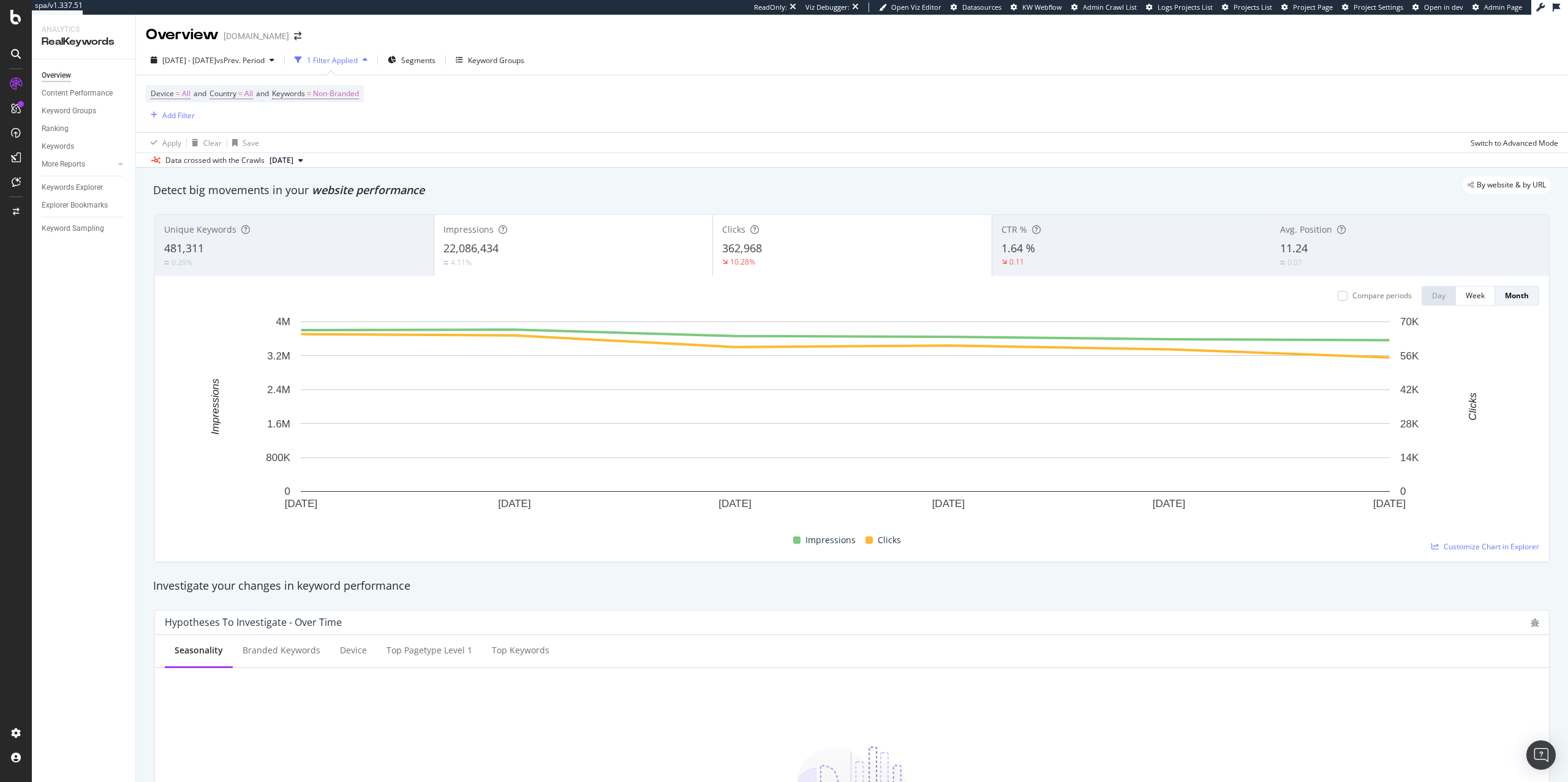
click at [360, 32] on div "Overview [DOMAIN_NAME]" at bounding box center [852, 30] width 1432 height 30
drag, startPoint x: 160, startPoint y: 87, endPoint x: 307, endPoint y: 102, distance: 147.8
click at [268, 102] on div "Current period: [DATE] - [DATE] Compared to: [DATE] - [DATE]" at bounding box center [204, 95] width 126 height 39
copy div "urrent period: [DATE] - [DATE] Compared to: [DATE] - [DATE]"
click at [430, 59] on div "Segments" at bounding box center [411, 60] width 48 height 18
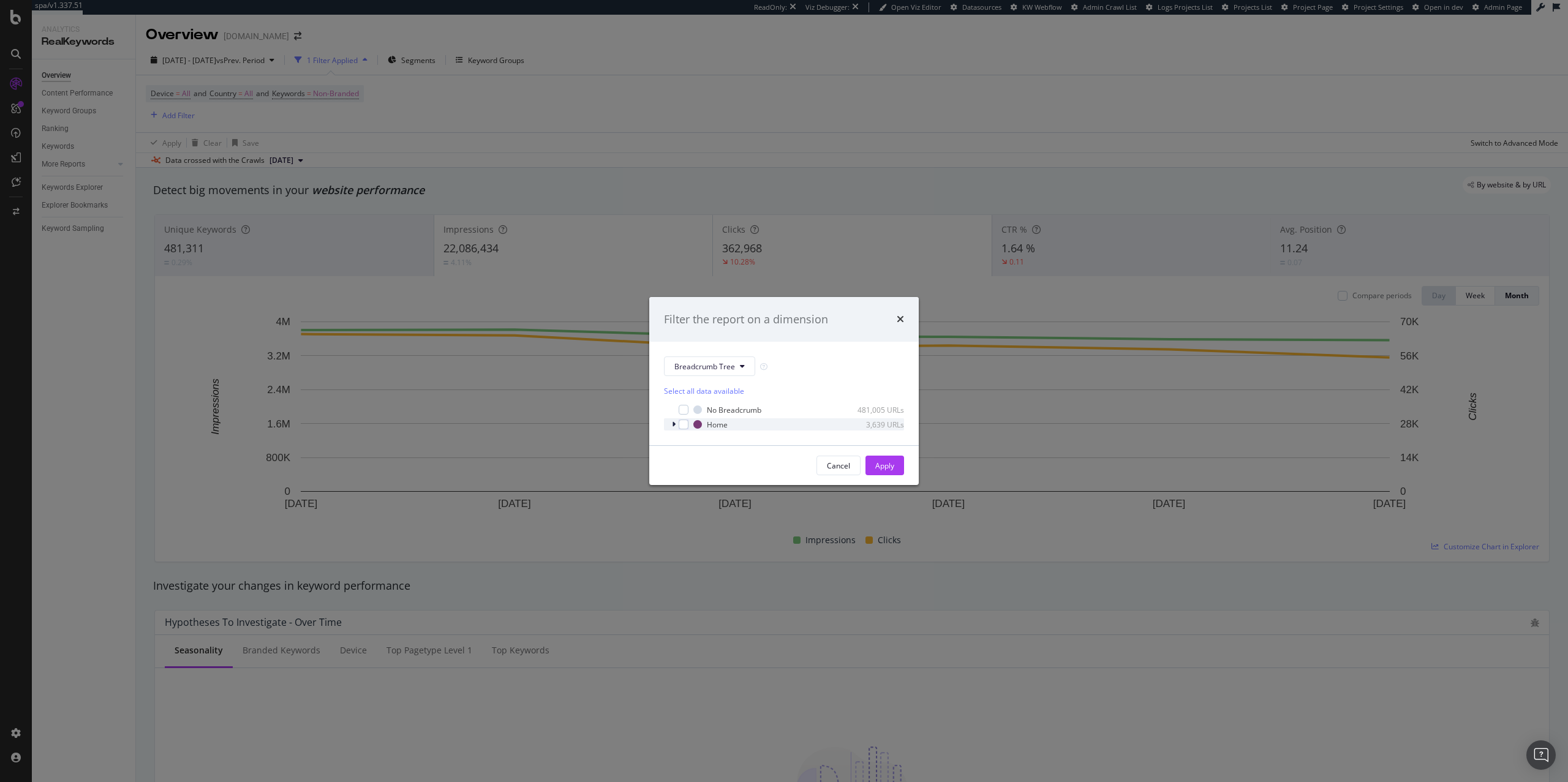
click at [669, 428] on div "Home 3,639 URLs" at bounding box center [784, 424] width 240 height 12
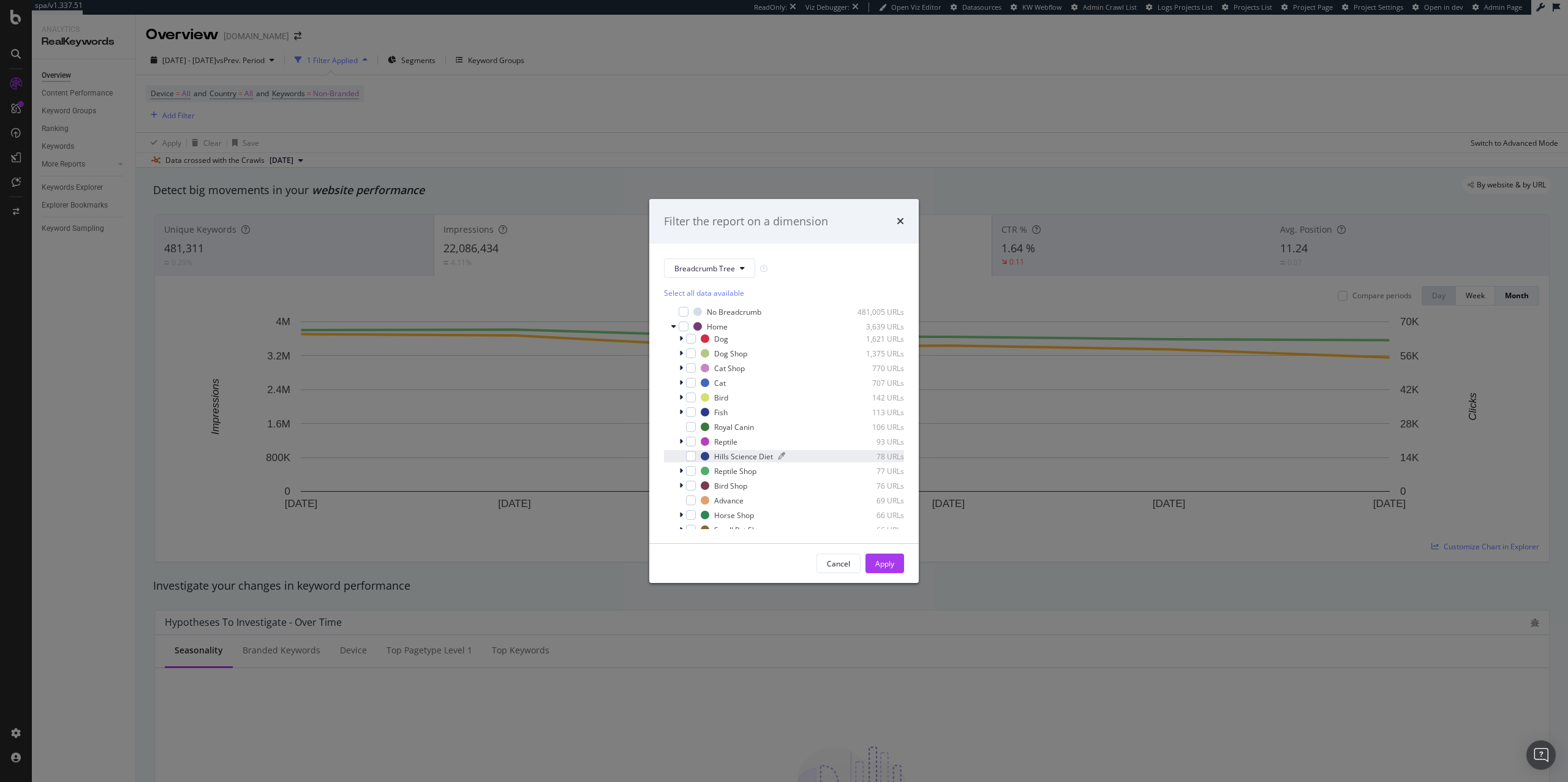
scroll to position [38, 0]
click at [701, 528] on div "Show 15 more ( 15 / 589 )" at bounding box center [784, 523] width 240 height 11
click at [701, 522] on span "Show 15 more" at bounding box center [696, 523] width 45 height 11
click at [899, 220] on icon "times" at bounding box center [900, 221] width 7 height 10
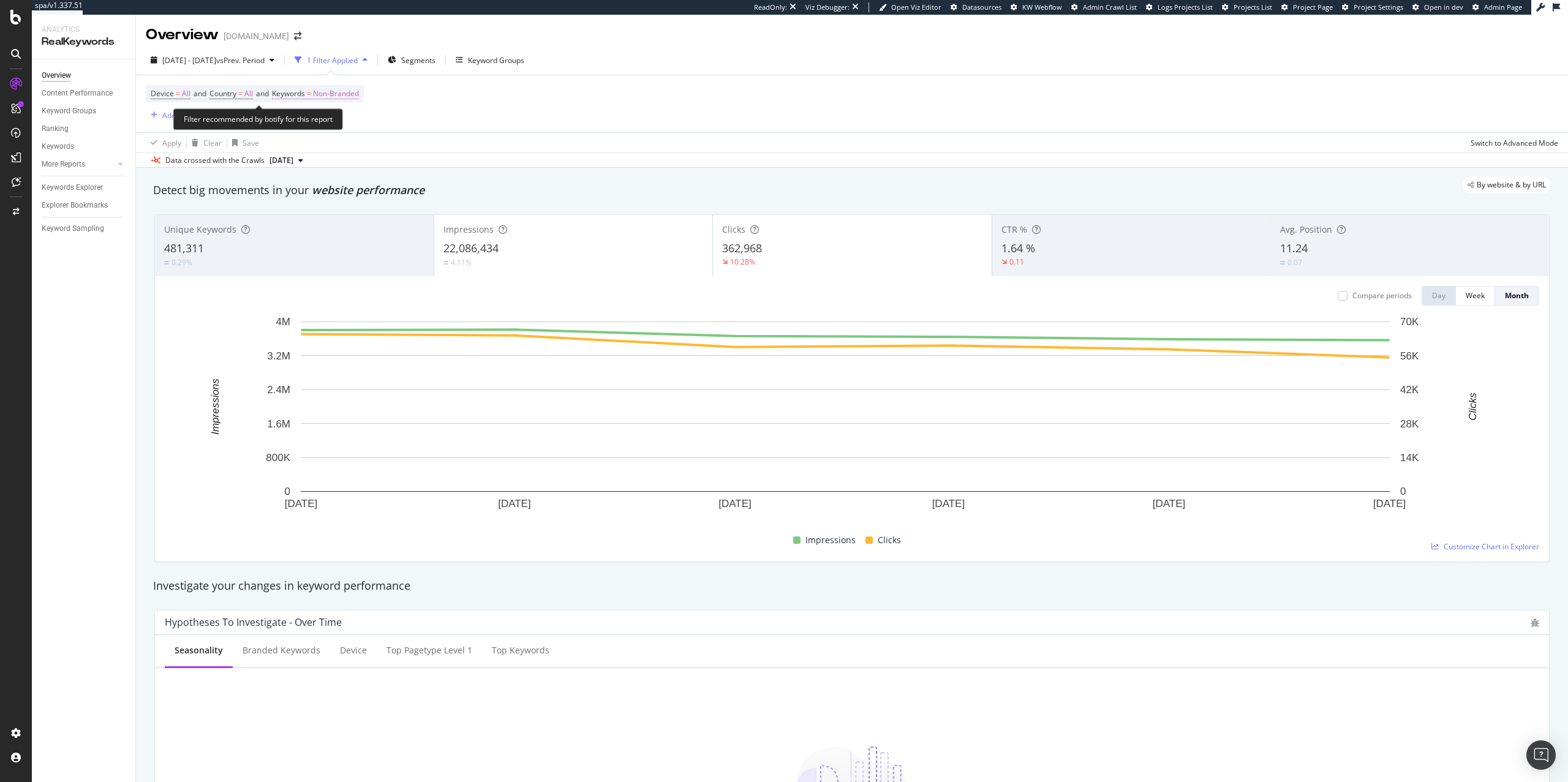
click at [345, 94] on span "Non-Branded" at bounding box center [336, 94] width 46 height 17
click at [522, 127] on div "Device = All and Country = All and Keywords = Non-Branded Add Filter" at bounding box center [852, 103] width 1412 height 57
click at [435, 66] on div "Segments" at bounding box center [411, 60] width 48 height 18
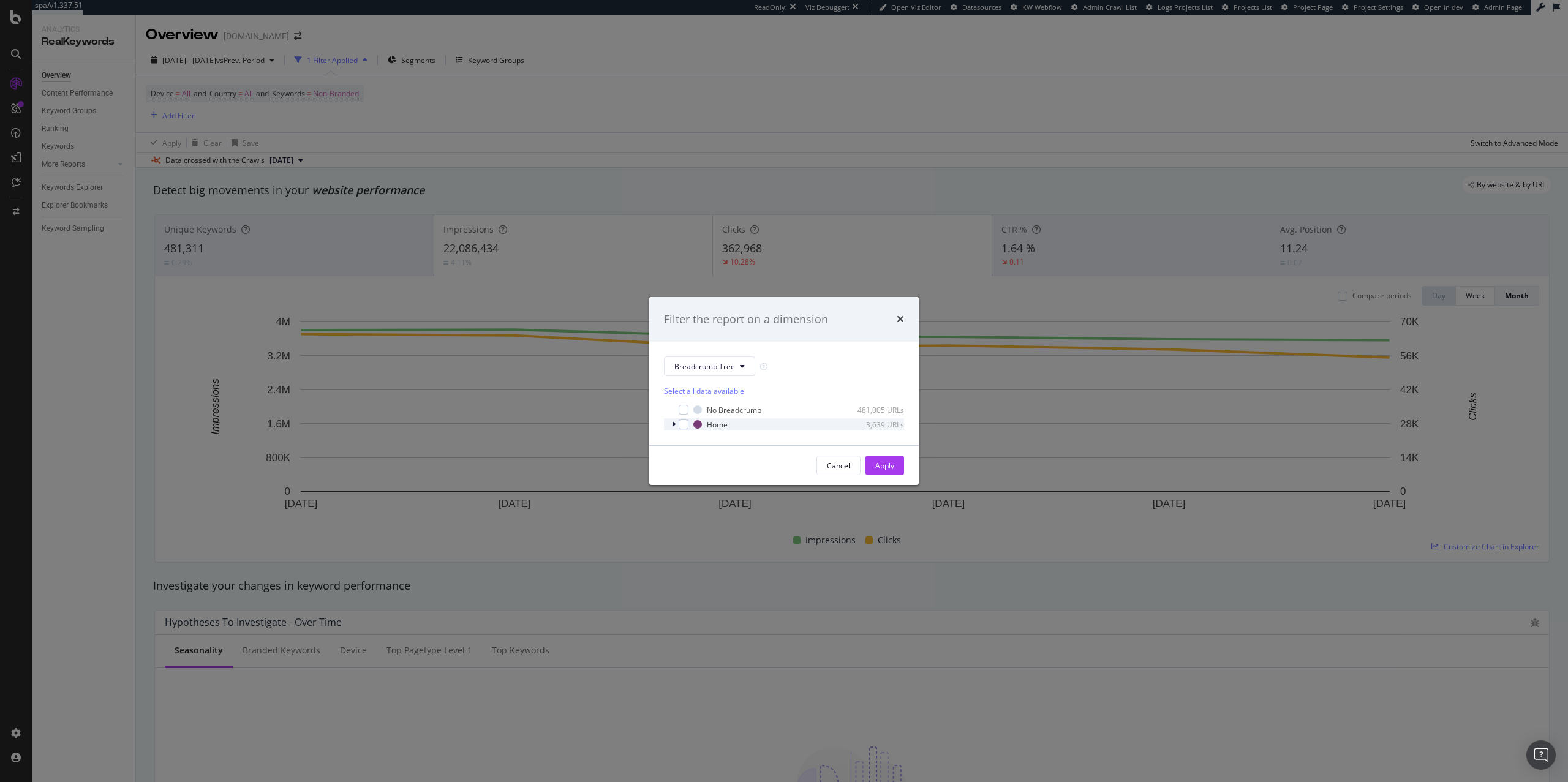
click at [672, 426] on icon "modal" at bounding box center [673, 424] width 3 height 7
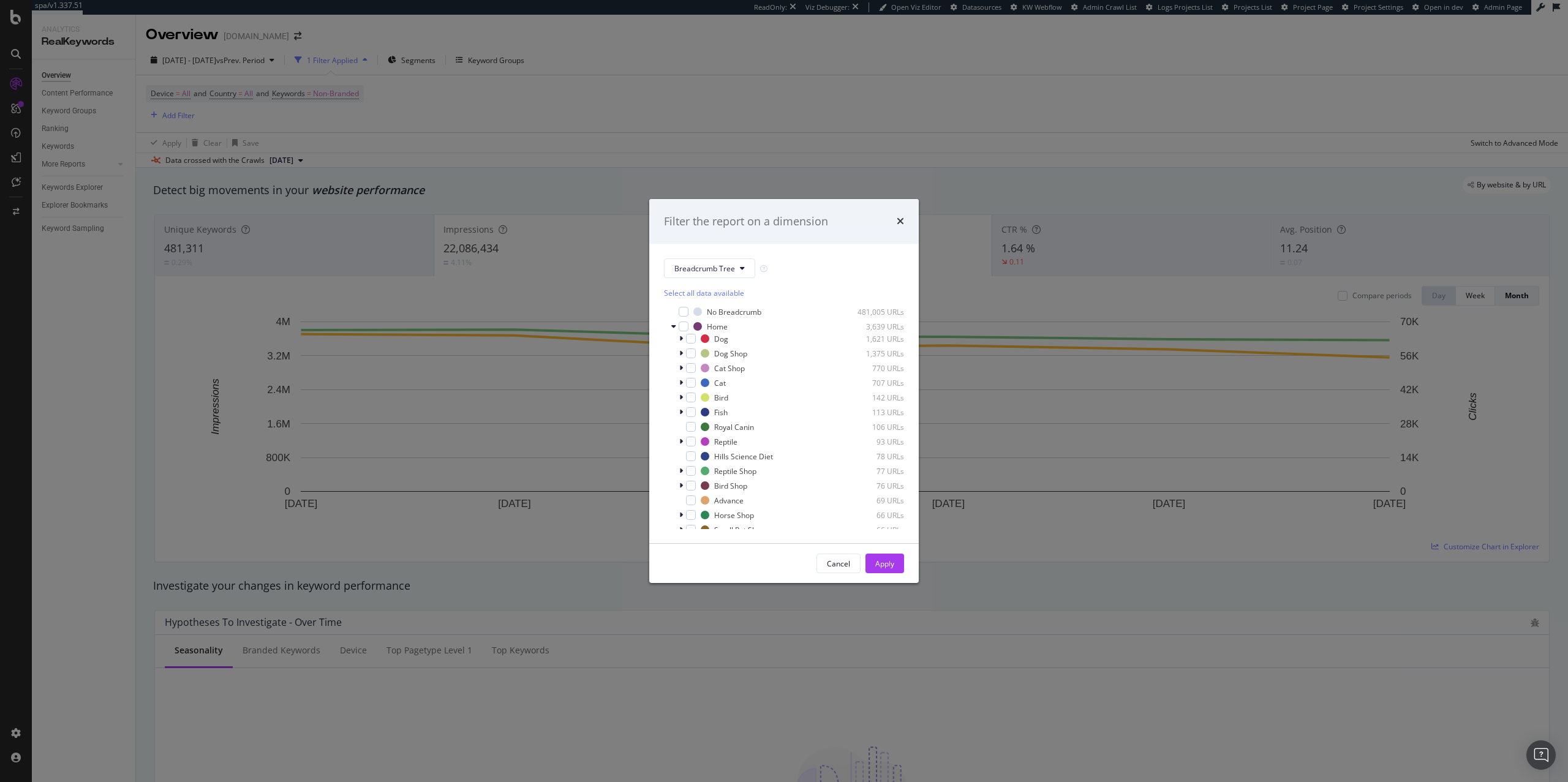
click at [901, 218] on icon "times" at bounding box center [900, 221] width 7 height 10
